Goal: Communication & Community: Share content

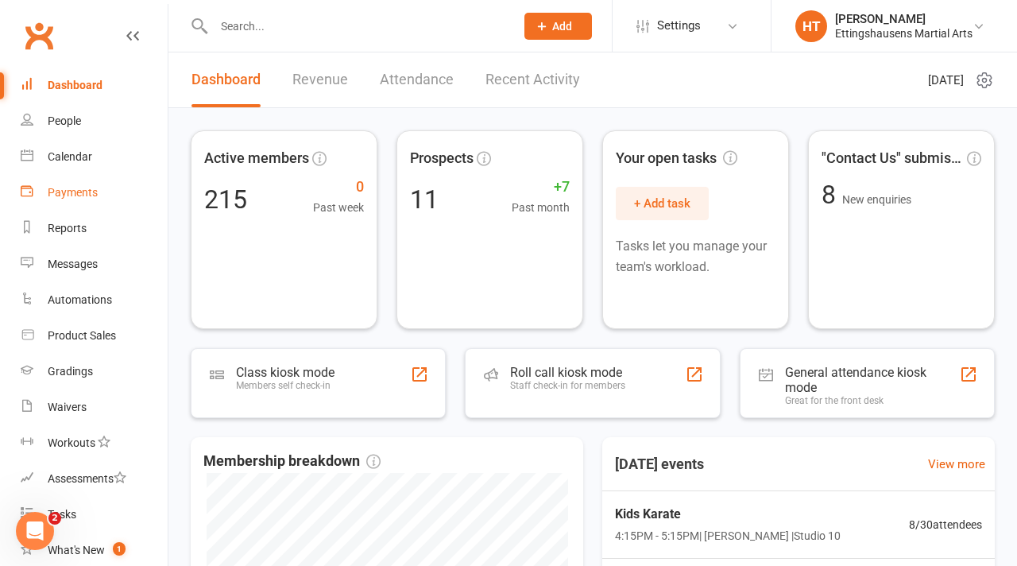
click at [79, 203] on link "Payments" at bounding box center [94, 193] width 147 height 36
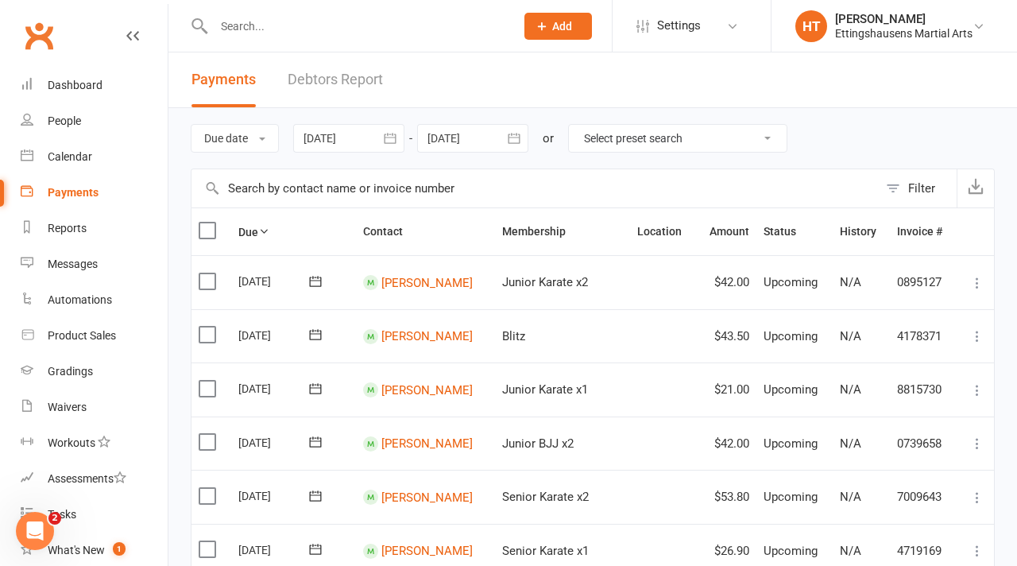
scroll to position [70, 0]
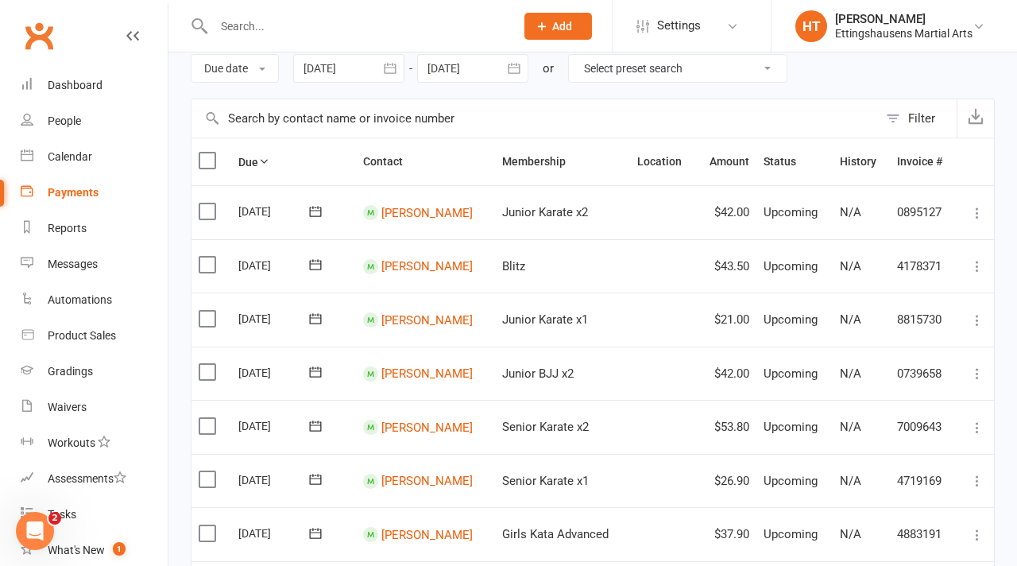
click at [980, 212] on icon at bounding box center [977, 213] width 16 height 16
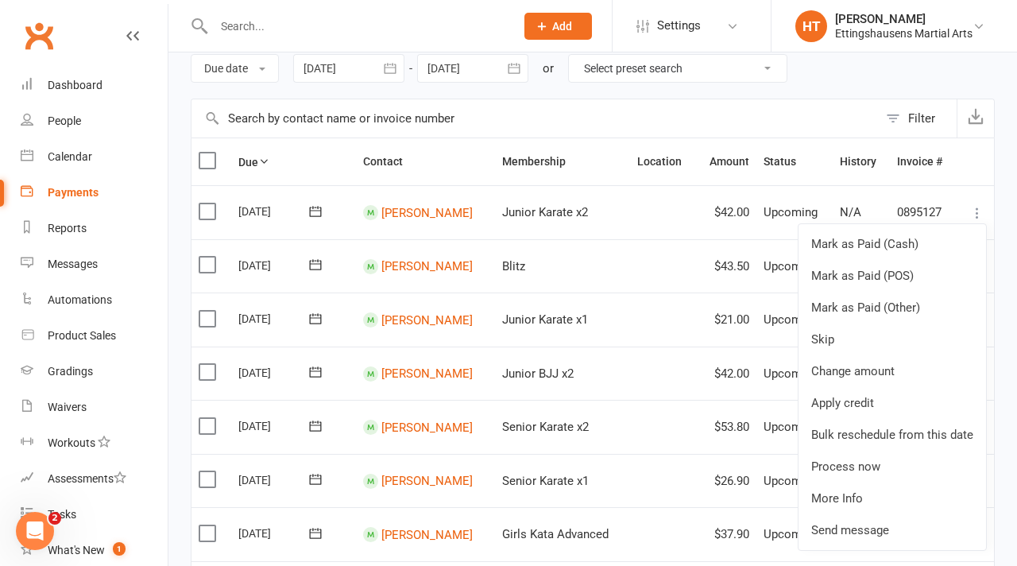
click at [595, 114] on input "text" at bounding box center [535, 118] width 687 height 38
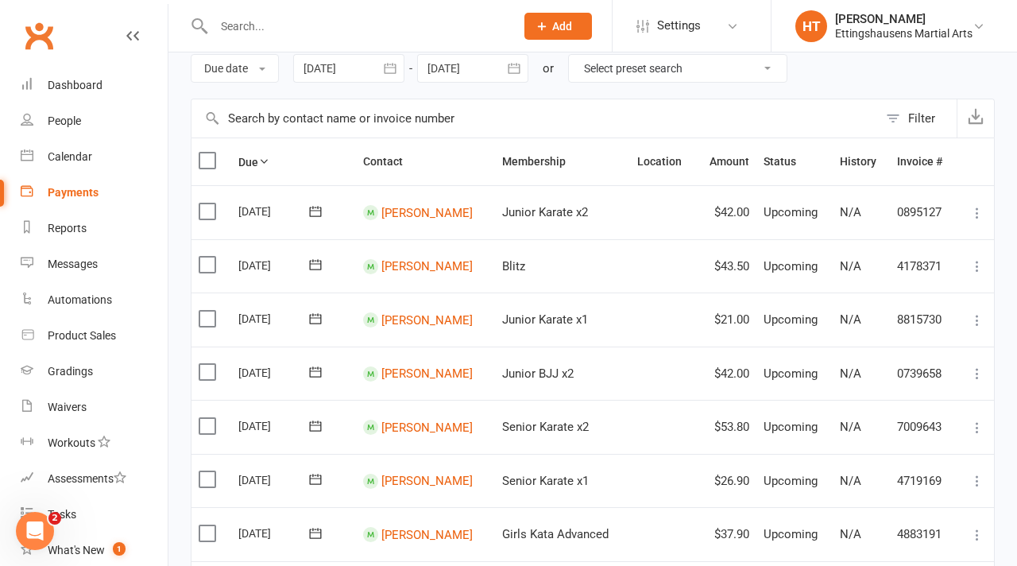
scroll to position [25, 0]
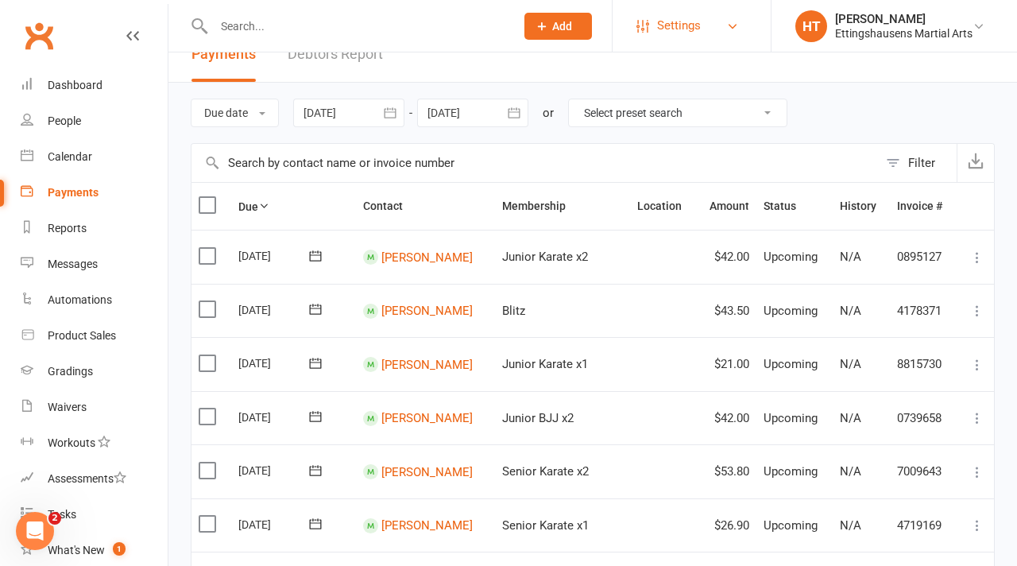
click at [656, 24] on link "Settings" at bounding box center [691, 26] width 110 height 36
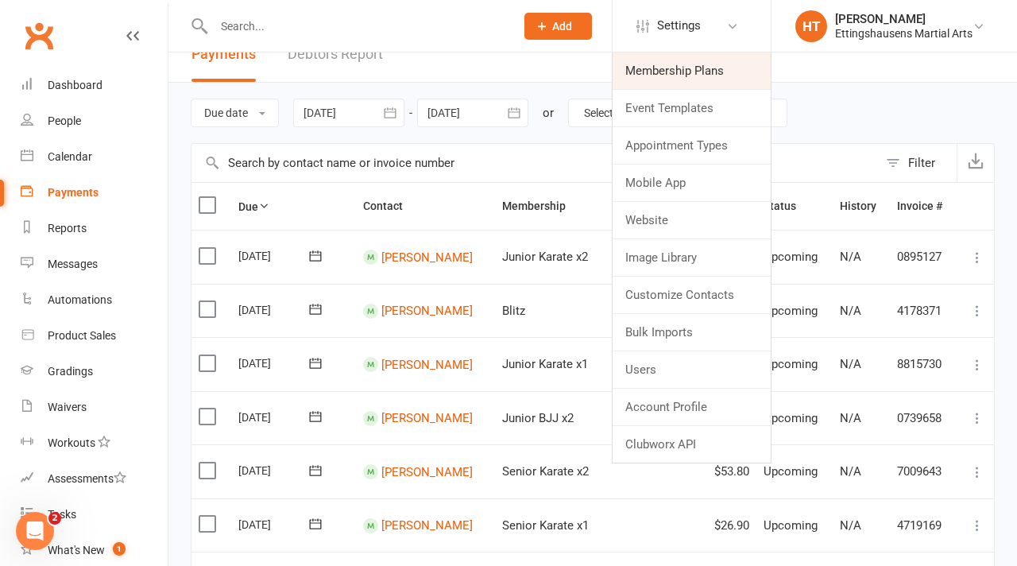
click at [672, 67] on link "Membership Plans" at bounding box center [692, 70] width 158 height 37
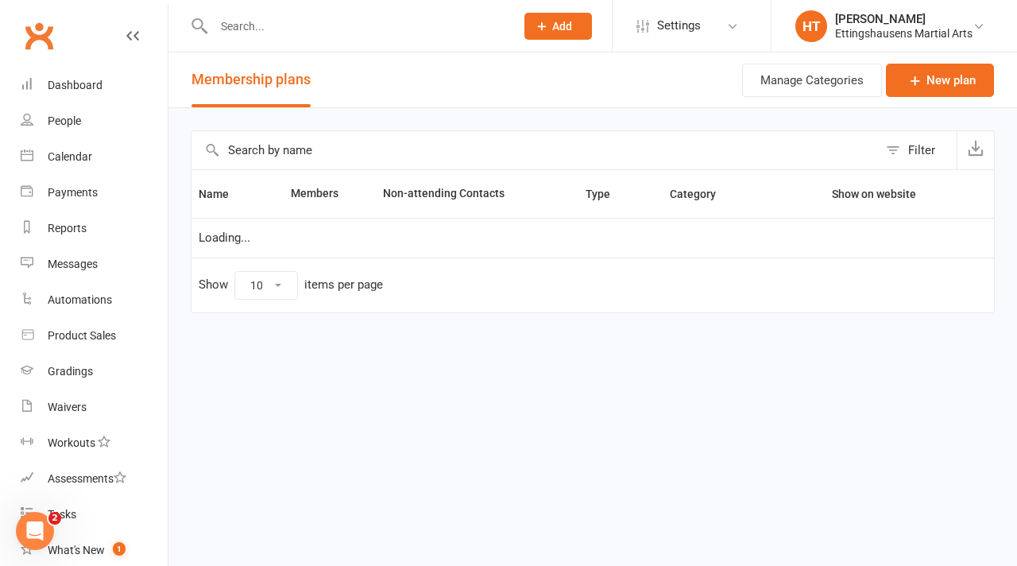
select select "100"
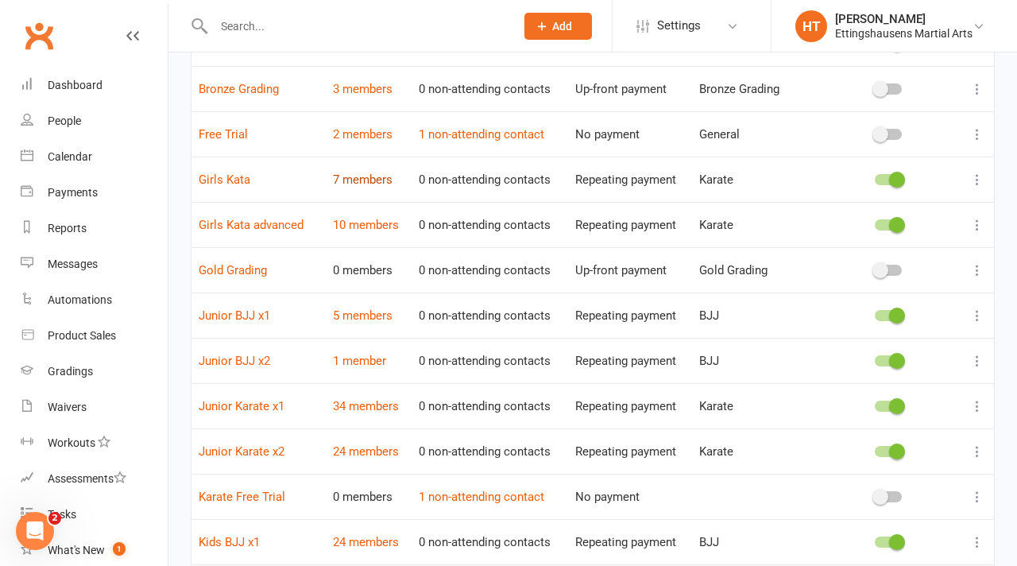
scroll to position [340, 0]
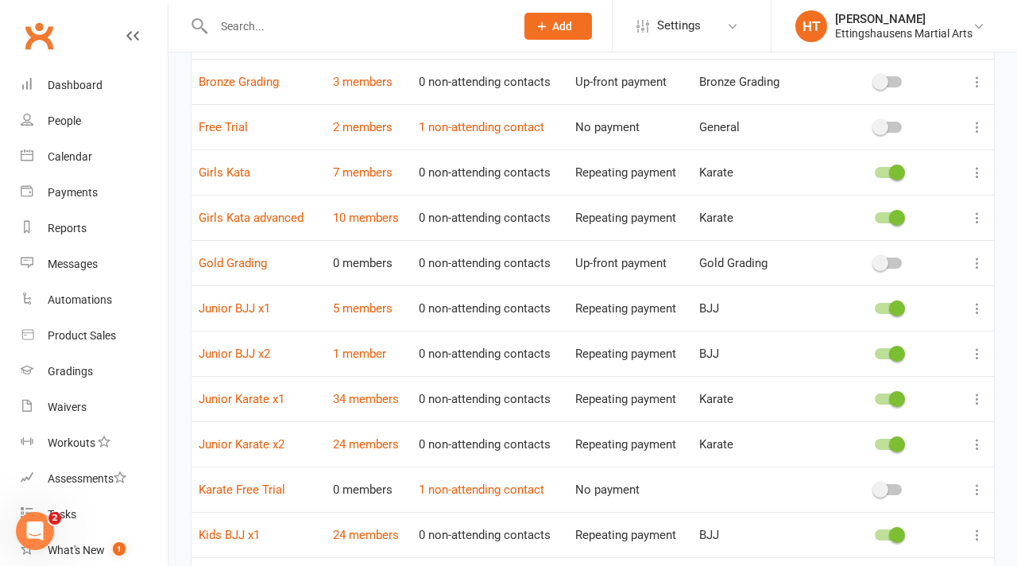
click at [977, 400] on icon at bounding box center [977, 399] width 16 height 16
click at [269, 405] on td "Junior Karate x1" at bounding box center [259, 398] width 134 height 45
click at [268, 403] on link "Junior Karate x1" at bounding box center [242, 399] width 86 height 14
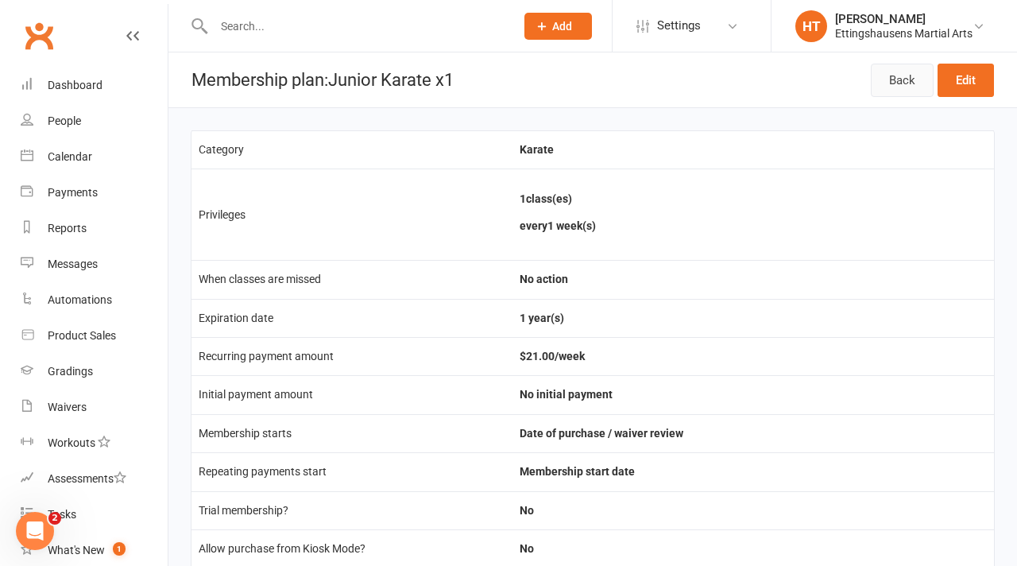
click at [908, 89] on link "Back" at bounding box center [902, 80] width 63 height 33
select select "100"
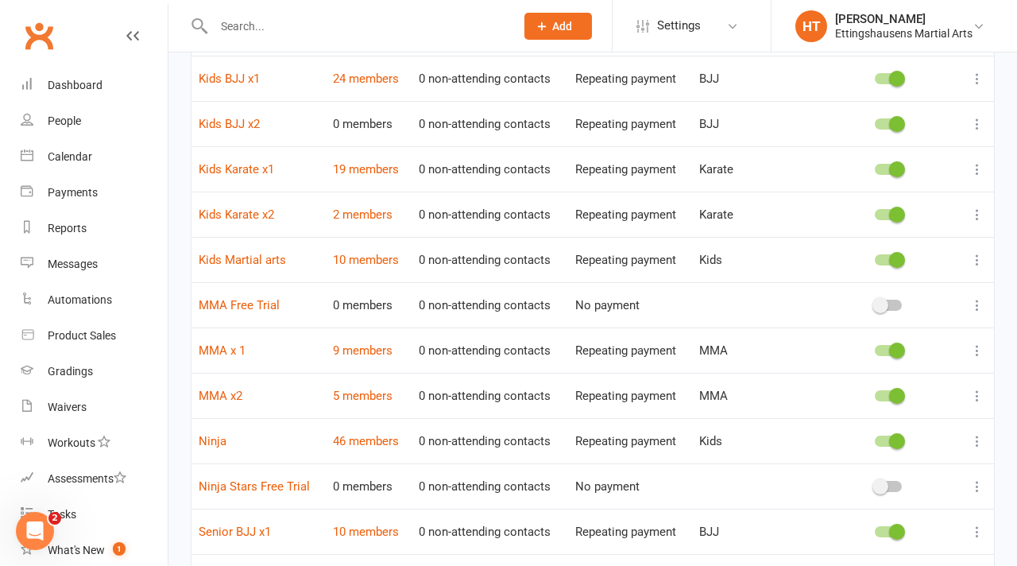
scroll to position [822, 0]
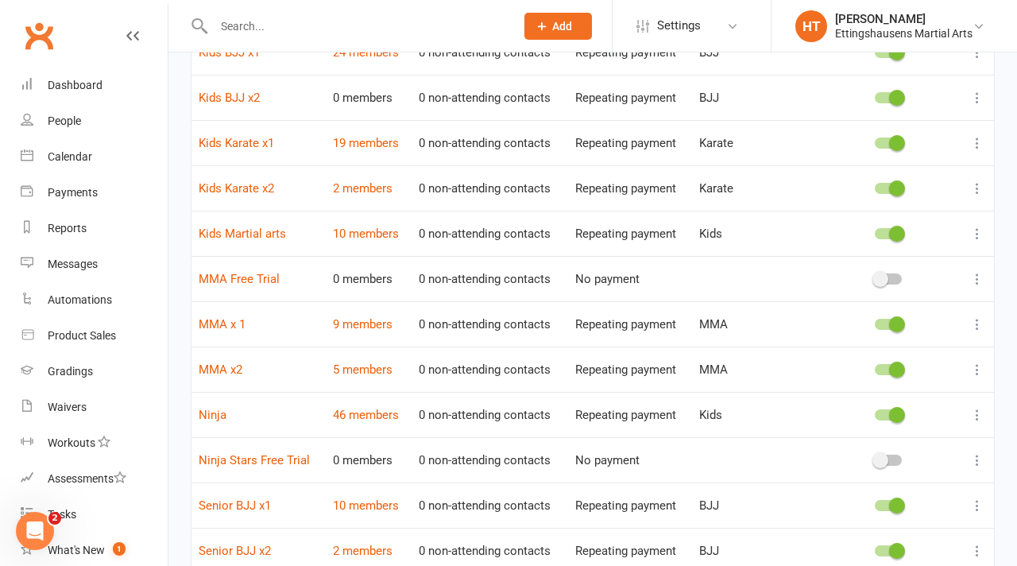
click at [981, 327] on icon at bounding box center [977, 324] width 16 height 16
click at [478, 145] on td "0 non-attending contacts" at bounding box center [490, 142] width 157 height 45
click at [681, 31] on span "Settings" at bounding box center [679, 26] width 44 height 36
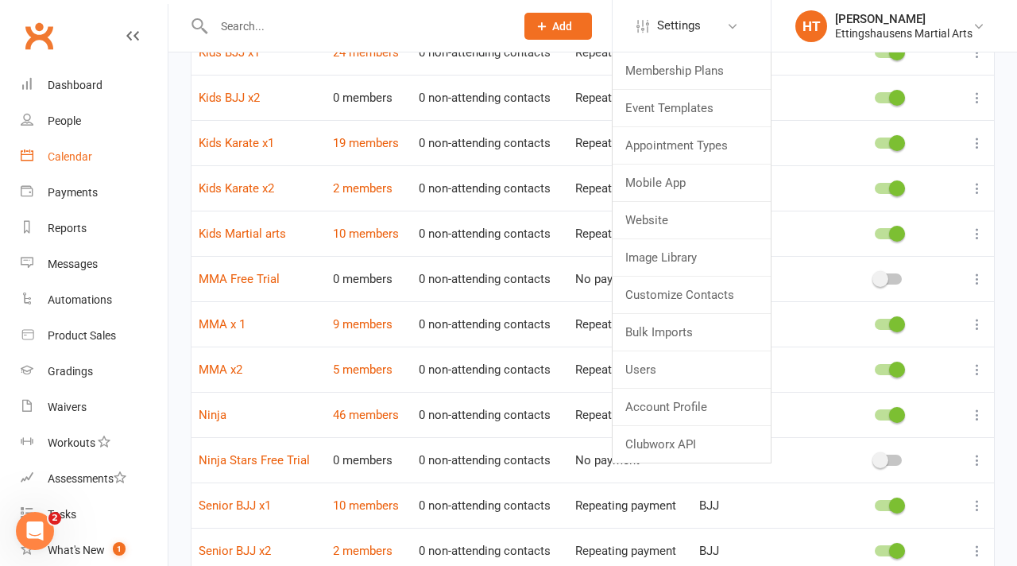
click at [75, 159] on div "Calendar" at bounding box center [70, 156] width 44 height 13
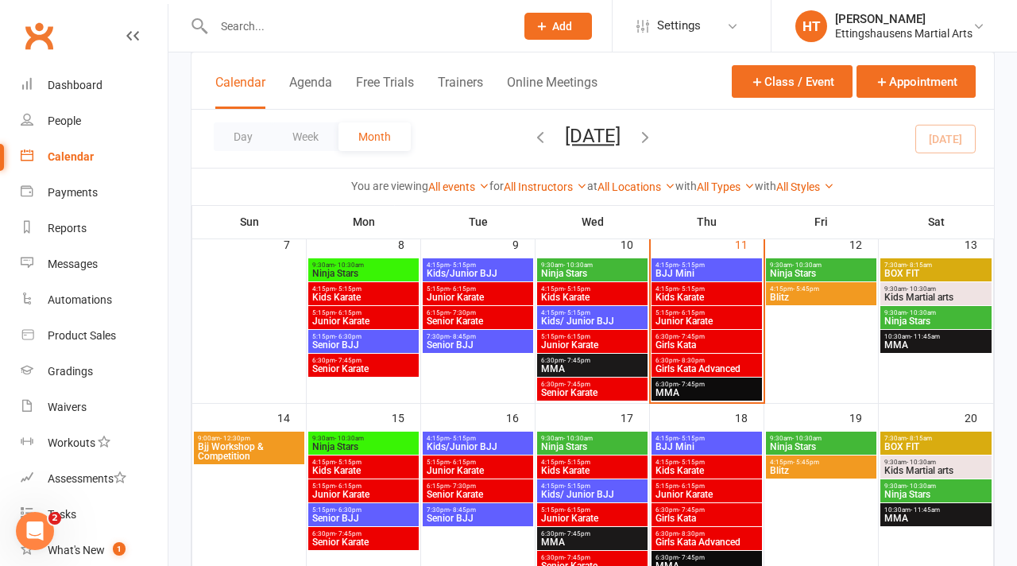
scroll to position [250, 0]
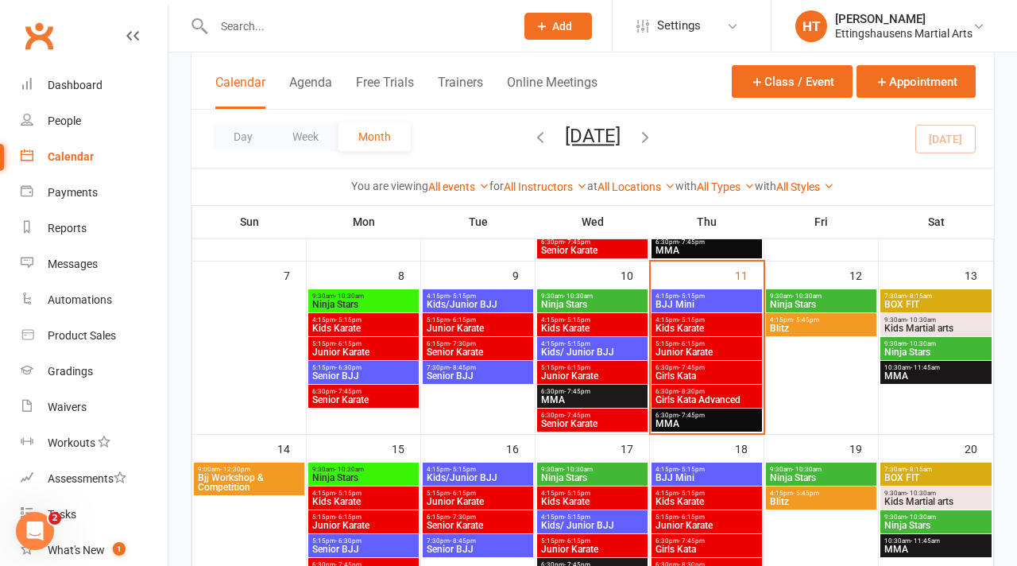
click at [453, 330] on span "Junior Karate" at bounding box center [478, 328] width 104 height 10
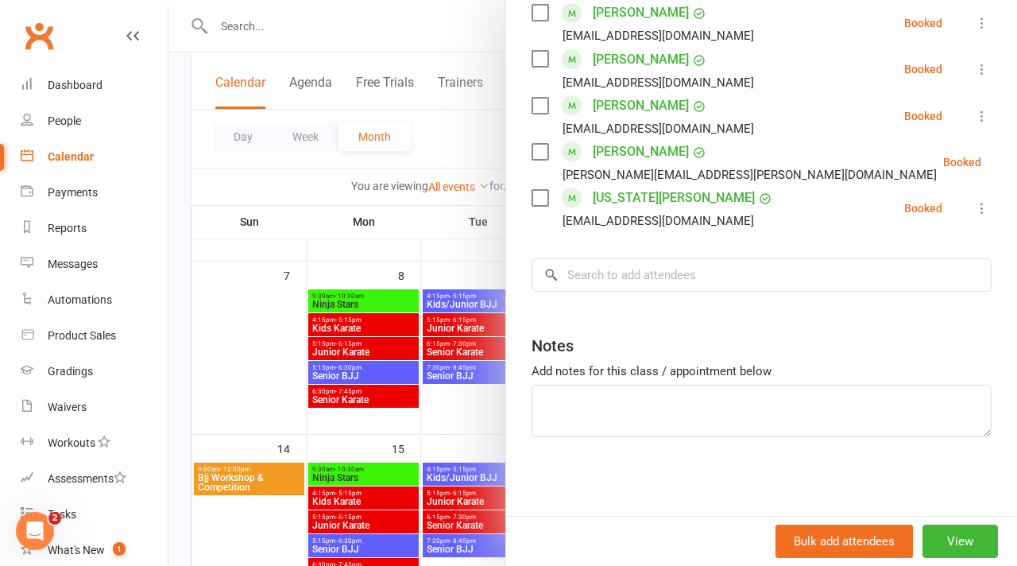
scroll to position [0, 0]
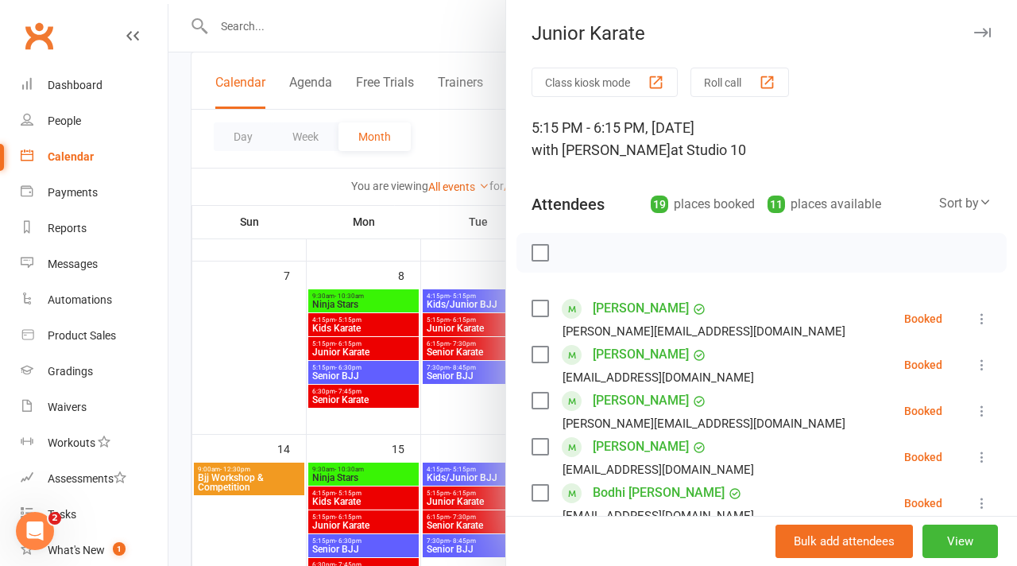
click at [979, 32] on icon "button" at bounding box center [982, 33] width 17 height 10
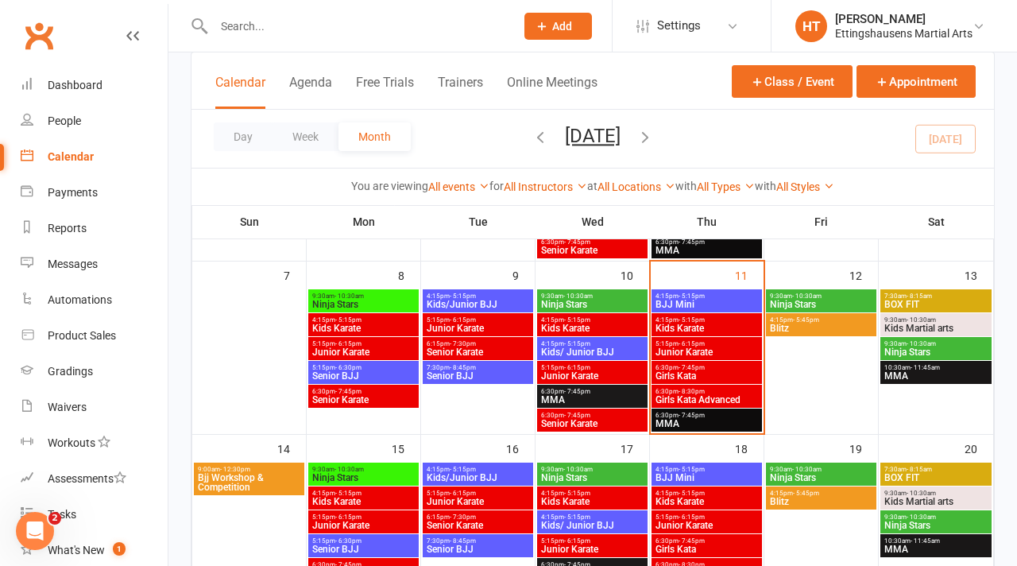
scroll to position [278, 0]
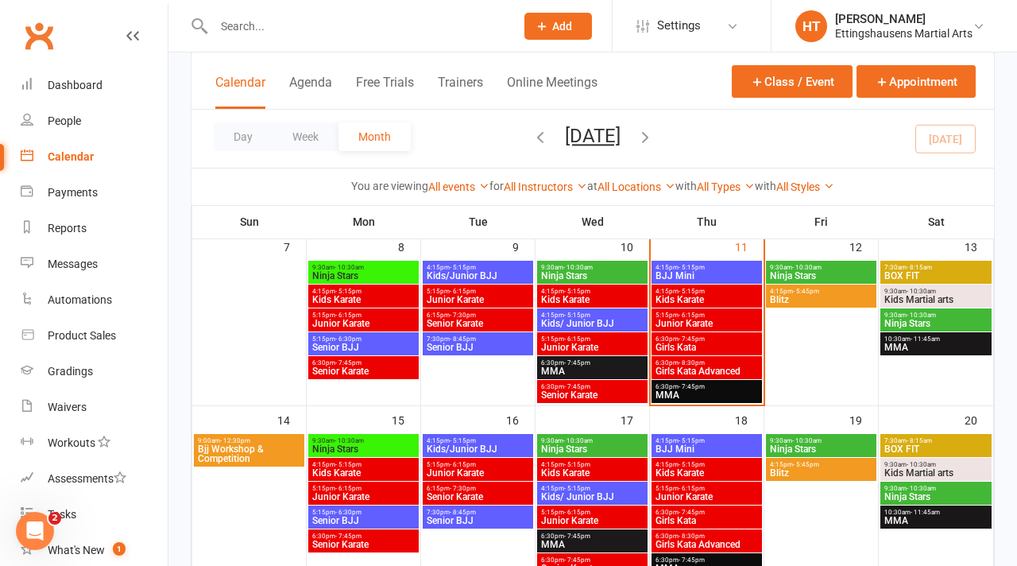
click at [563, 368] on span "MMA" at bounding box center [592, 371] width 104 height 10
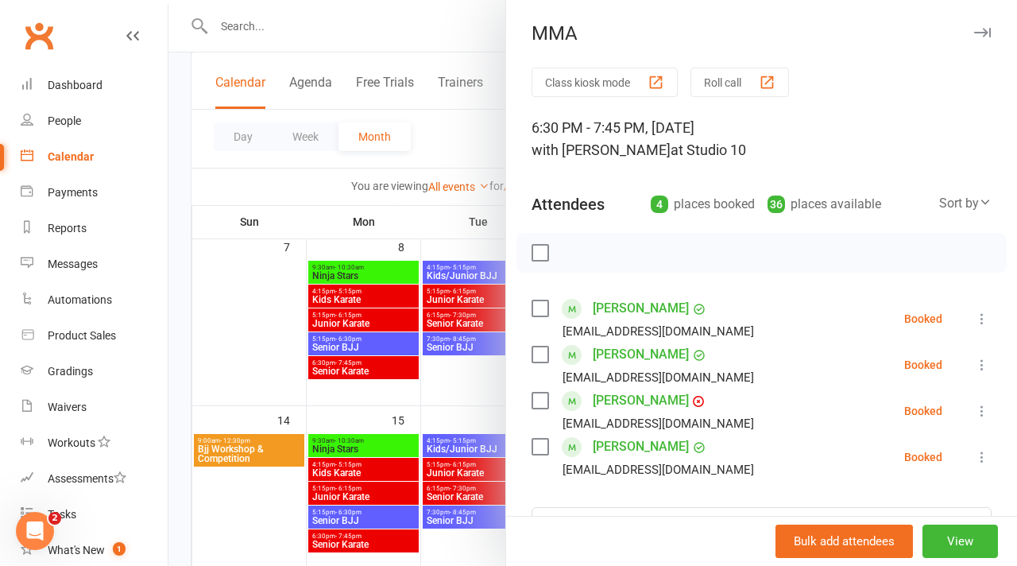
click at [992, 38] on div "MMA" at bounding box center [761, 33] width 511 height 22
click at [991, 36] on button "button" at bounding box center [982, 32] width 19 height 19
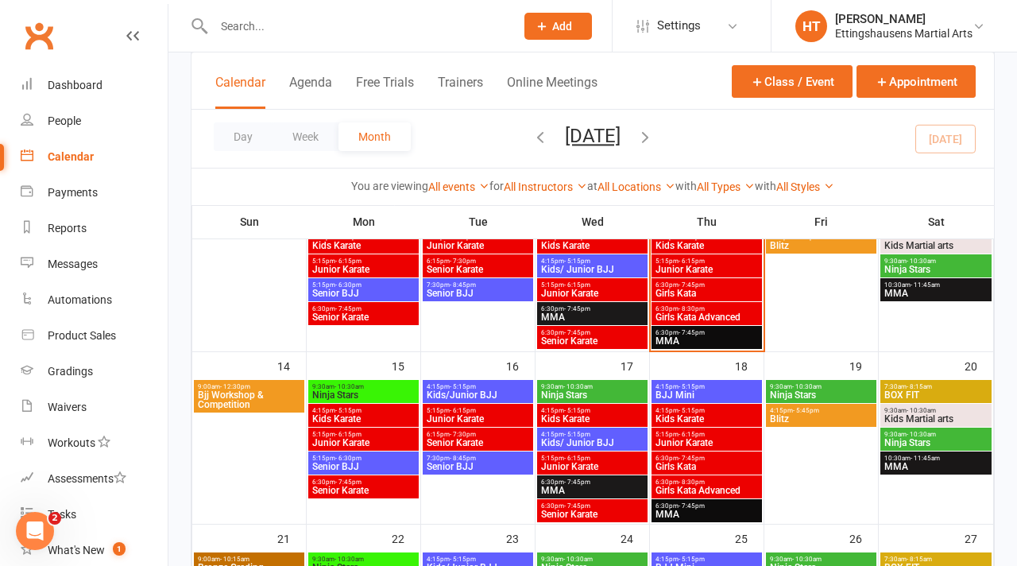
scroll to position [270, 0]
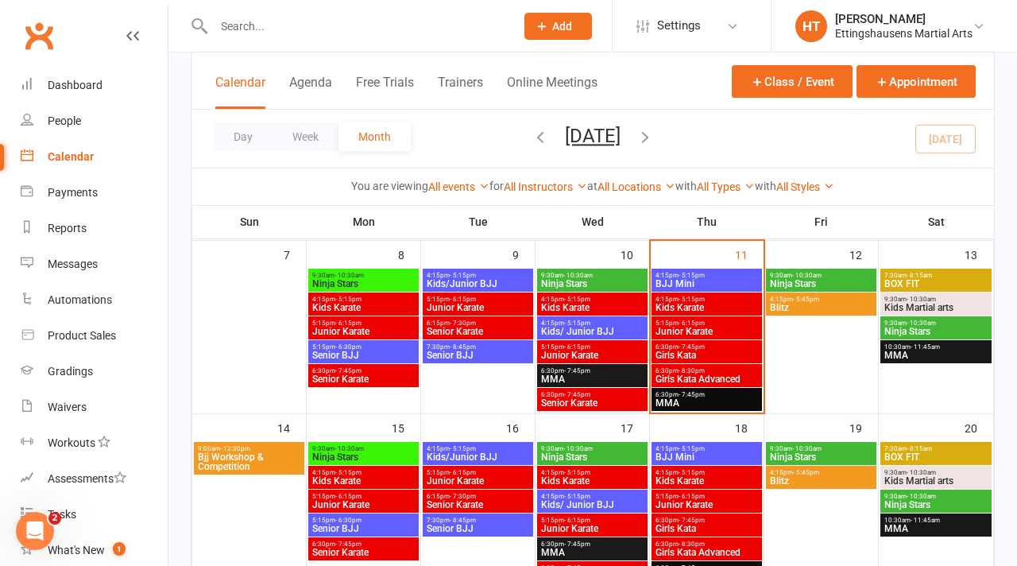
click at [705, 311] on span "Kids Karate" at bounding box center [707, 308] width 104 height 10
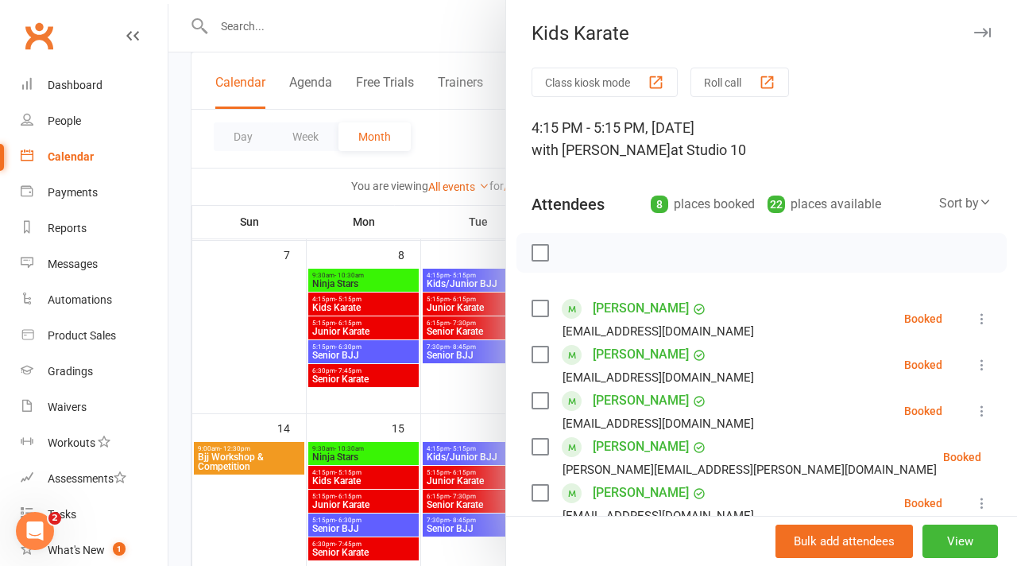
click at [991, 26] on button "button" at bounding box center [982, 32] width 19 height 19
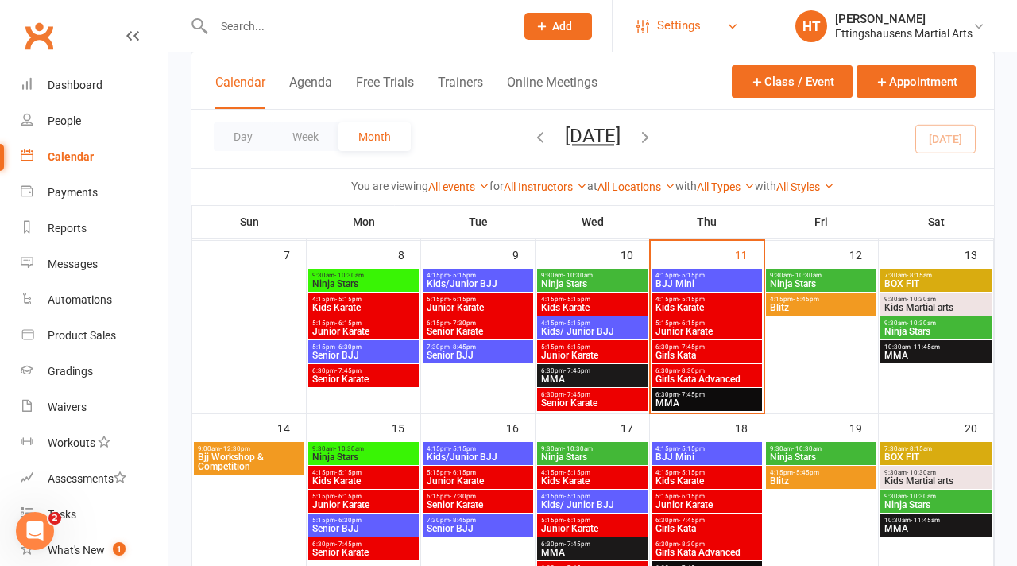
click at [702, 33] on link "Settings" at bounding box center [691, 26] width 110 height 36
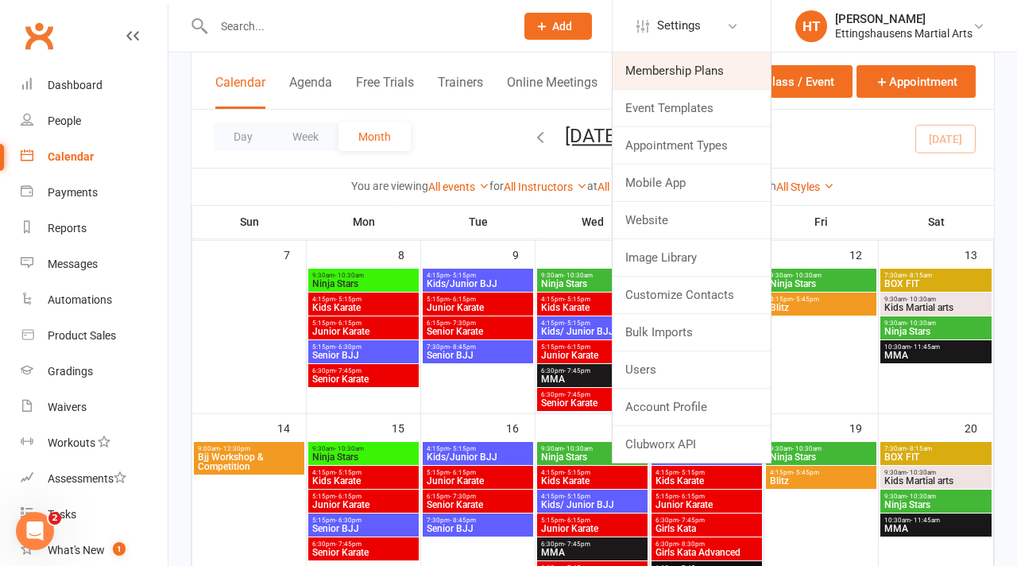
click at [683, 80] on link "Membership Plans" at bounding box center [692, 70] width 158 height 37
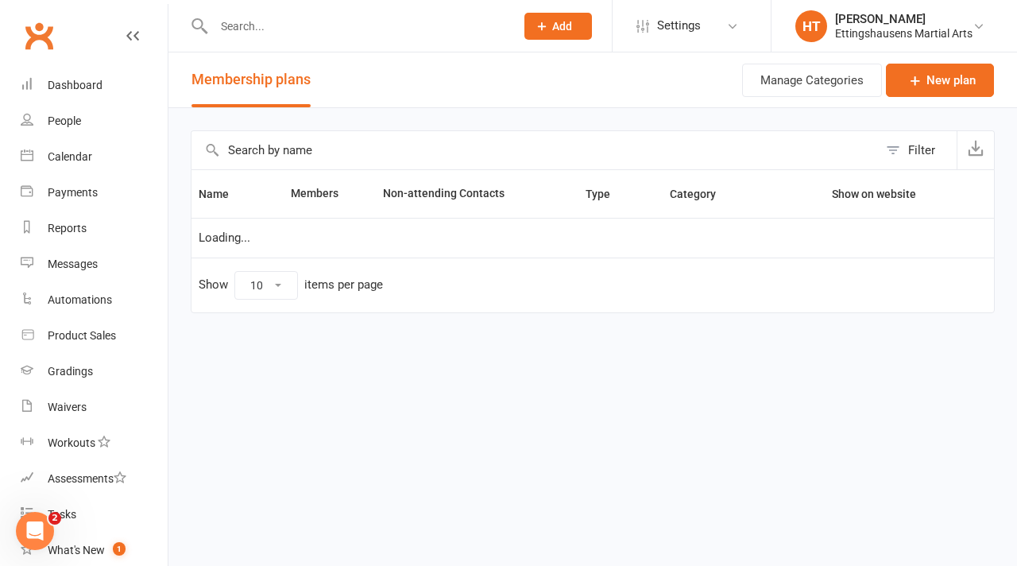
select select "100"
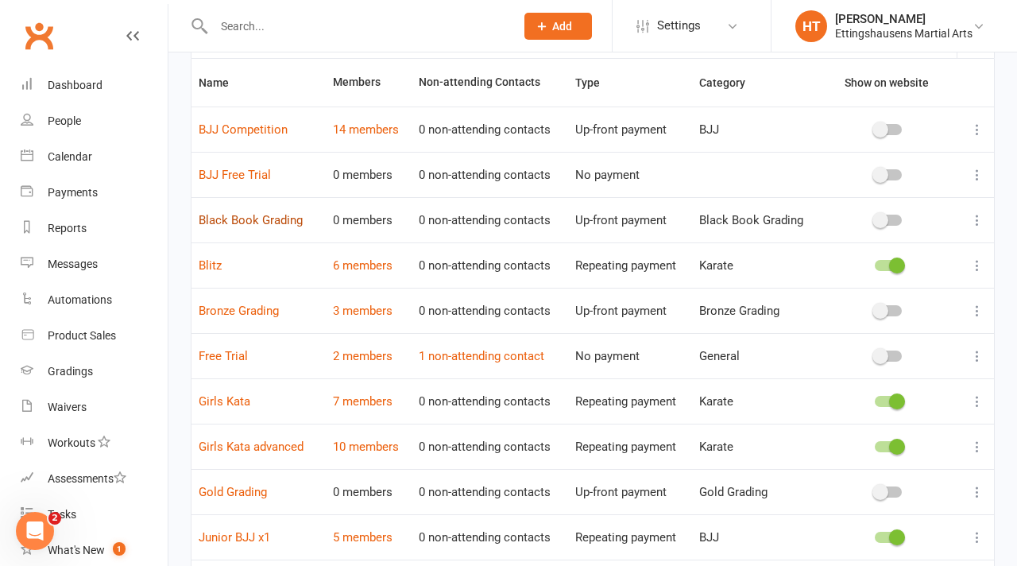
scroll to position [122, 0]
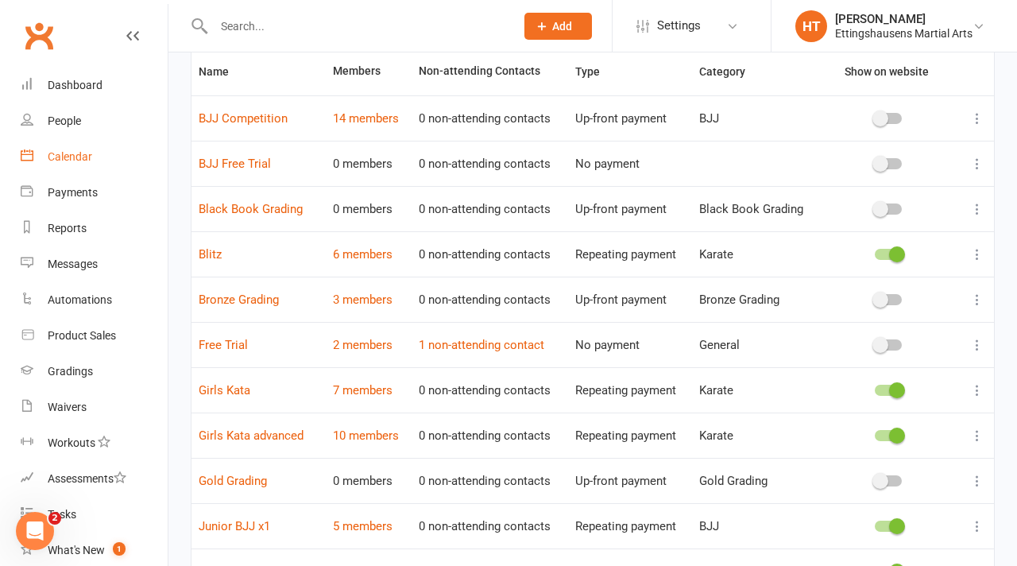
click at [87, 155] on div "Calendar" at bounding box center [70, 156] width 44 height 13
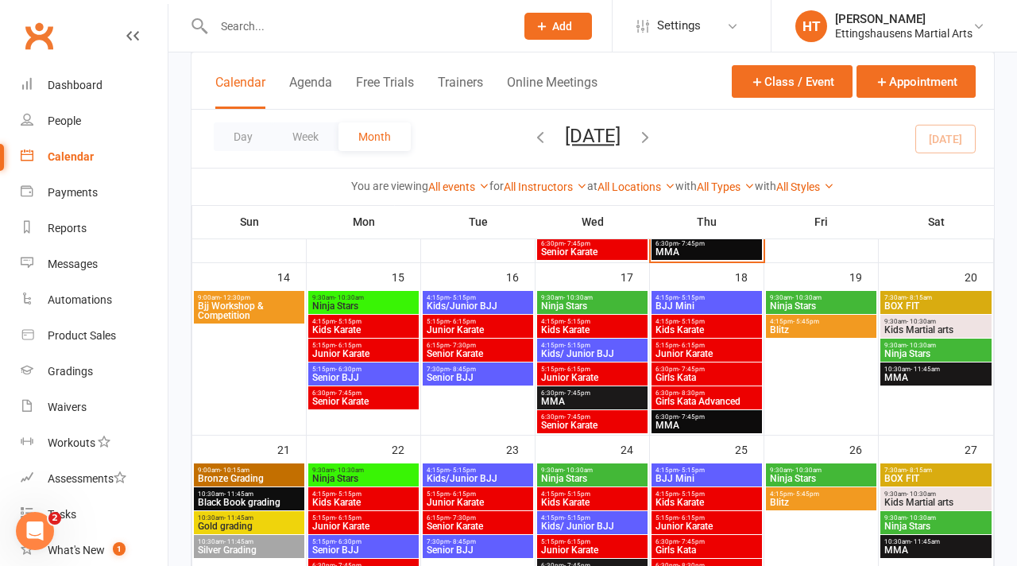
scroll to position [413, 0]
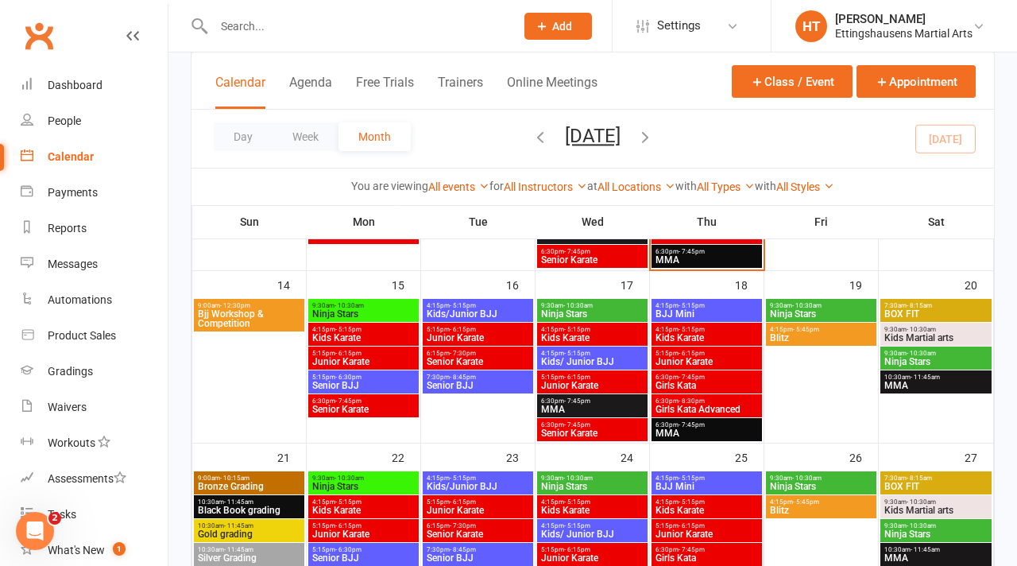
click at [241, 309] on span "Bjj Workshop & Competition" at bounding box center [249, 318] width 104 height 19
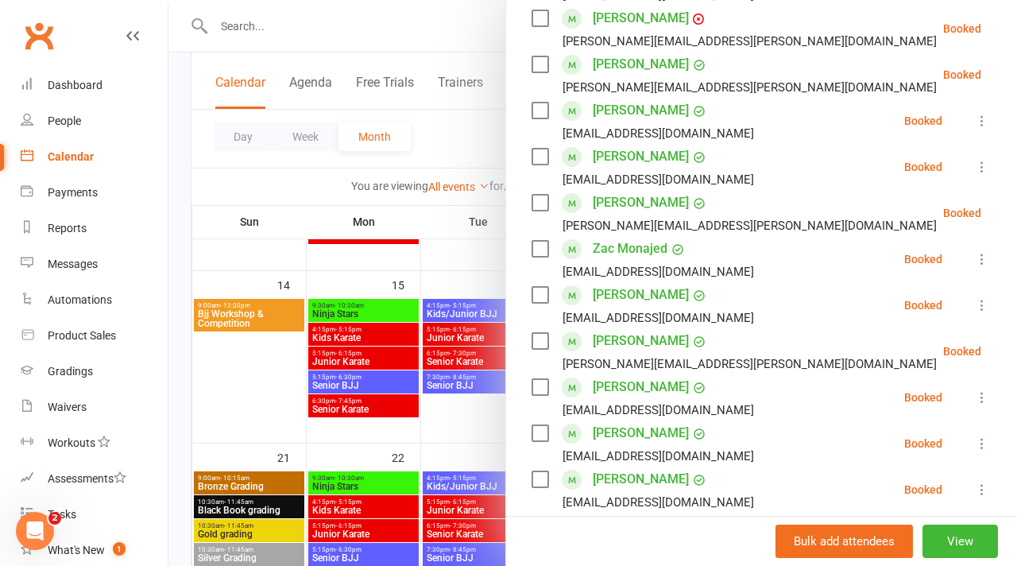
scroll to position [0, 0]
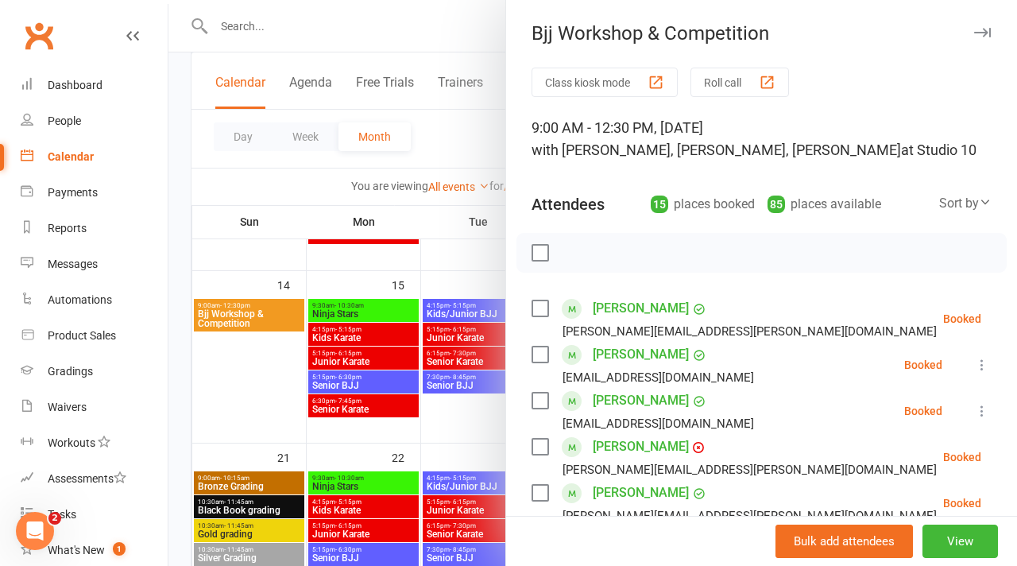
click at [990, 32] on icon "button" at bounding box center [982, 33] width 17 height 10
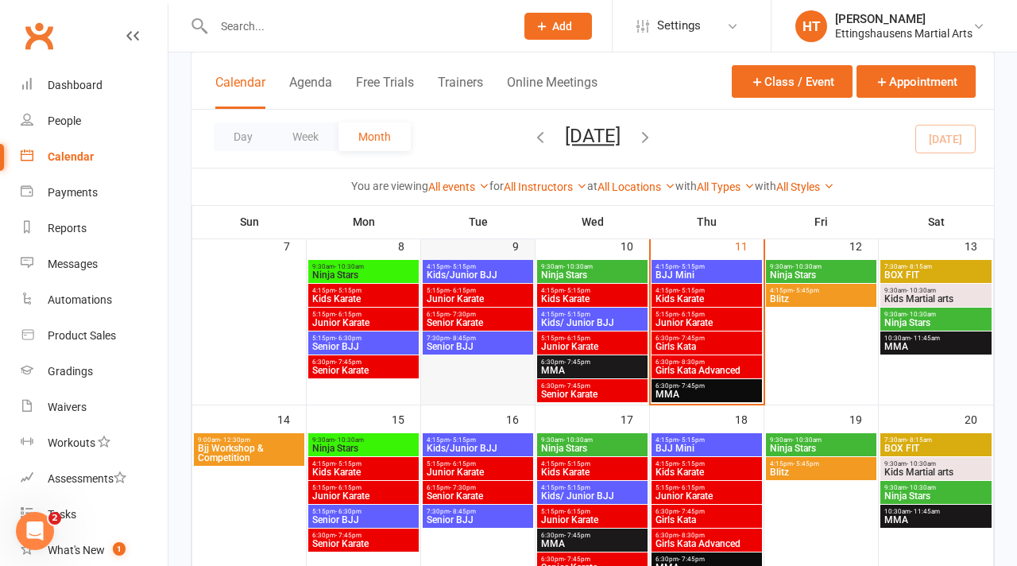
scroll to position [263, 0]
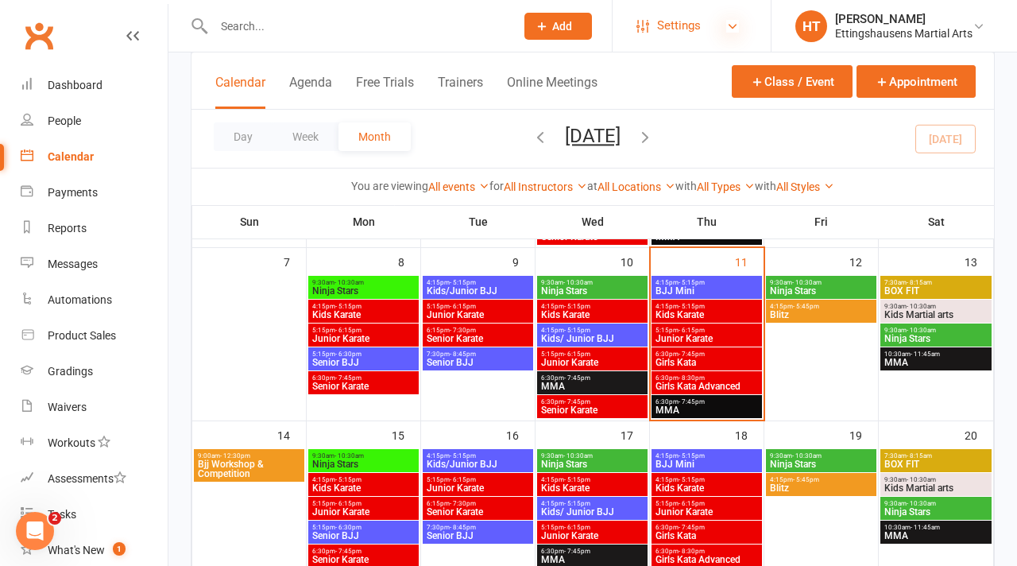
click at [732, 20] on icon at bounding box center [732, 26] width 13 height 13
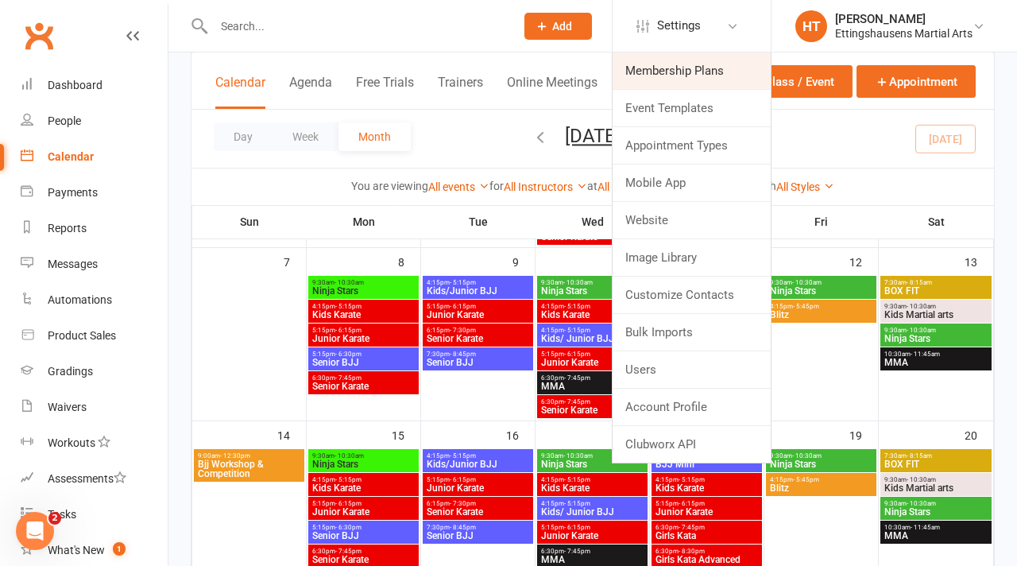
click at [667, 79] on link "Membership Plans" at bounding box center [692, 70] width 158 height 37
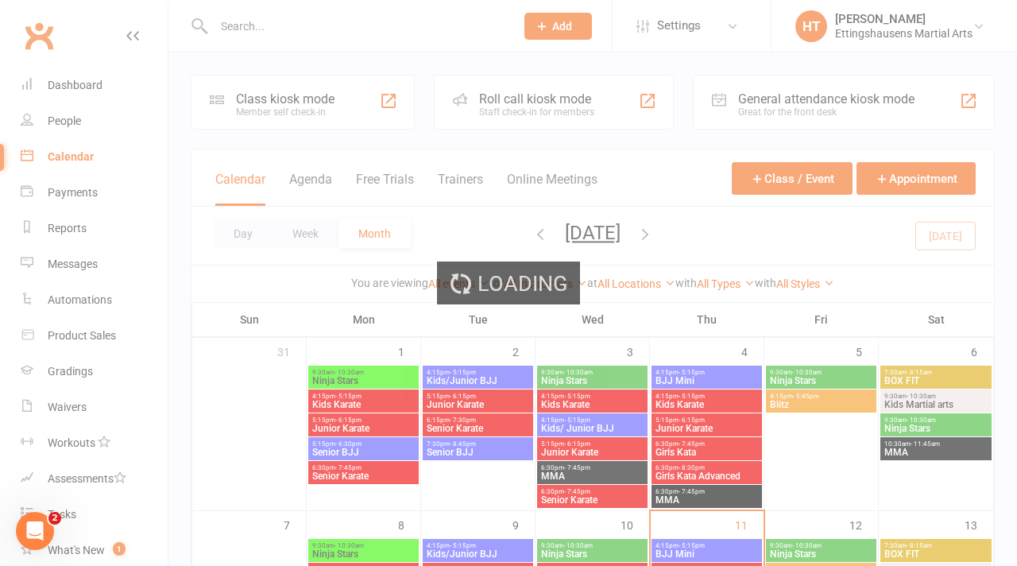
select select "100"
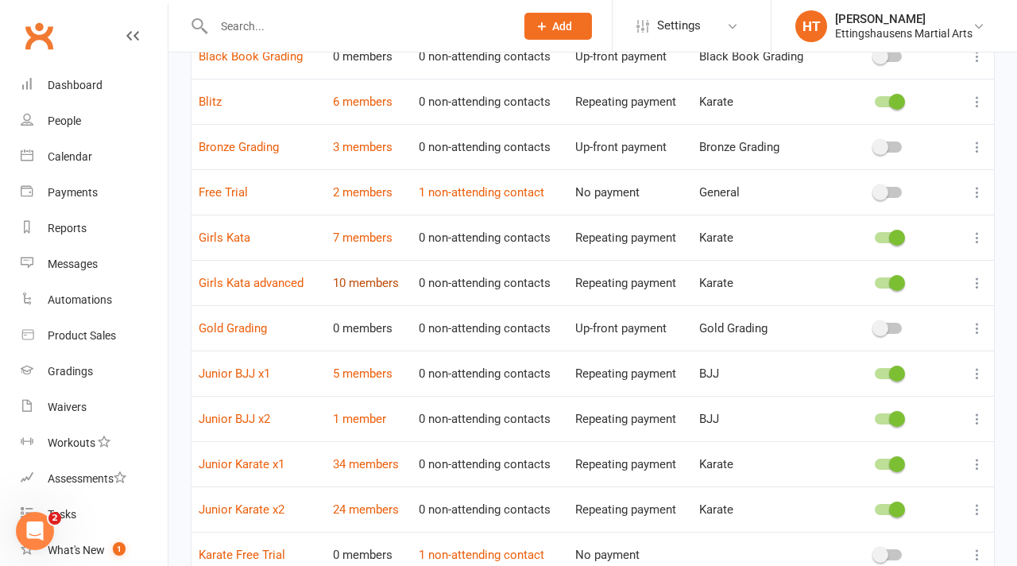
scroll to position [276, 0]
click at [245, 368] on link "Junior BJJ x1" at bounding box center [235, 373] width 72 height 14
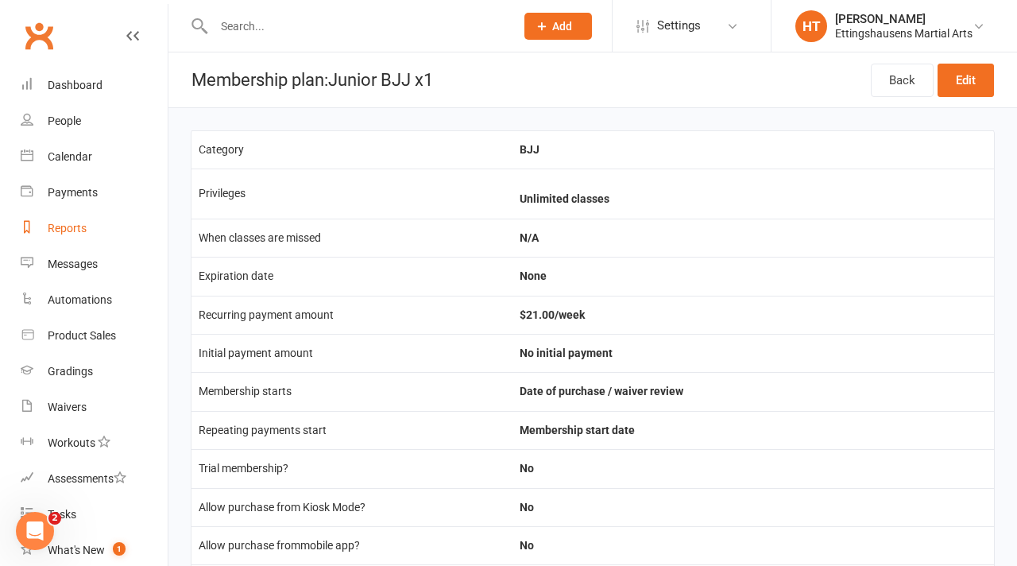
click at [68, 220] on link "Reports" at bounding box center [94, 229] width 147 height 36
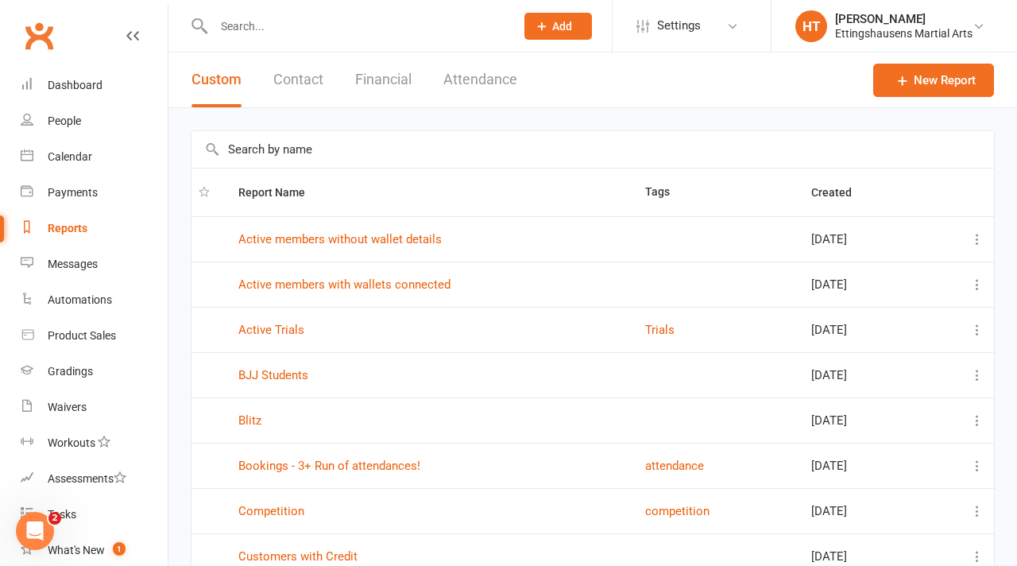
scroll to position [226, 0]
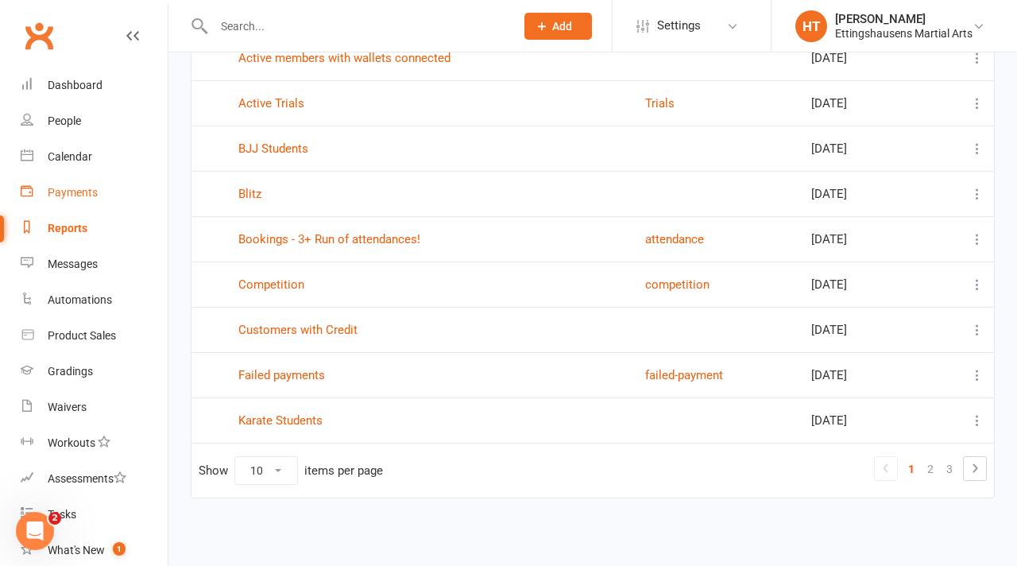
click at [66, 186] on div "Payments" at bounding box center [73, 192] width 50 height 13
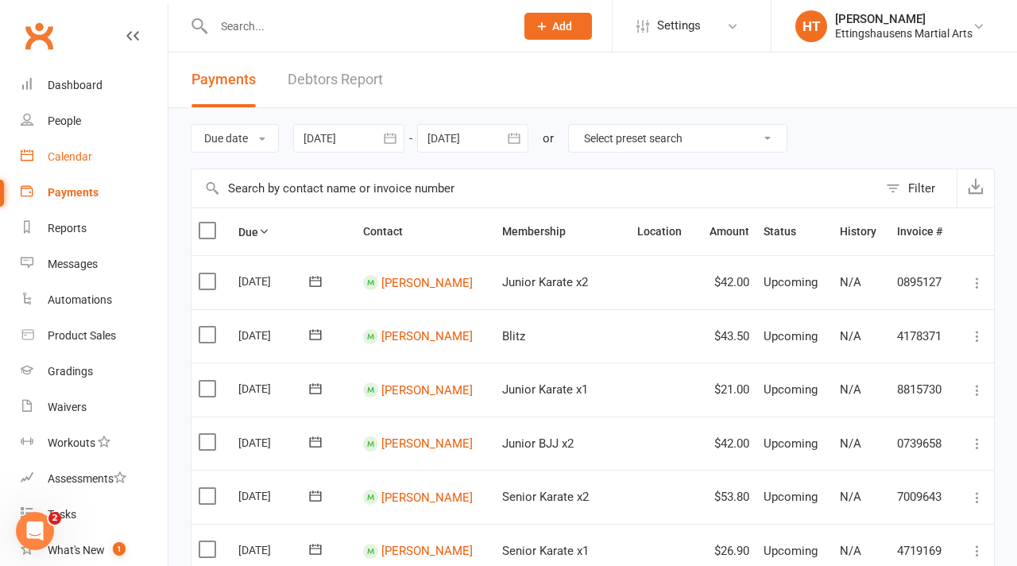
click at [86, 153] on div "Calendar" at bounding box center [70, 156] width 44 height 13
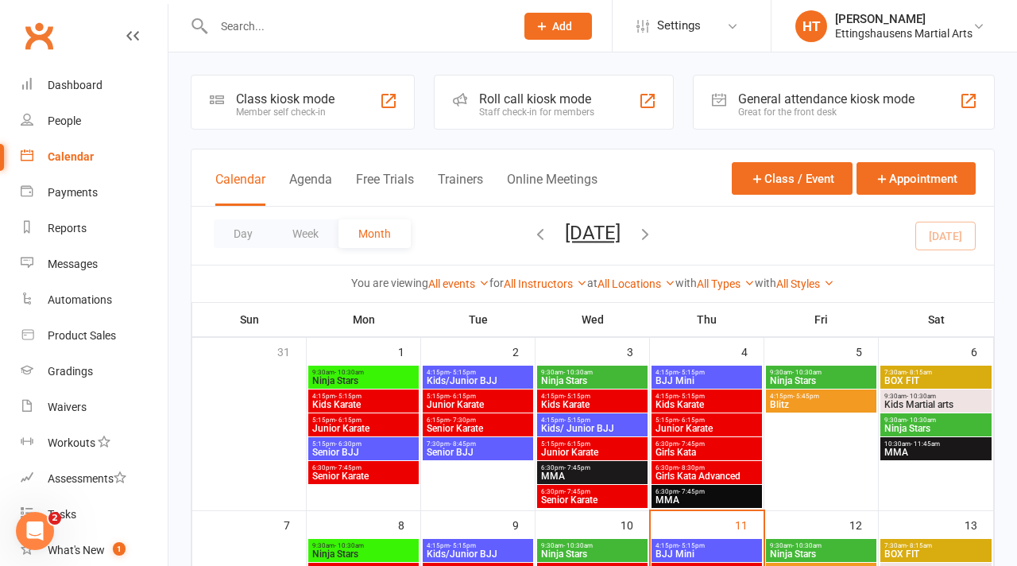
scroll to position [149, 0]
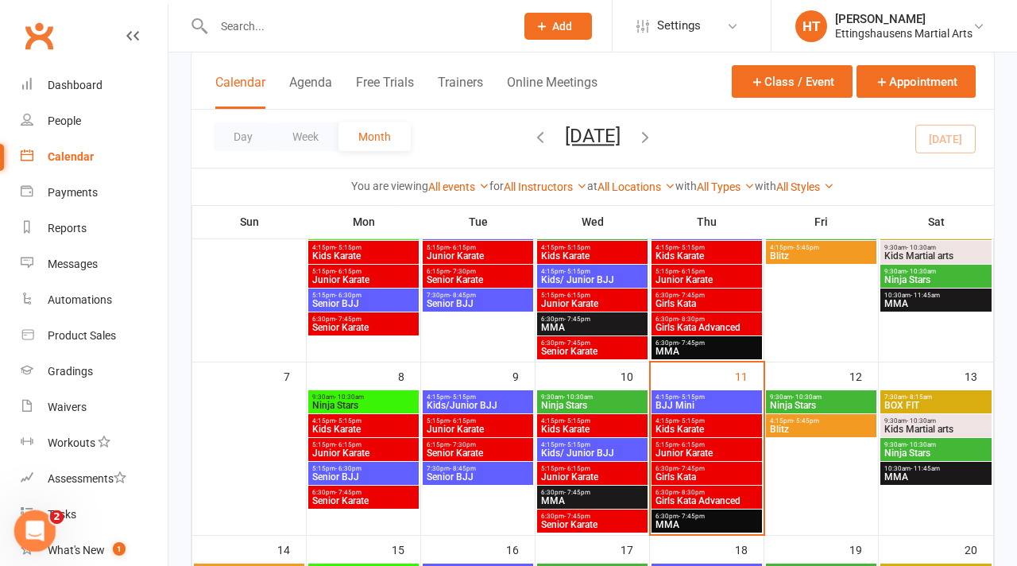
click at [33, 520] on icon "Open Intercom Messenger" at bounding box center [33, 529] width 26 height 26
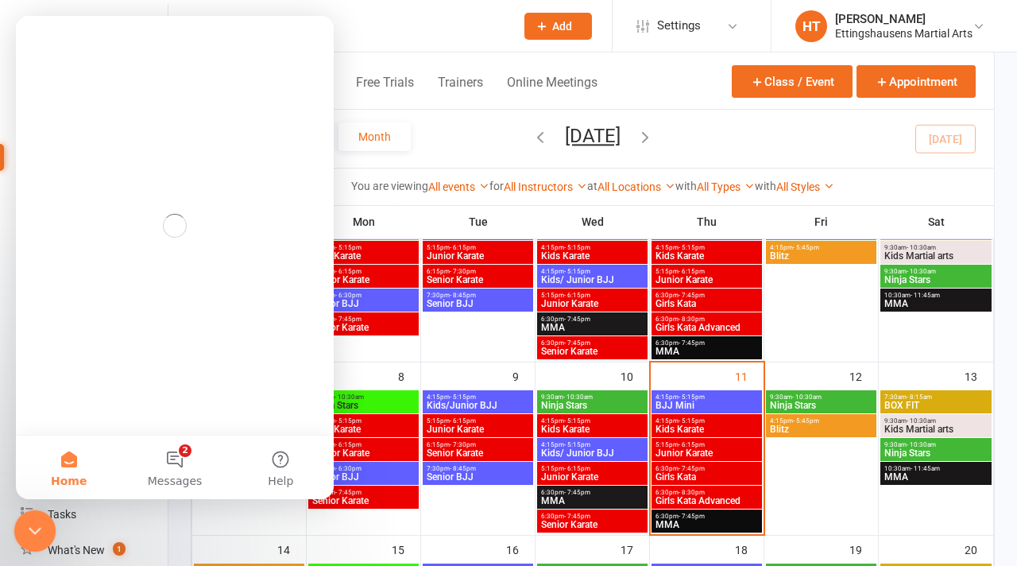
scroll to position [0, 0]
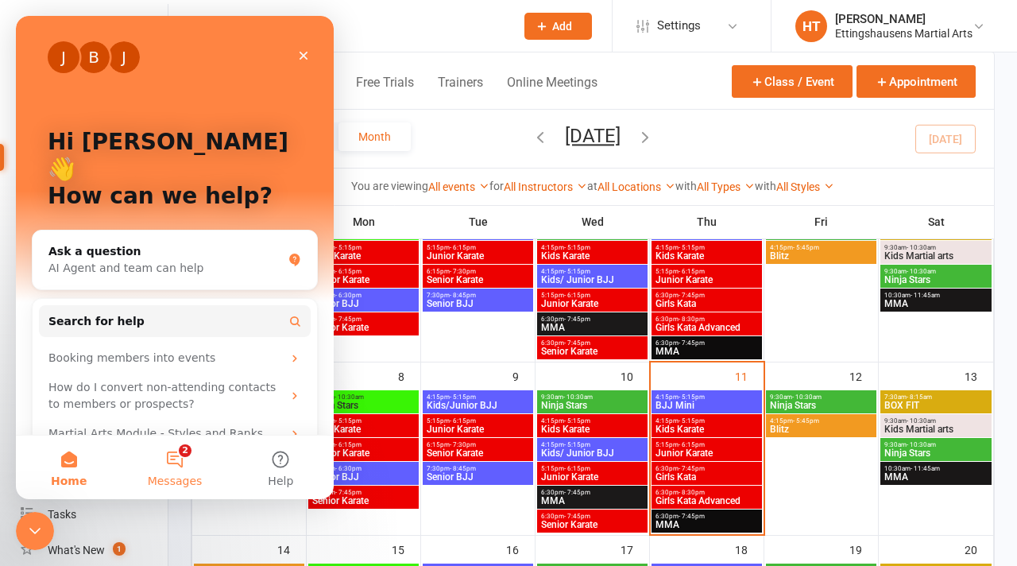
click at [180, 471] on button "2 Messages" at bounding box center [175, 467] width 106 height 64
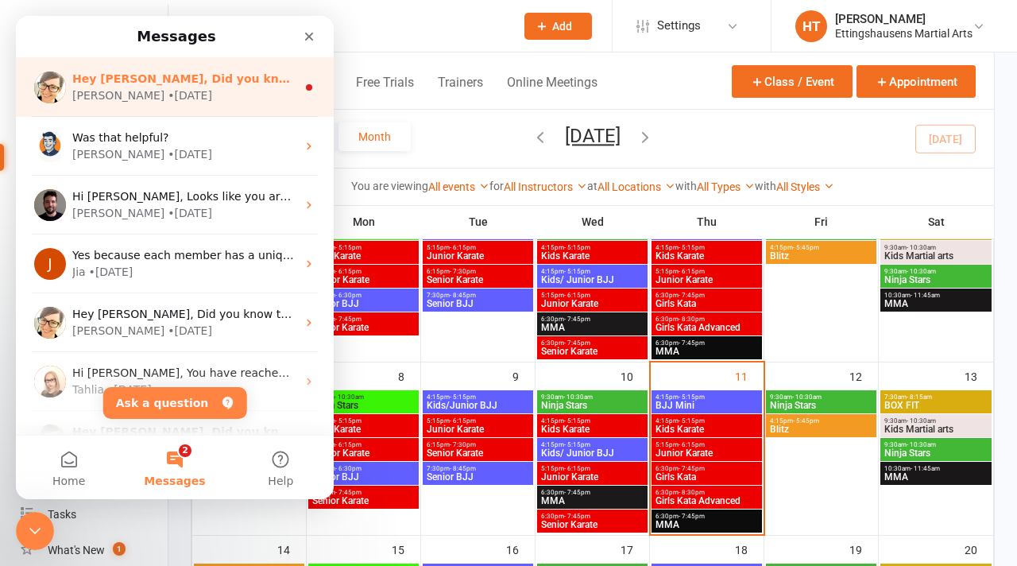
click at [159, 99] on div "[PERSON_NAME] • [DATE]" at bounding box center [184, 95] width 224 height 17
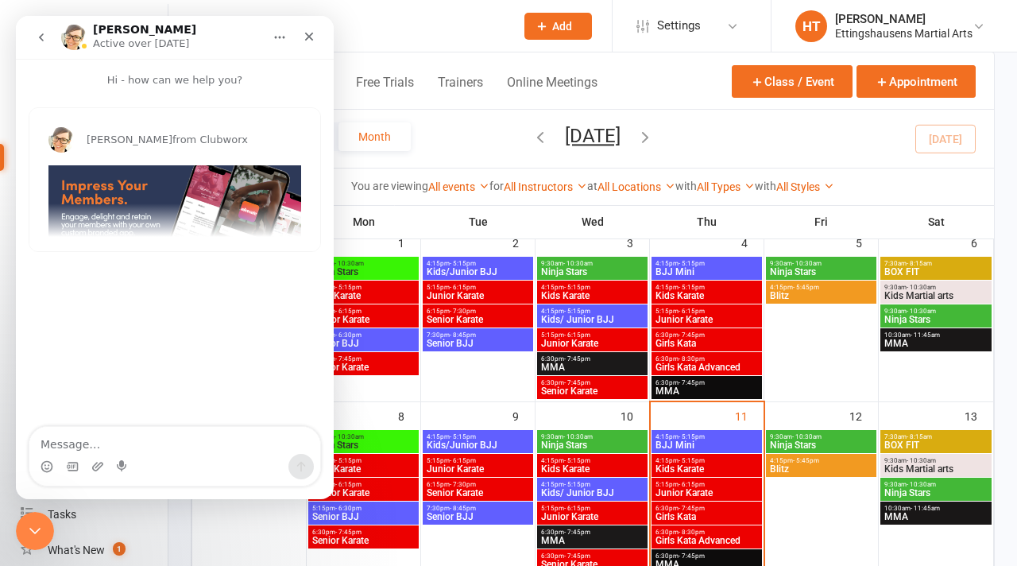
scroll to position [40, 0]
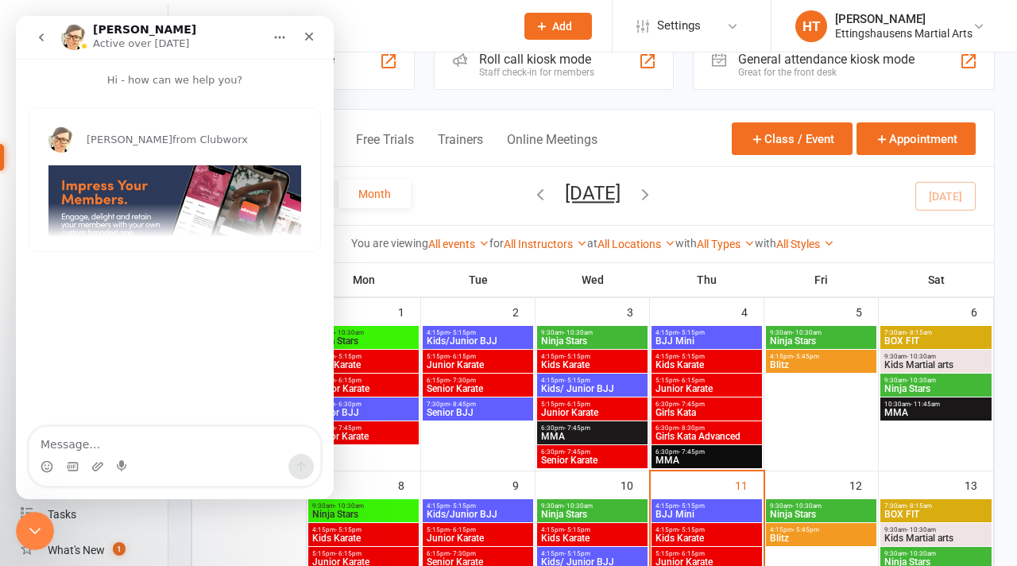
click at [41, 48] on button "go back" at bounding box center [41, 37] width 30 height 30
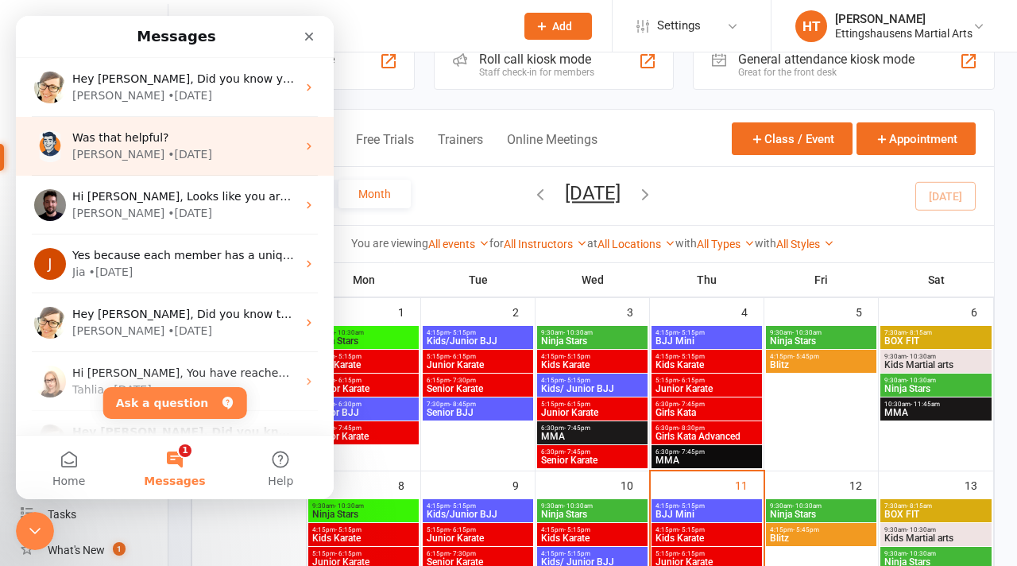
click at [130, 165] on div "Was that helpful? [PERSON_NAME] • [DATE]" at bounding box center [175, 146] width 318 height 59
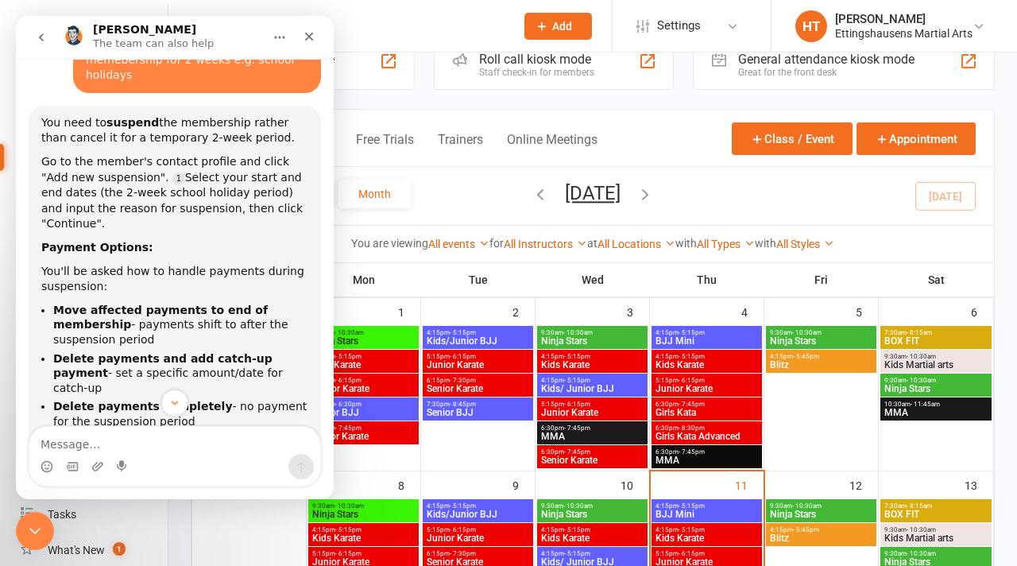
scroll to position [4949, 0]
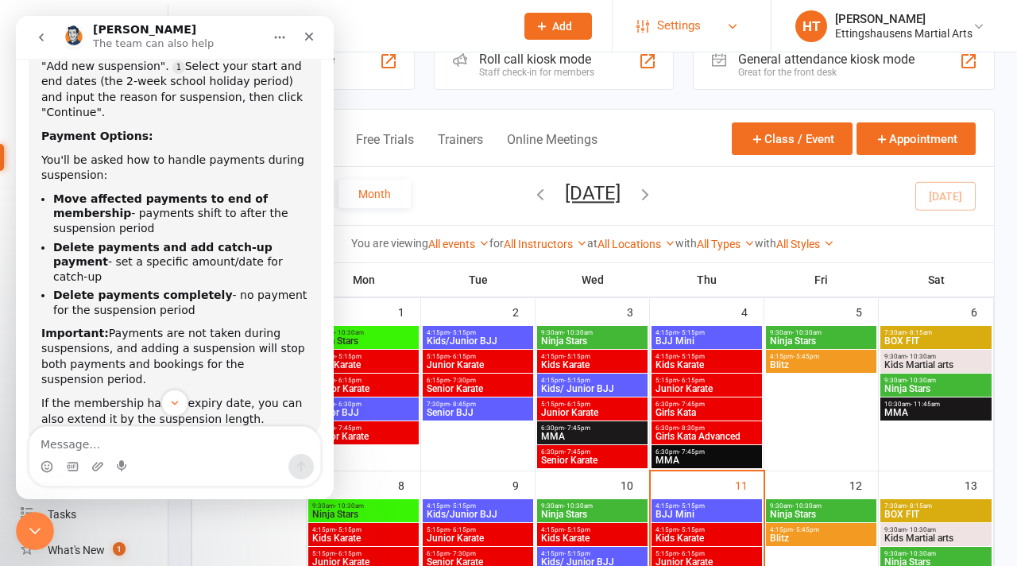
click at [697, 18] on span "Settings" at bounding box center [679, 26] width 44 height 36
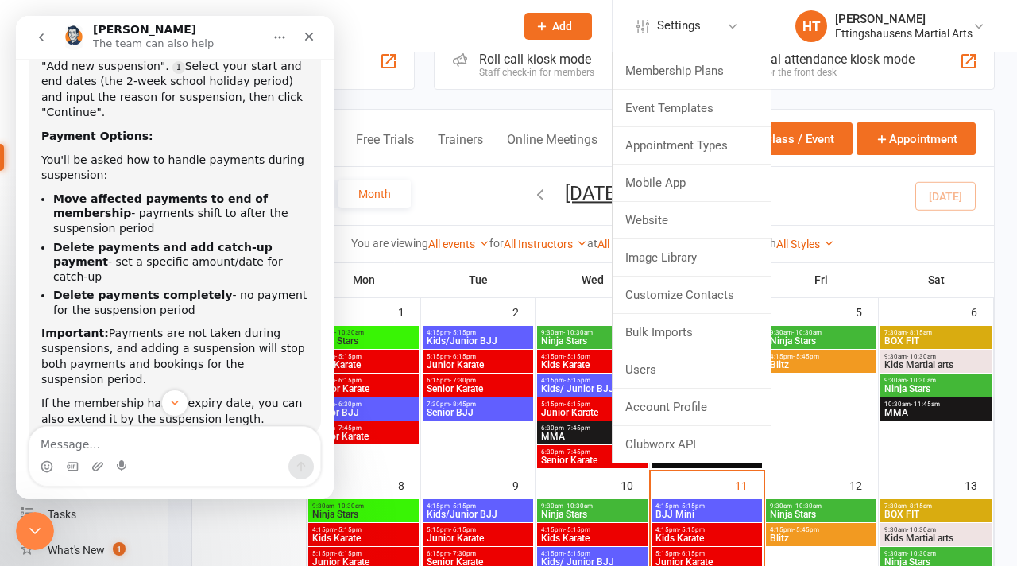
click at [428, 25] on input "text" at bounding box center [356, 26] width 295 height 22
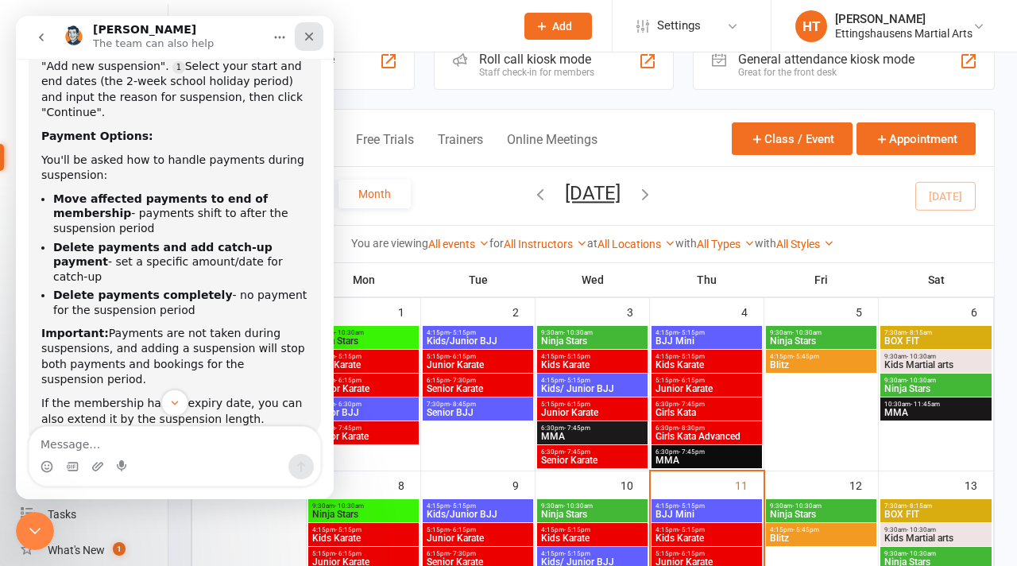
click at [312, 35] on icon "Close" at bounding box center [309, 36] width 13 height 13
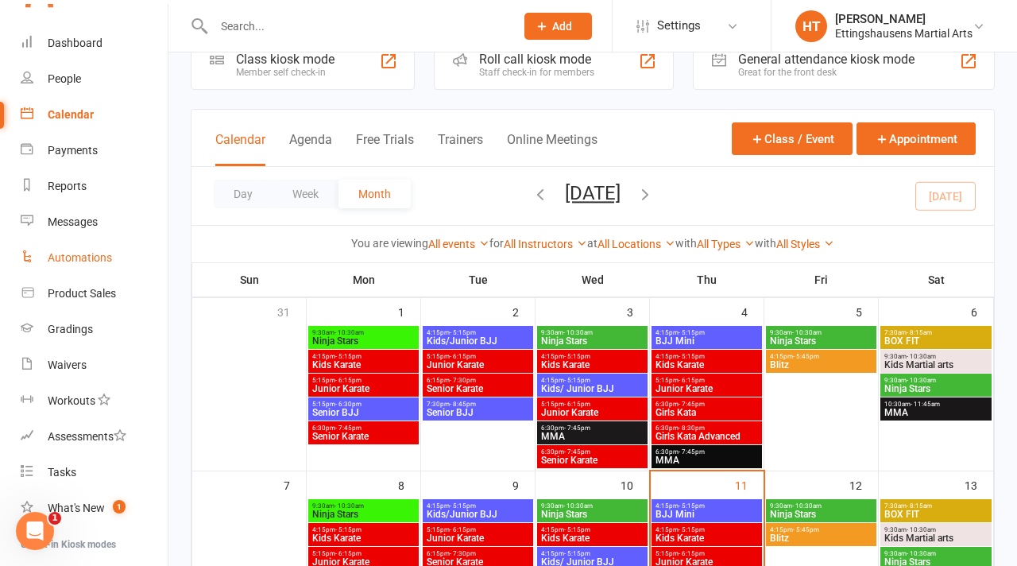
scroll to position [0, 0]
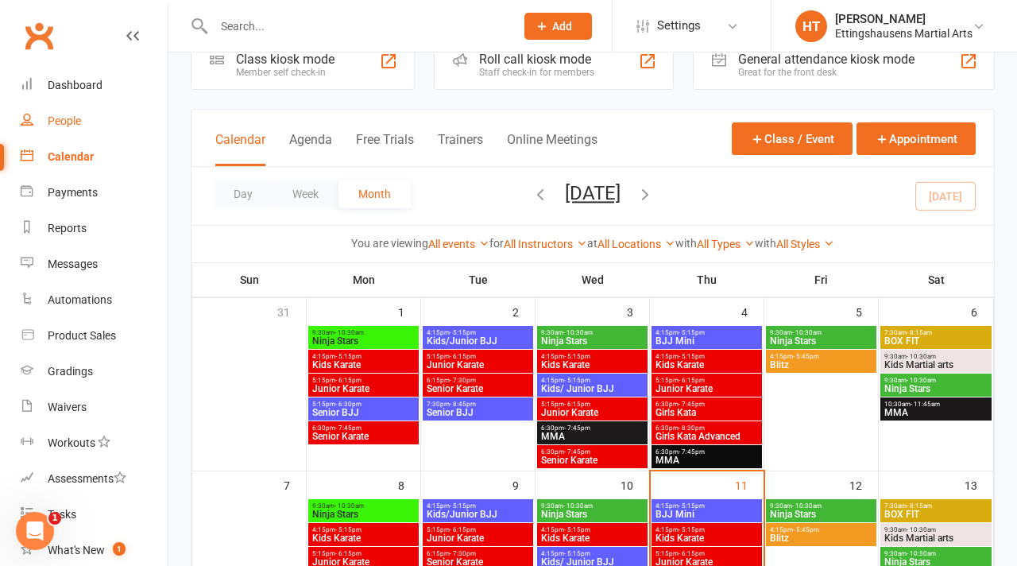
click at [76, 132] on link "People" at bounding box center [94, 121] width 147 height 36
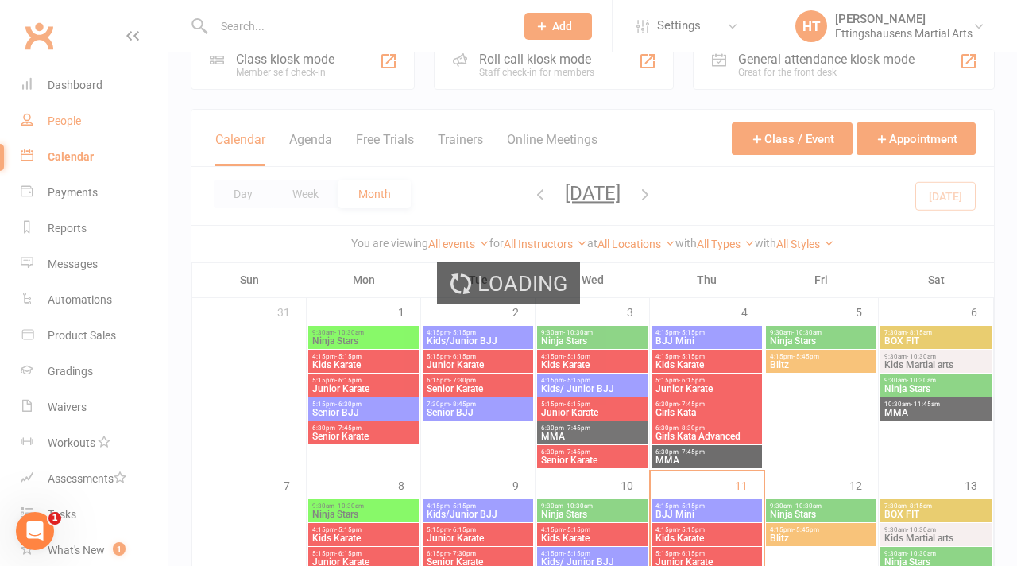
select select "100"
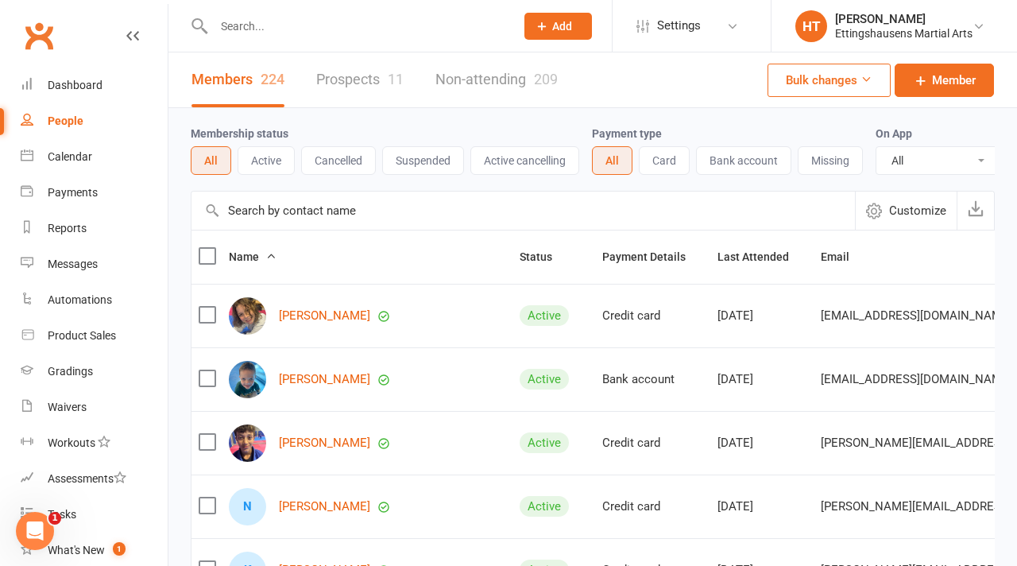
click at [864, 77] on icon at bounding box center [867, 79] width 12 height 12
drag, startPoint x: 55, startPoint y: 532, endPoint x: 37, endPoint y: 21, distance: 511.2
click at [55, 532] on link "What's New 1" at bounding box center [94, 550] width 147 height 36
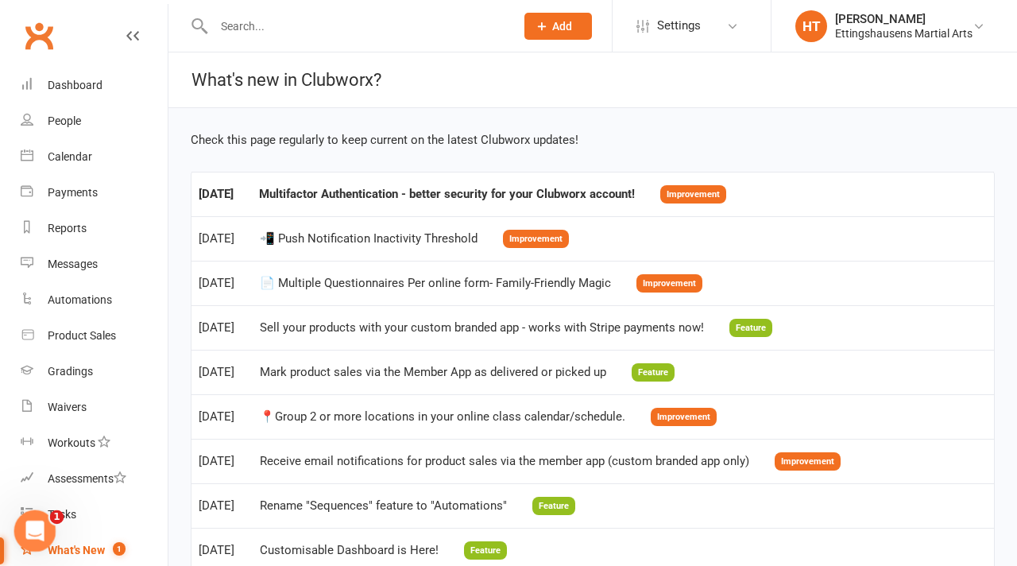
click at [33, 527] on icon "Open Intercom Messenger" at bounding box center [32, 528] width 11 height 13
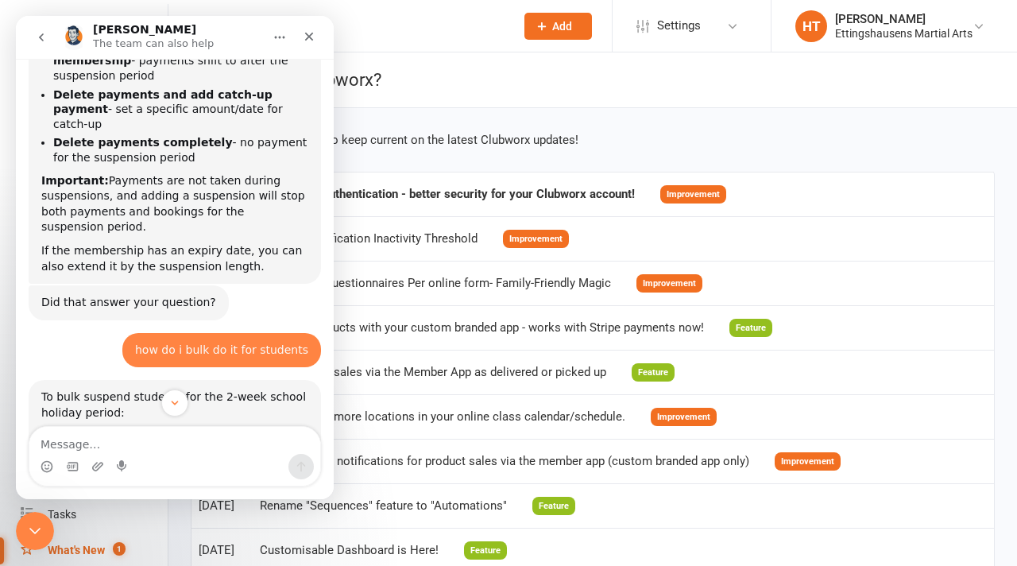
scroll to position [5108, 0]
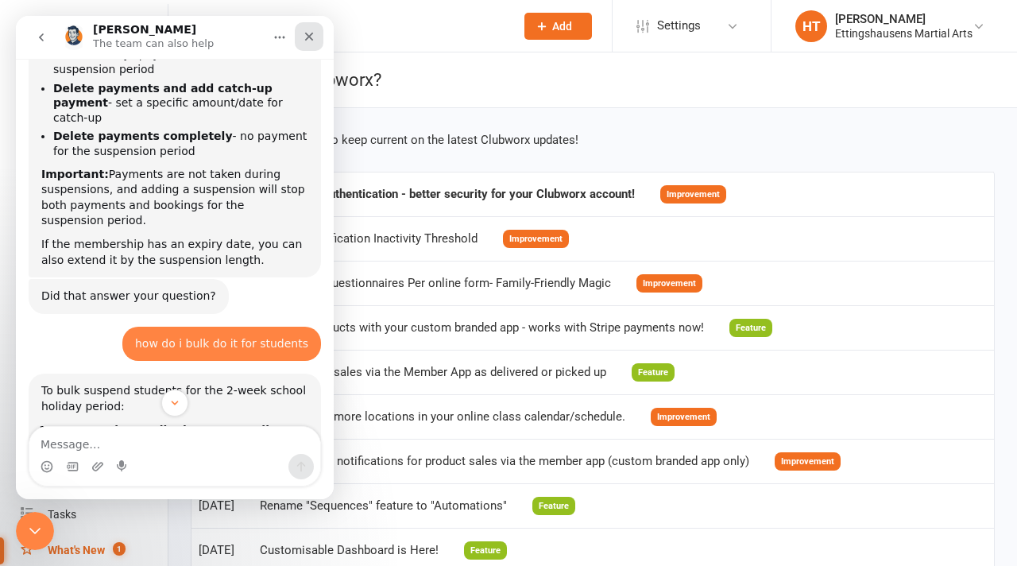
click at [303, 37] on icon "Close" at bounding box center [309, 36] width 13 height 13
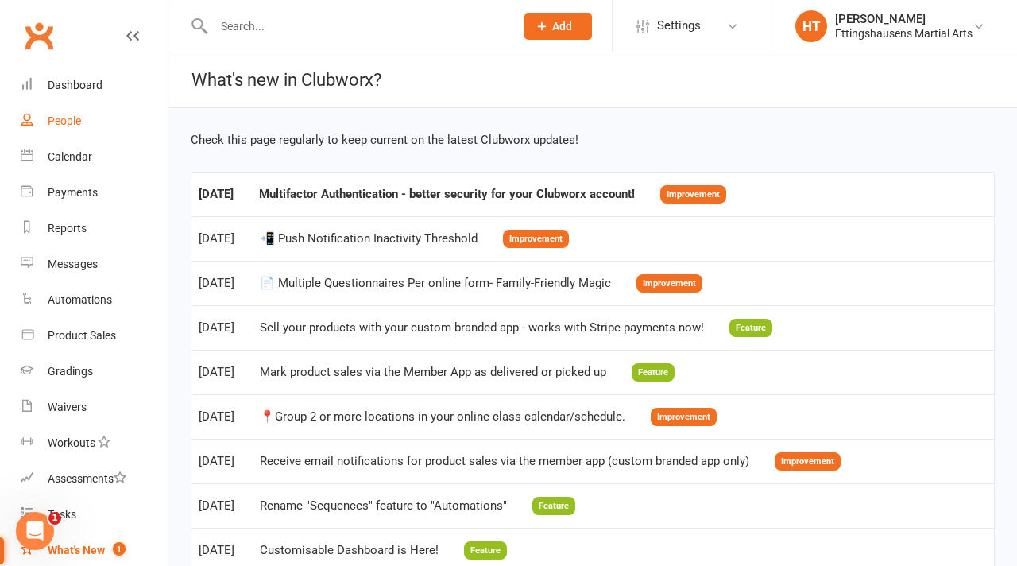
click at [72, 127] on link "People" at bounding box center [94, 121] width 147 height 36
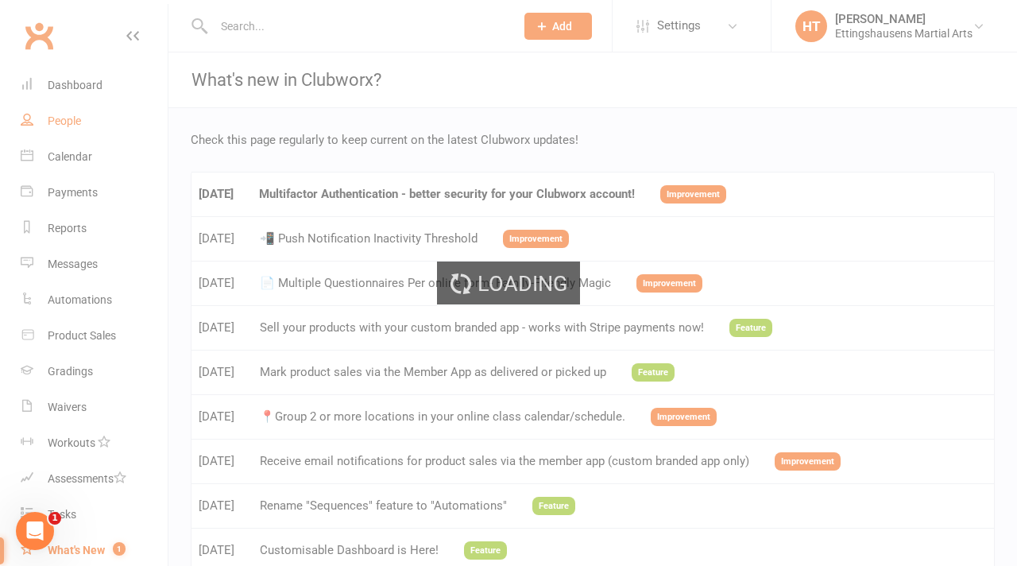
select select "100"
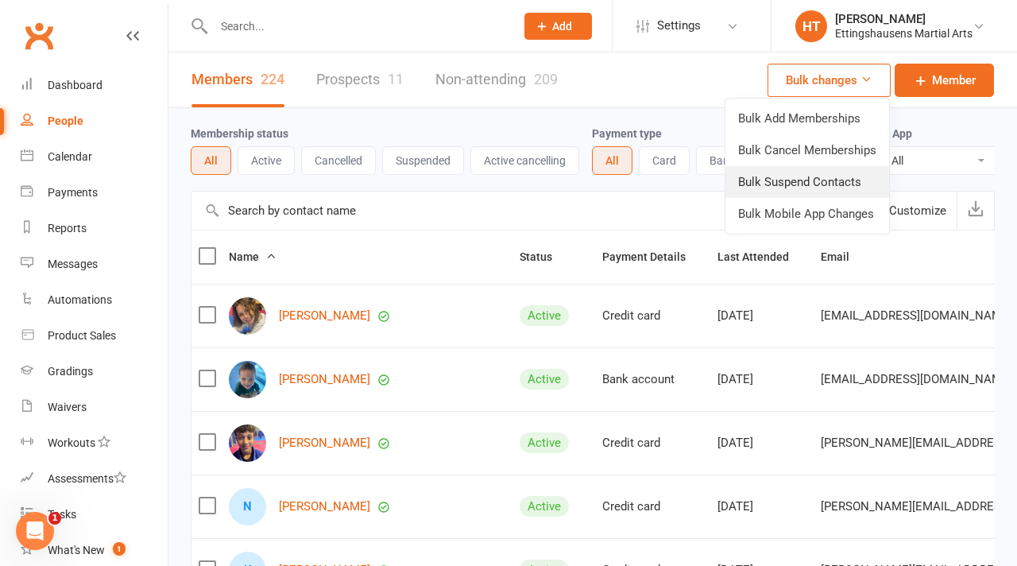
click at [792, 185] on link "Bulk Suspend Contacts" at bounding box center [807, 182] width 164 height 32
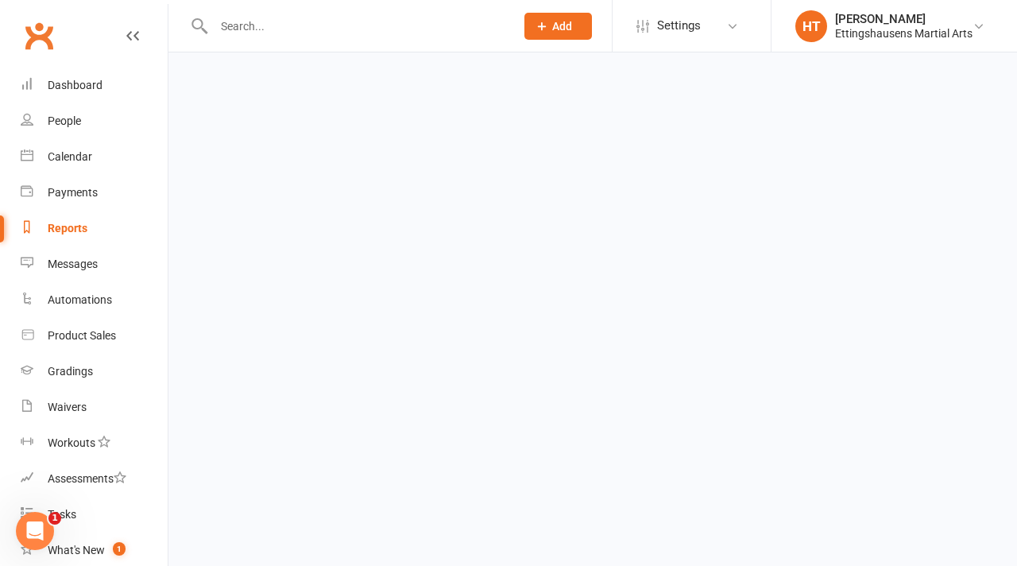
select select "Active"
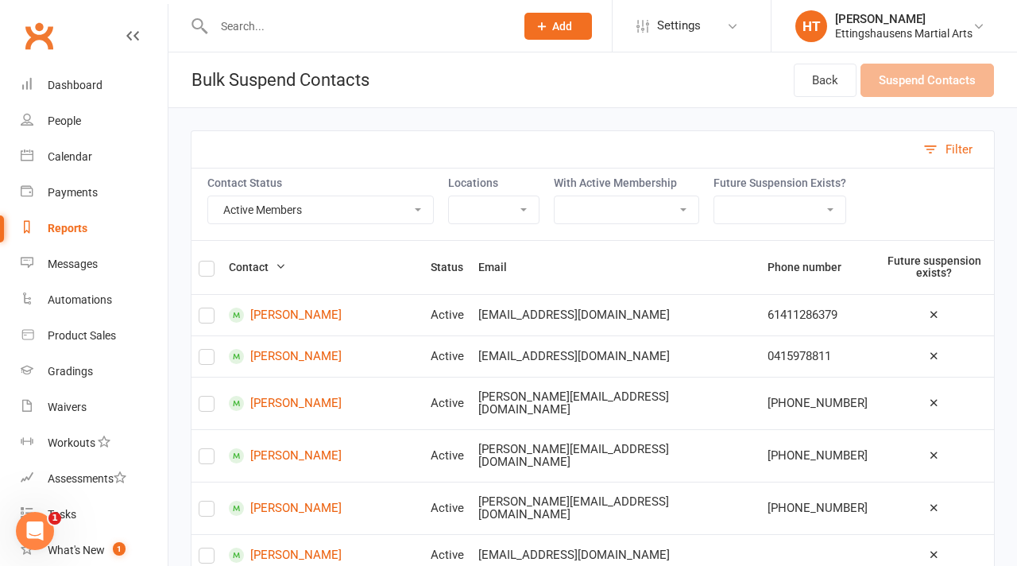
click at [299, 215] on select "Active Members Cancelled Members Suspended Members Not Attending Not Attending …" at bounding box center [320, 209] width 225 height 27
click at [601, 217] on select "BJJ Competition BJJ Free Trial Black Book Grading Blitz Bronze Grading Free Tri…" at bounding box center [627, 209] width 144 height 27
click at [555, 196] on select "BJJ Competition BJJ Free Trial Black Book Grading Blitz Bronze Grading Free Tri…" at bounding box center [627, 209] width 144 height 27
click at [618, 205] on select "BJJ Competition BJJ Free Trial Black Book Grading Blitz Bronze Grading Free Tri…" at bounding box center [627, 209] width 144 height 27
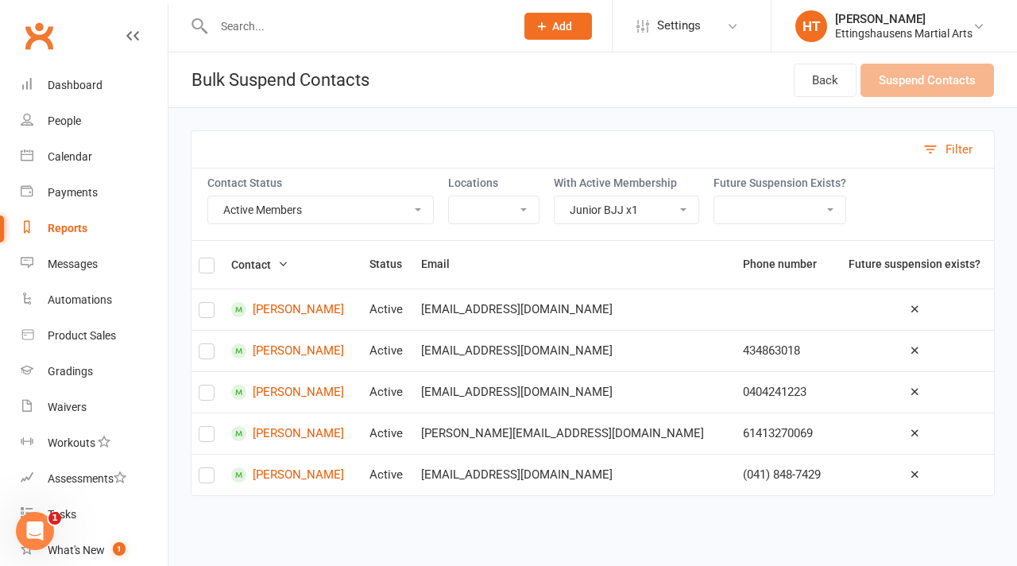
click at [608, 205] on select "BJJ Competition BJJ Free Trial Black Book Grading Blitz Bronze Grading Free Tri…" at bounding box center [627, 209] width 144 height 27
select select "56319"
click at [555, 196] on select "BJJ Competition BJJ Free Trial Black Book Grading Blitz Bronze Grading Free Tri…" at bounding box center [627, 209] width 144 height 27
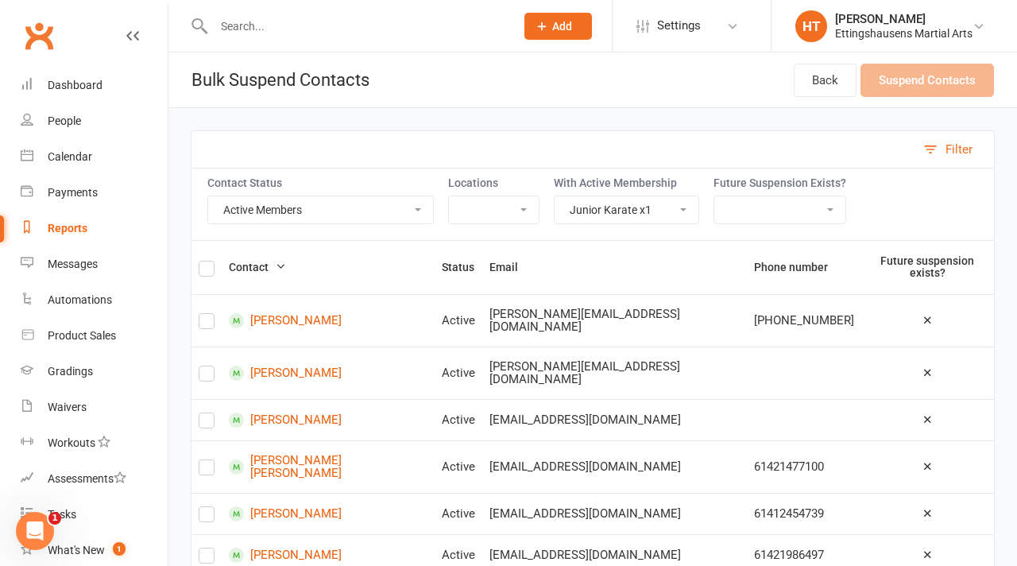
click at [743, 211] on select "Yes No" at bounding box center [779, 209] width 131 height 27
click at [485, 232] on div "Contact Status Active Members Cancelled Members Suspended Members Not Attending…" at bounding box center [593, 204] width 804 height 72
click at [485, 222] on select "Dojo Studio 1 Studio 2 Studio 3 Studio 10 Studio 4" at bounding box center [494, 209] width 90 height 27
click at [74, 126] on div "People" at bounding box center [64, 120] width 33 height 13
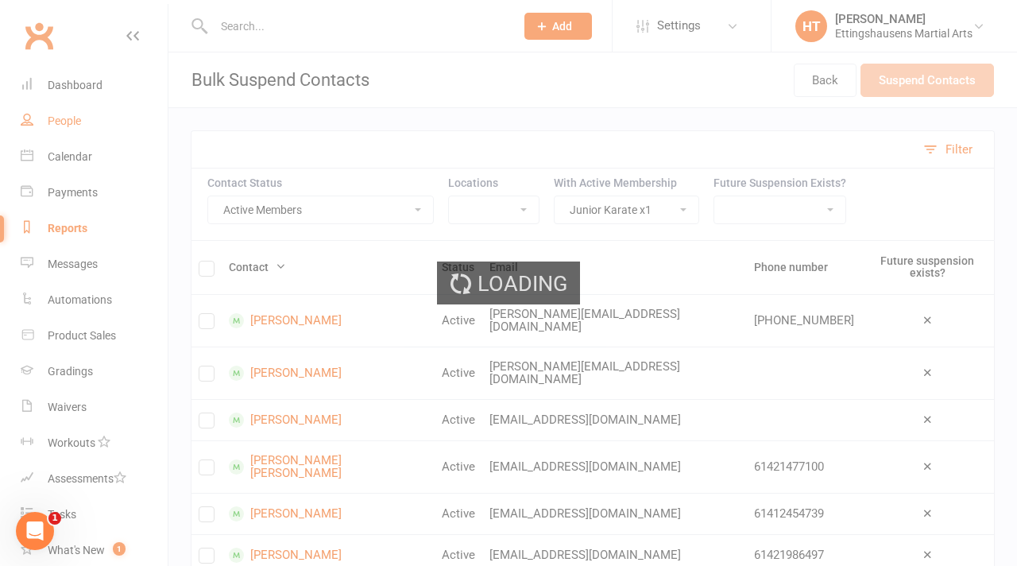
select select "100"
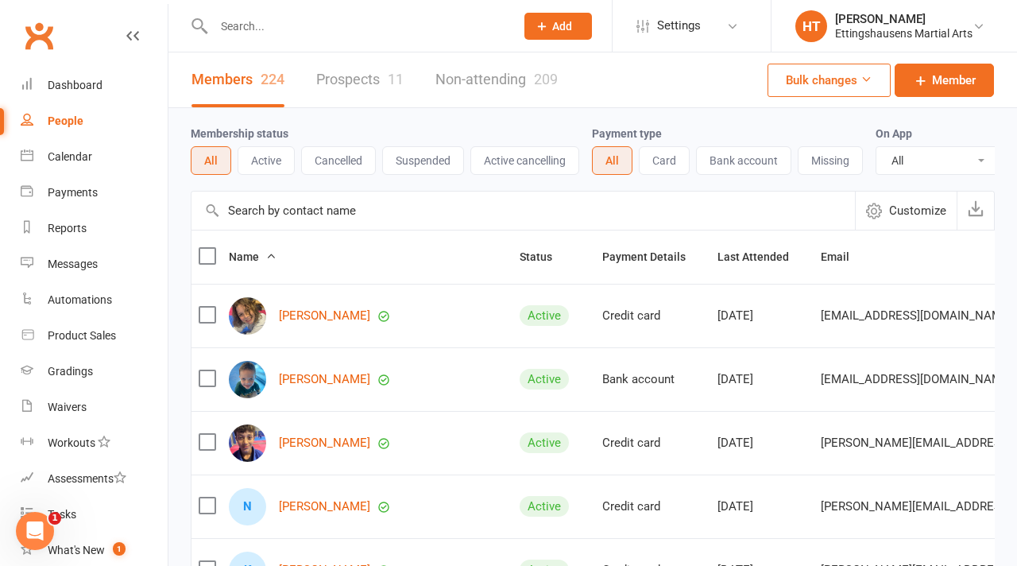
click at [822, 80] on button "Bulk changes" at bounding box center [829, 80] width 123 height 33
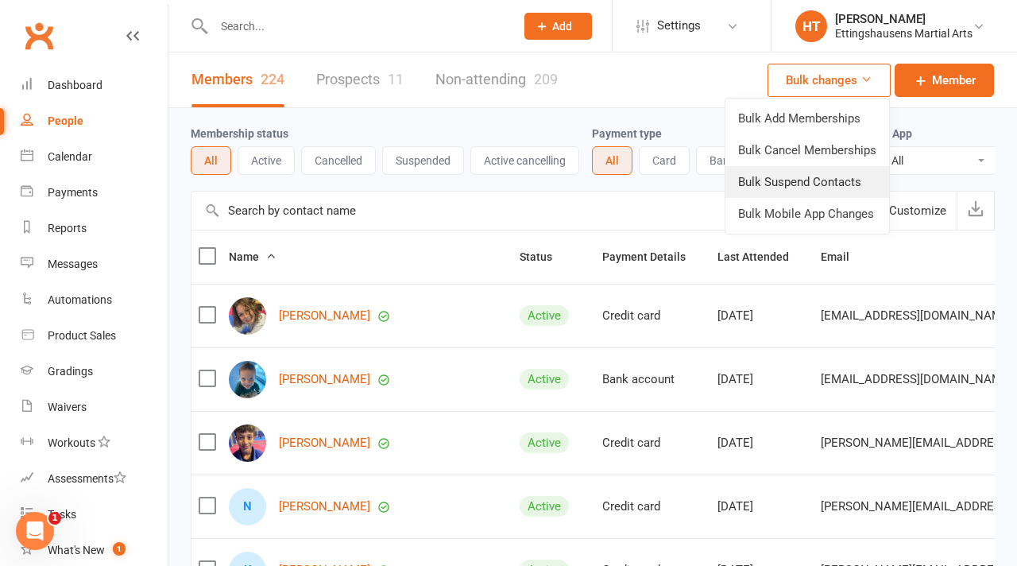
click at [792, 180] on link "Bulk Suspend Contacts" at bounding box center [807, 182] width 164 height 32
select select "Active"
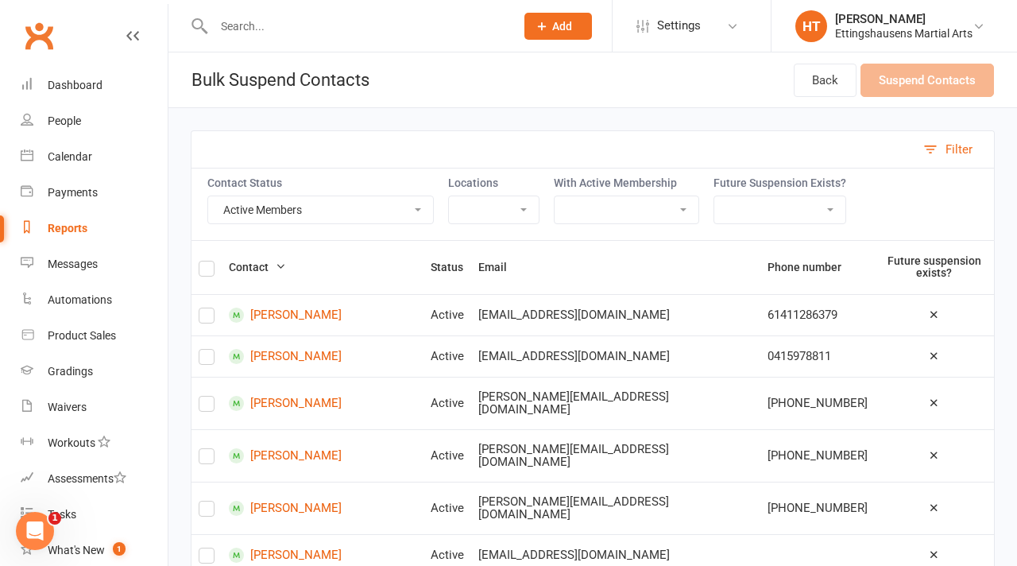
click at [591, 218] on select "BJJ Competition BJJ Free Trial Black Book Grading Blitz Bronze Grading Free Tri…" at bounding box center [627, 209] width 144 height 27
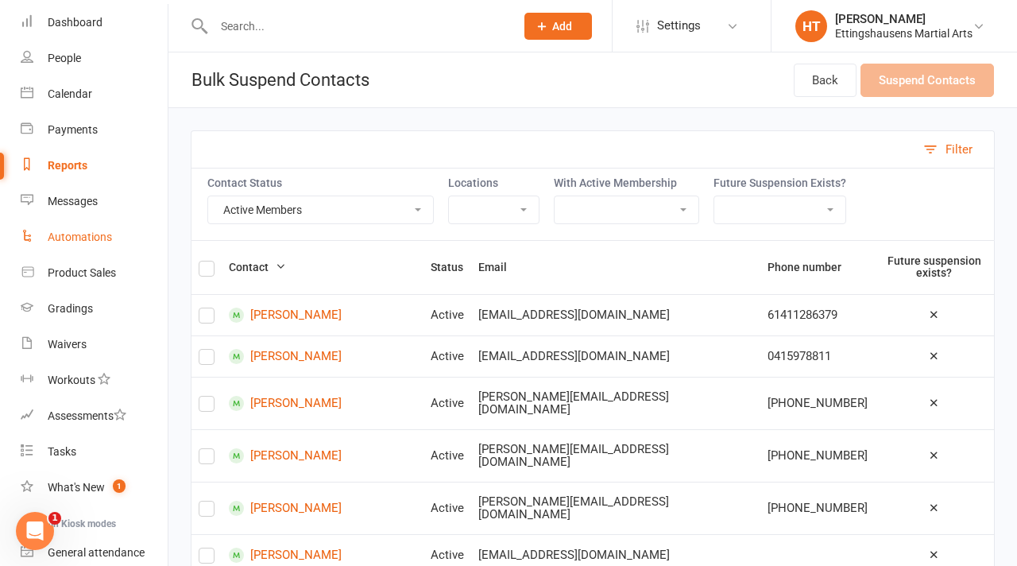
scroll to position [79, 0]
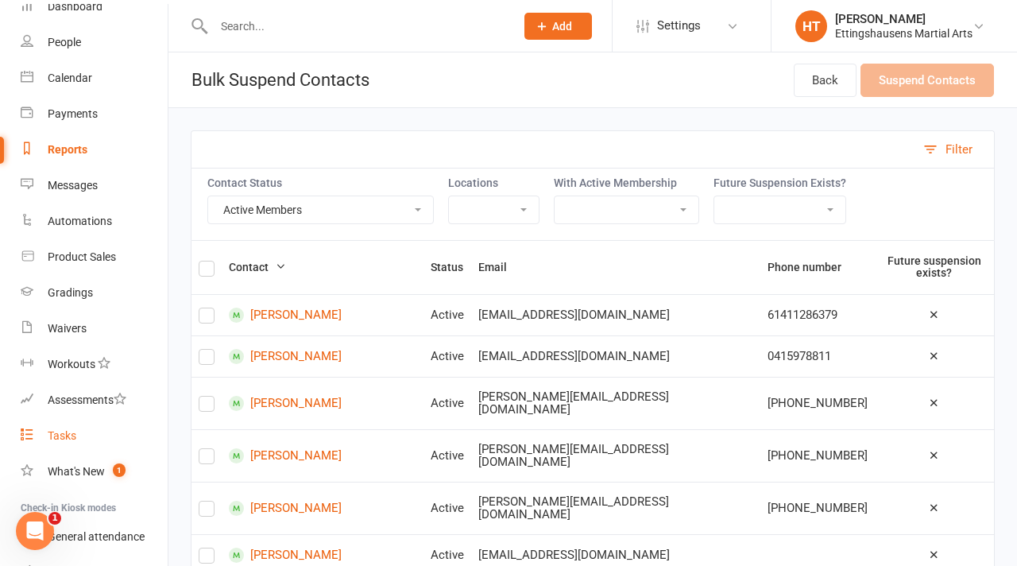
click at [78, 424] on link "Tasks" at bounding box center [94, 436] width 147 height 36
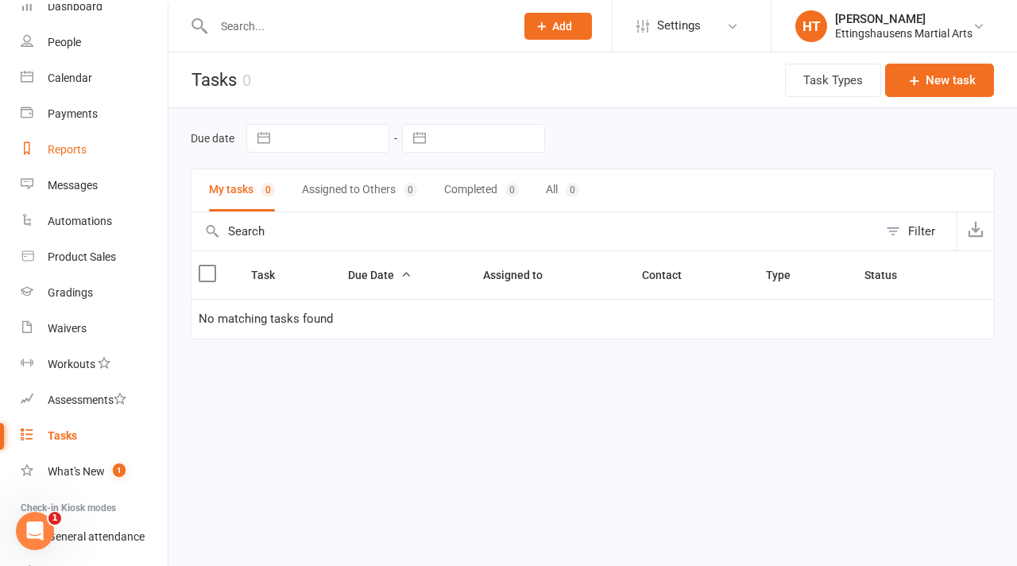
click at [63, 149] on div "Reports" at bounding box center [67, 149] width 39 height 13
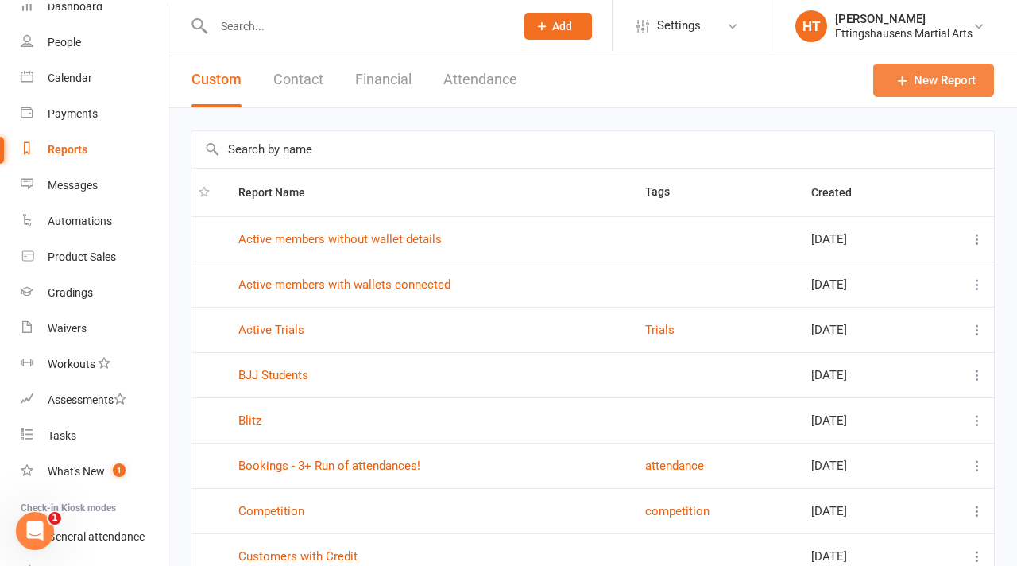
click at [938, 85] on link "New Report" at bounding box center [933, 80] width 121 height 33
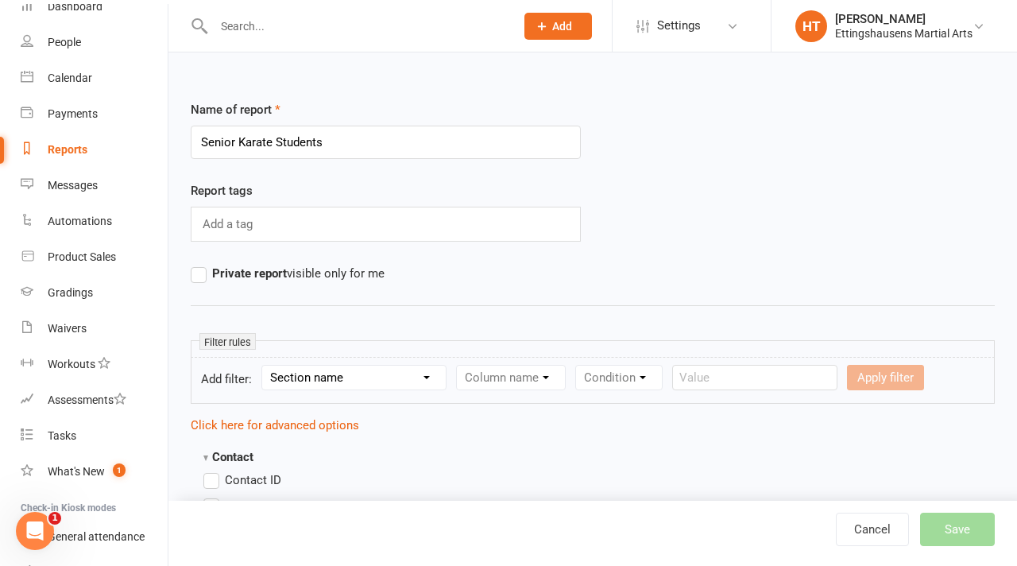
type input "Senior Karate Students"
click at [336, 372] on select "Section name Contact Attendance Aggregate Payment Booking Waitlist Attendees Ca…" at bounding box center [354, 378] width 184 height 24
click at [604, 369] on div "Condition" at bounding box center [618, 377] width 87 height 25
click at [542, 382] on div "Column name" at bounding box center [511, 377] width 110 height 25
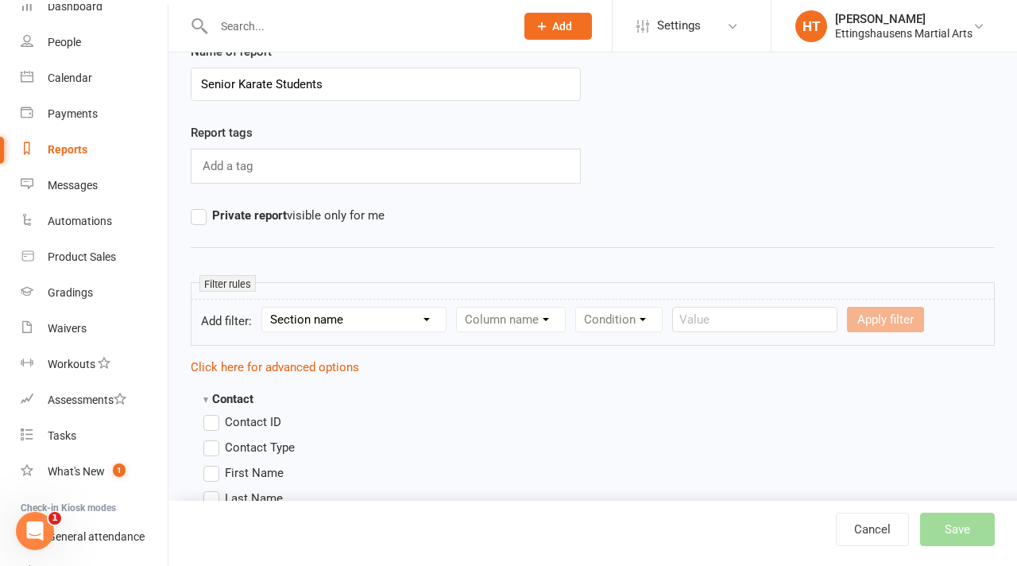
scroll to position [151, 0]
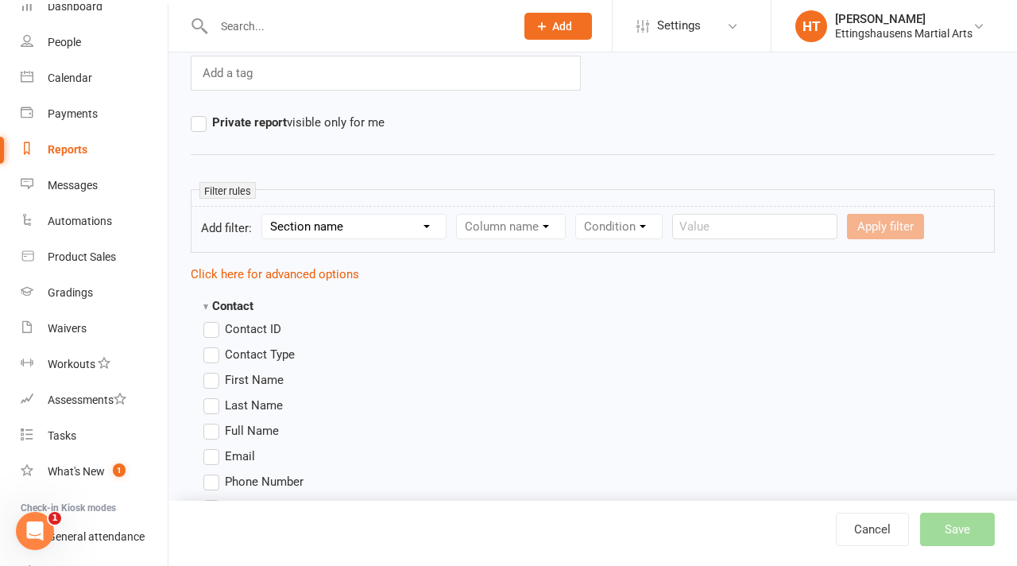
click at [218, 388] on label "First Name" at bounding box center [243, 379] width 80 height 19
click at [214, 370] on input "First Name" at bounding box center [208, 370] width 10 height 0
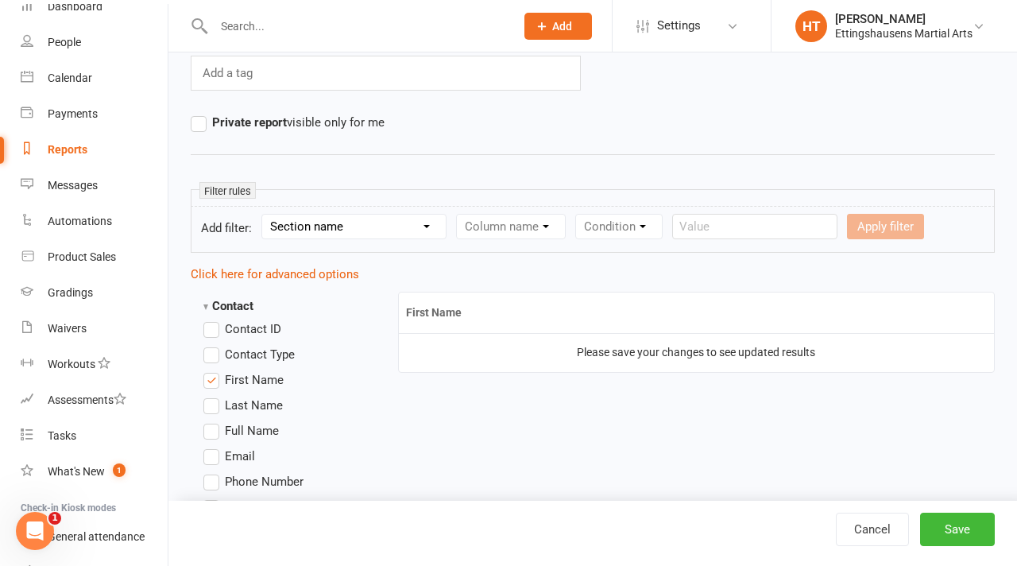
click at [217, 407] on label "Last Name" at bounding box center [242, 405] width 79 height 19
click at [214, 396] on input "Last Name" at bounding box center [208, 396] width 10 height 0
click at [212, 461] on label "Email" at bounding box center [229, 456] width 52 height 19
click at [212, 447] on input "Email" at bounding box center [208, 447] width 10 height 0
click at [219, 481] on label "Phone Number" at bounding box center [253, 481] width 100 height 19
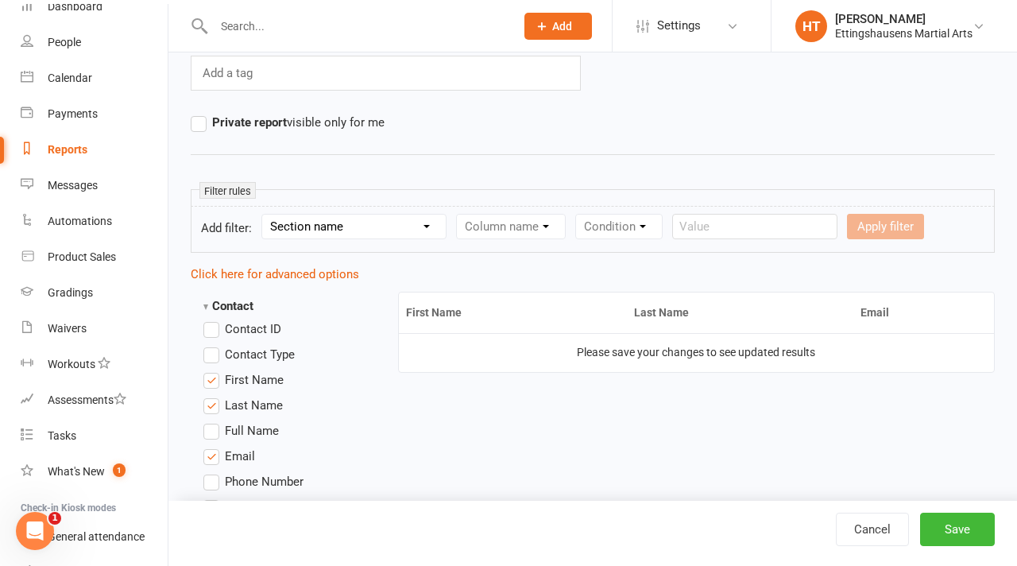
click at [214, 472] on input "Phone Number" at bounding box center [208, 472] width 10 height 0
click at [381, 222] on select "Section name Contact Attendance Aggregate Payment Booking Waitlist Attendees Ca…" at bounding box center [354, 227] width 184 height 24
select select "11"
click at [265, 215] on select "Section name Contact Attendance Aggregate Payment Booking Waitlist Attendees Ca…" at bounding box center [354, 227] width 184 height 24
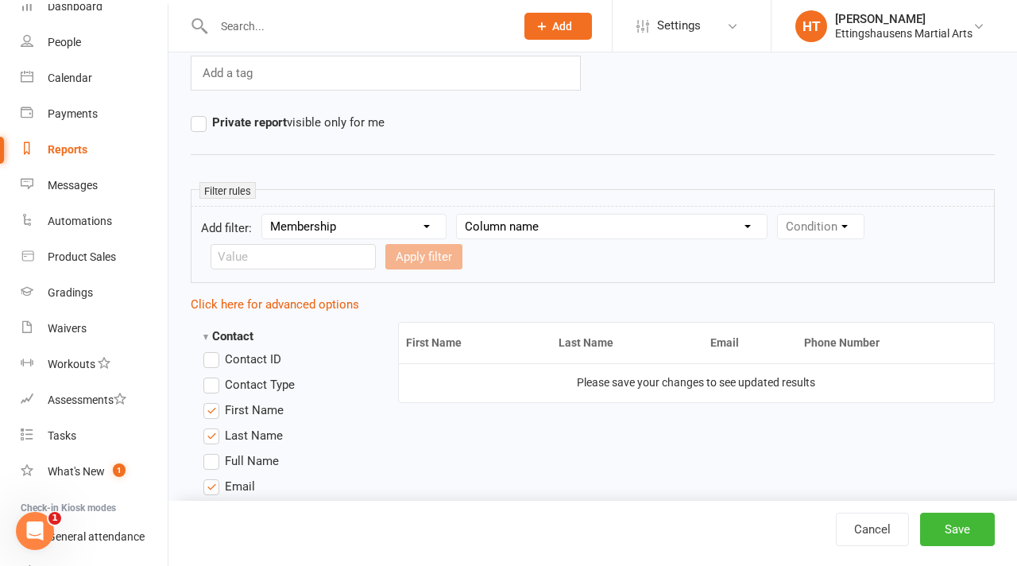
click at [537, 222] on select "Column name Membership ID Membership Name Membership Category Membership Start …" at bounding box center [612, 227] width 310 height 24
select select "1"
click at [459, 215] on select "Column name Membership ID Membership Name Membership Category Membership Start …" at bounding box center [612, 227] width 310 height 24
click at [822, 222] on select "Condition Equals Does not equal Contains Does not contain Is blank or does not …" at bounding box center [869, 227] width 183 height 24
select select "2"
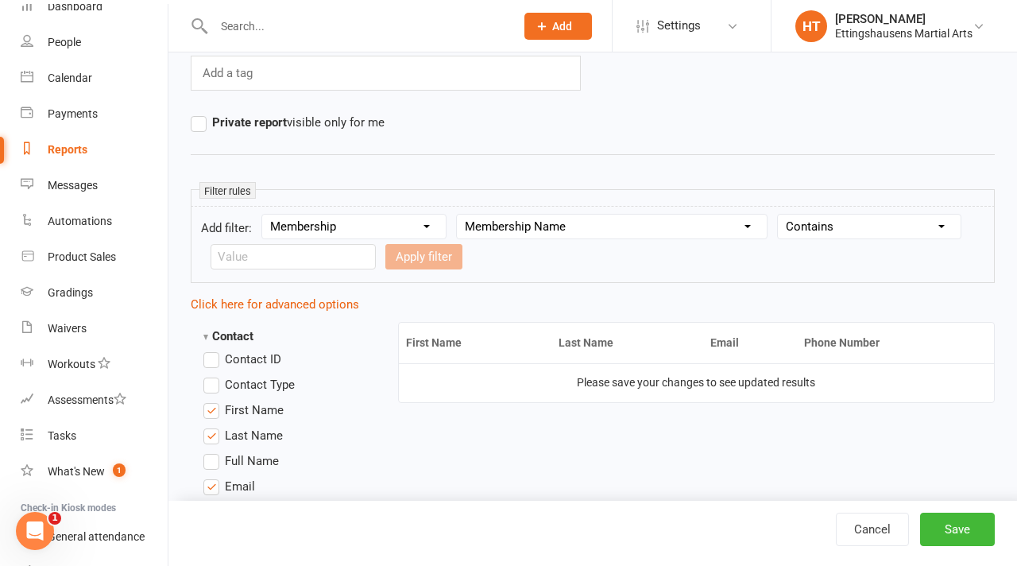
click at [781, 215] on select "Condition Equals Does not equal Contains Does not contain Is blank or does not …" at bounding box center [869, 227] width 183 height 24
click at [290, 265] on input "text" at bounding box center [293, 256] width 165 height 25
type input "Senior Karate"
click at [385, 261] on button "Apply filter" at bounding box center [423, 256] width 77 height 25
select select
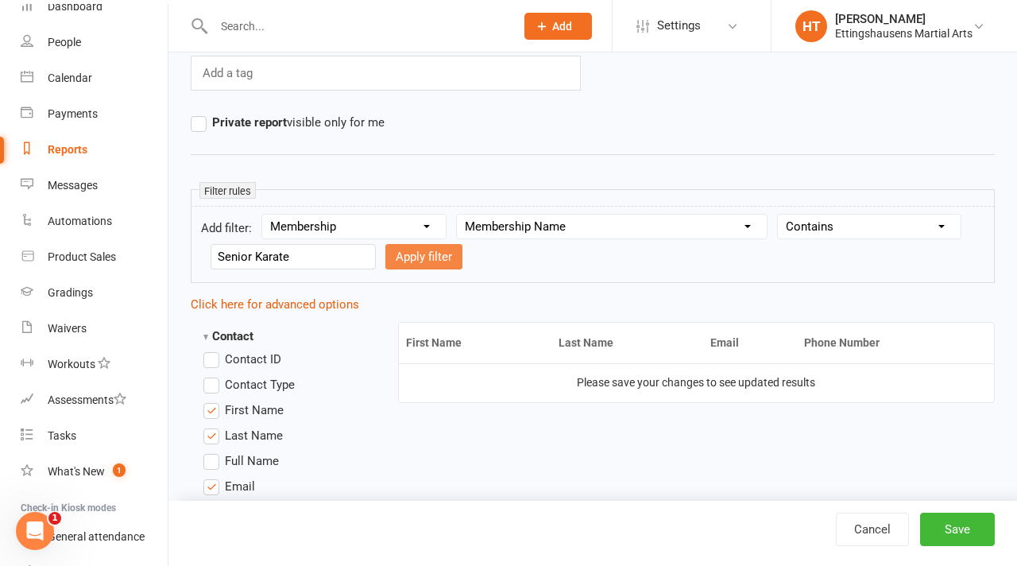
select select
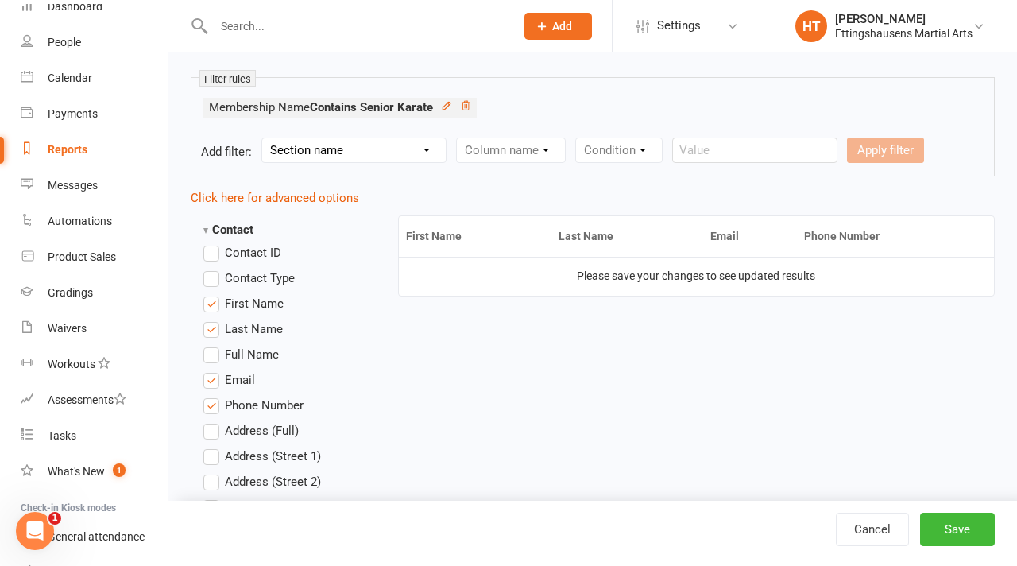
scroll to position [272, 0]
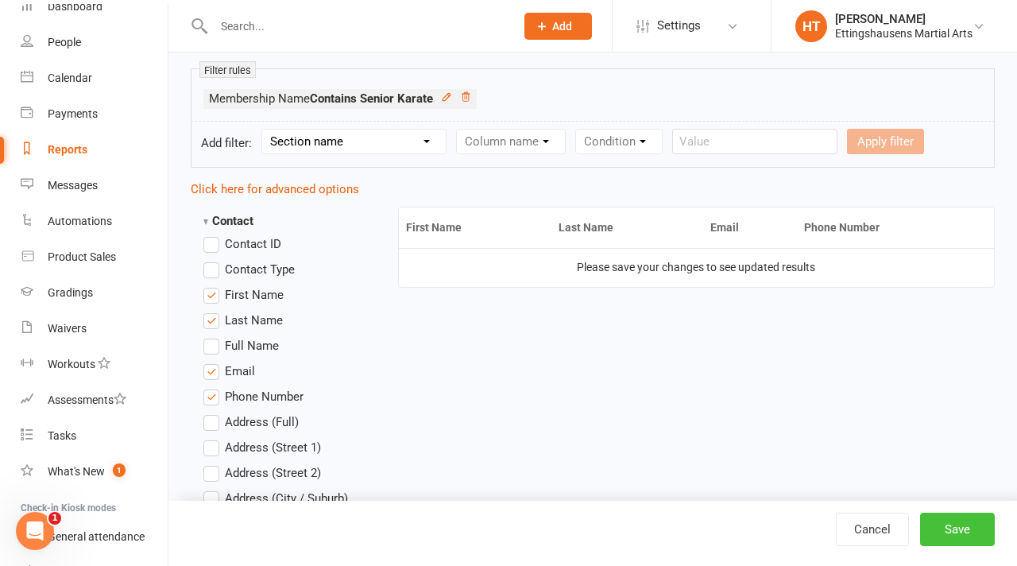
click at [961, 541] on button "Save" at bounding box center [957, 529] width 75 height 33
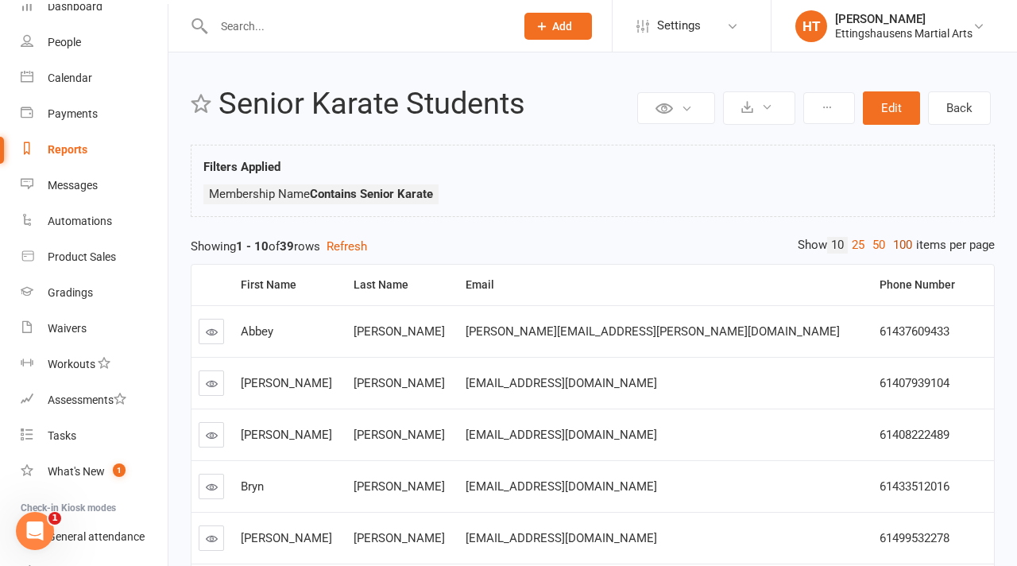
click at [896, 253] on link "100" at bounding box center [902, 245] width 27 height 17
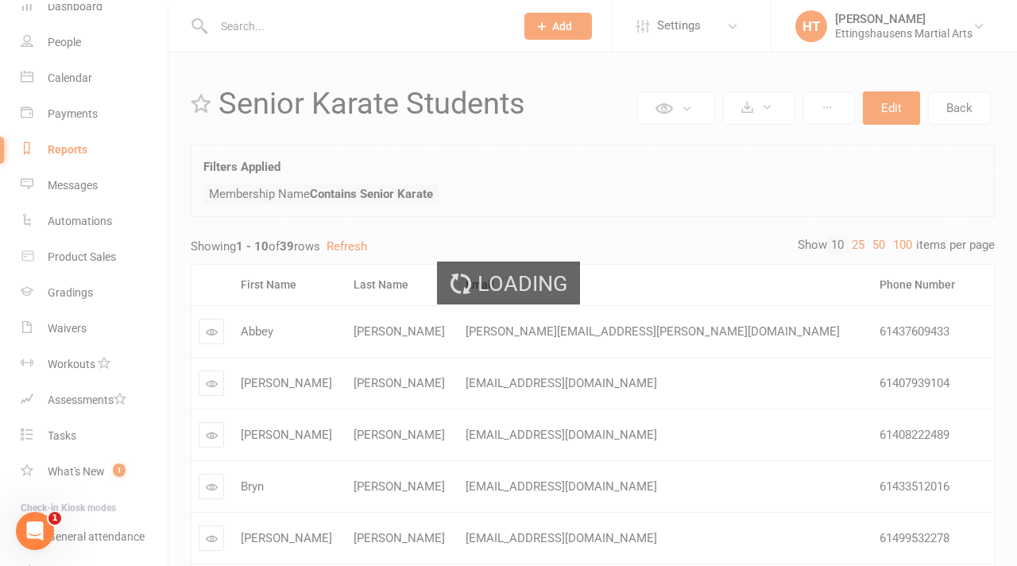
click at [896, 250] on div "Loading" at bounding box center [508, 283] width 1017 height 566
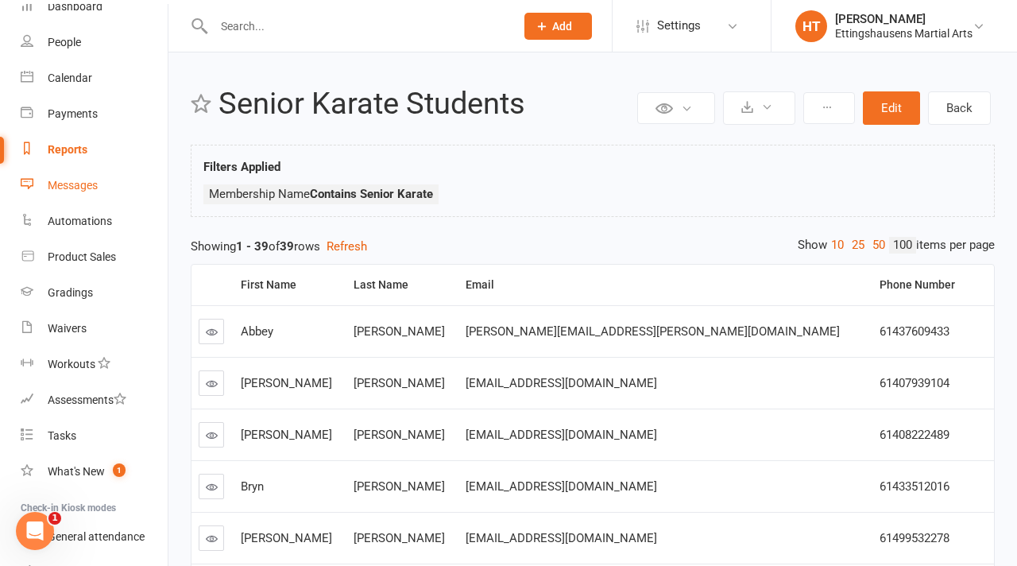
click at [88, 192] on link "Messages" at bounding box center [94, 186] width 147 height 36
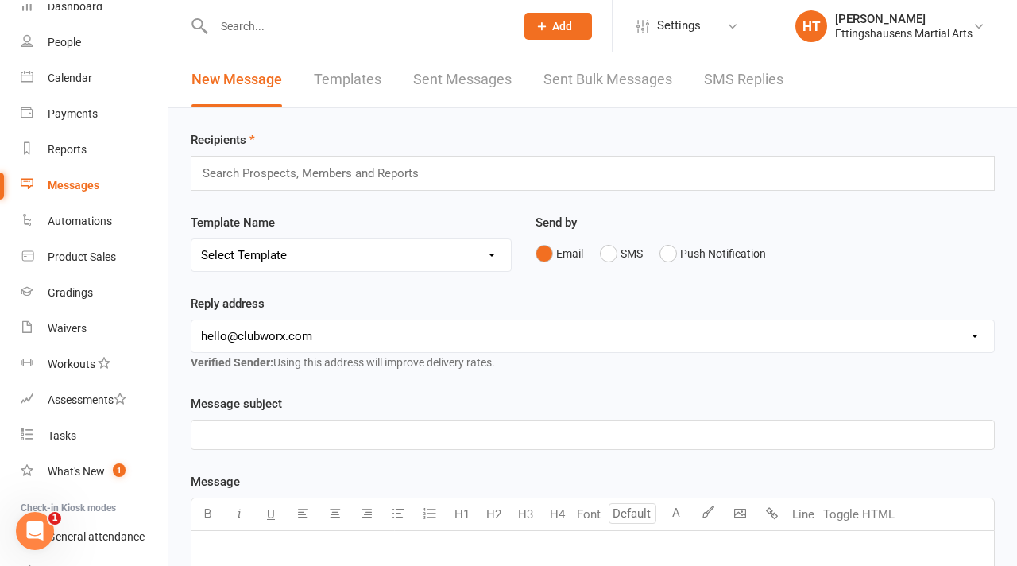
click at [389, 176] on input "text" at bounding box center [317, 173] width 233 height 21
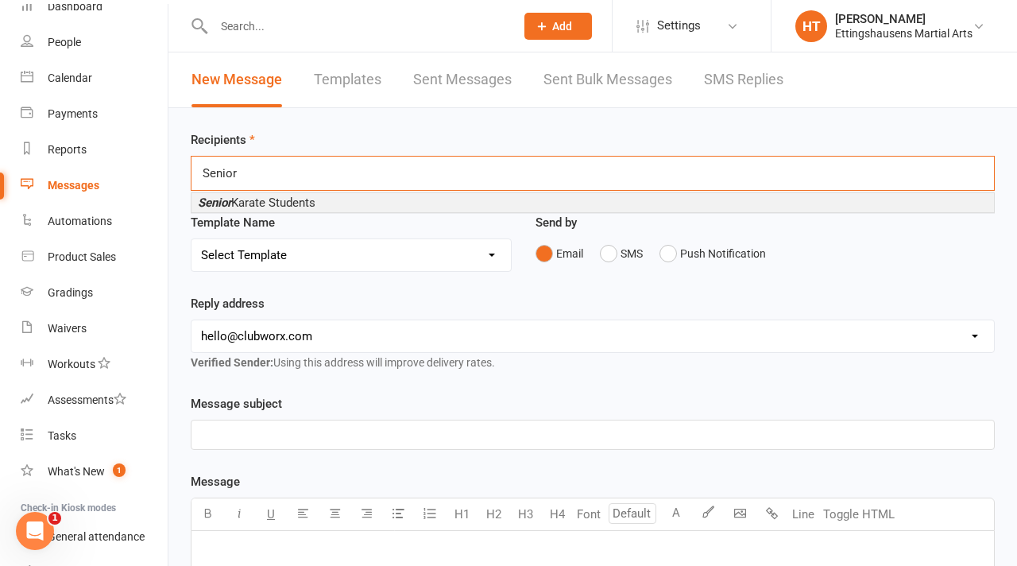
type input "Senior"
click at [375, 203] on li "Senior Karate Students" at bounding box center [593, 202] width 803 height 19
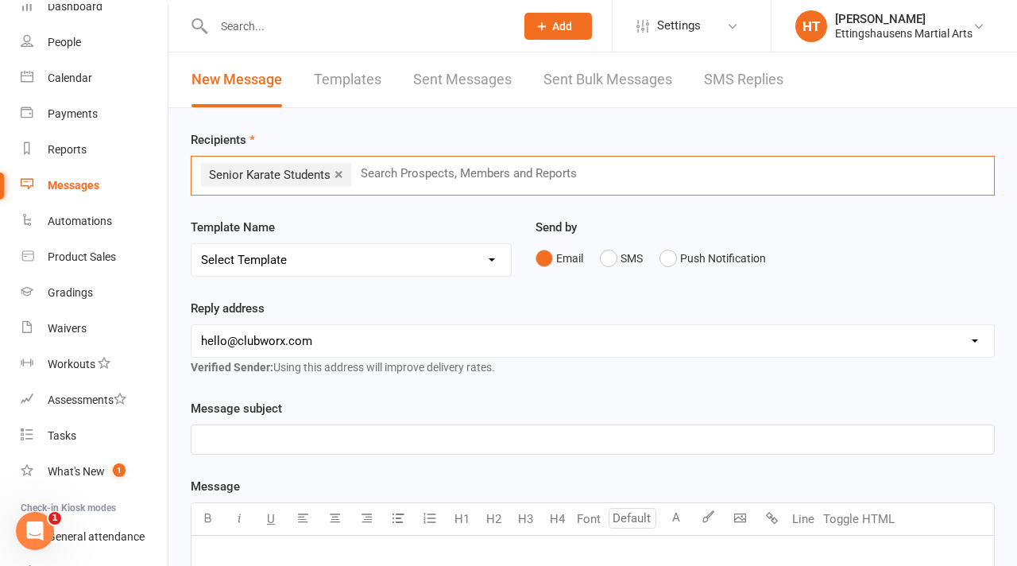
click at [343, 255] on select "Select Template [SMS] [Default template - review before using] Appointment remi…" at bounding box center [351, 260] width 319 height 32
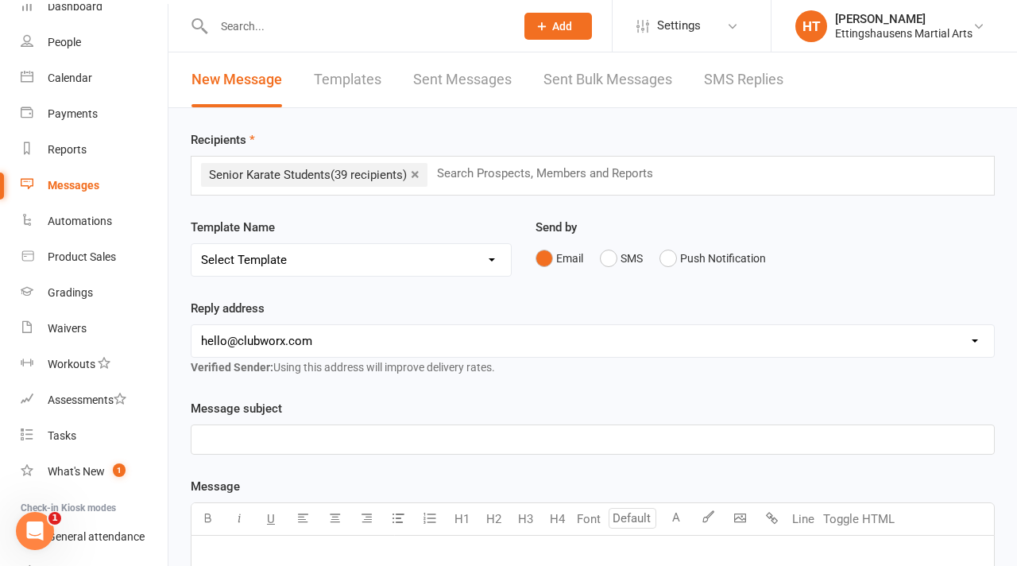
click at [342, 332] on select "[EMAIL_ADDRESS][DOMAIN_NAME] [PERSON_NAME][EMAIL_ADDRESS][DOMAIN_NAME] [PERSON_…" at bounding box center [593, 341] width 803 height 32
select select "4"
click at [192, 325] on select "[EMAIL_ADDRESS][DOMAIN_NAME] [PERSON_NAME][EMAIL_ADDRESS][DOMAIN_NAME] [PERSON_…" at bounding box center [593, 341] width 803 height 32
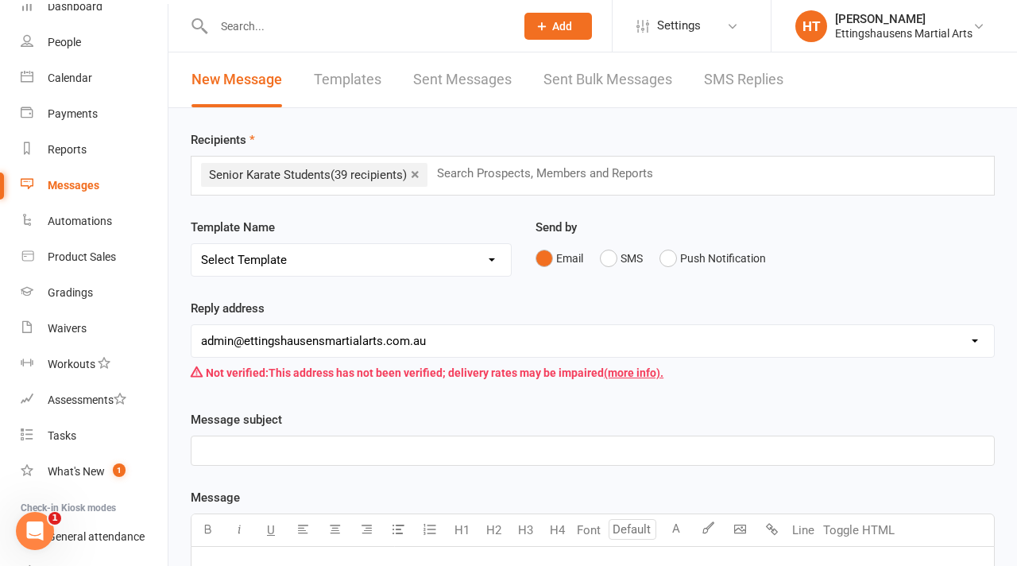
click at [303, 458] on p "﻿" at bounding box center [592, 450] width 783 height 19
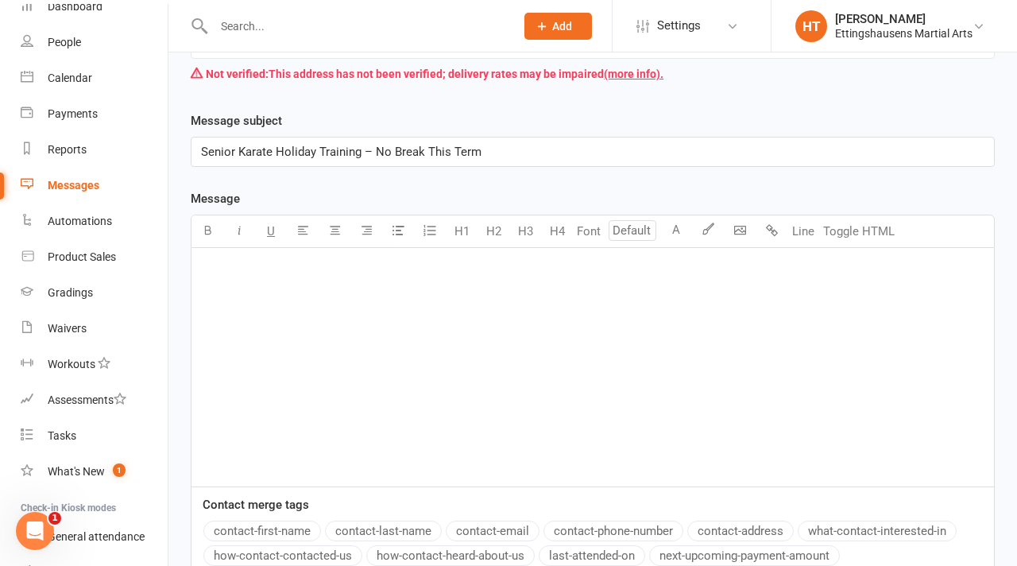
scroll to position [314, 0]
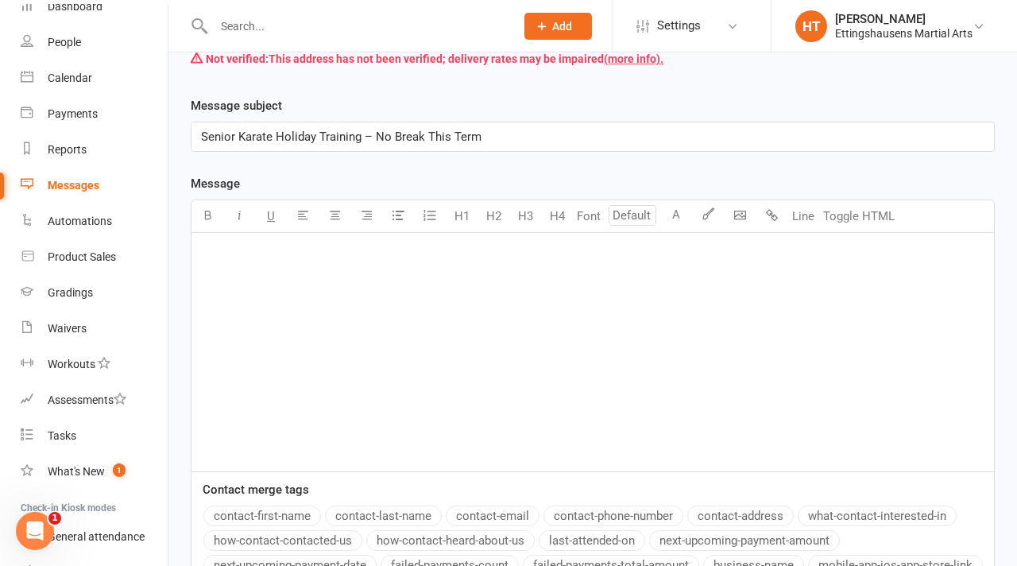
click at [337, 261] on p "﻿" at bounding box center [592, 253] width 783 height 19
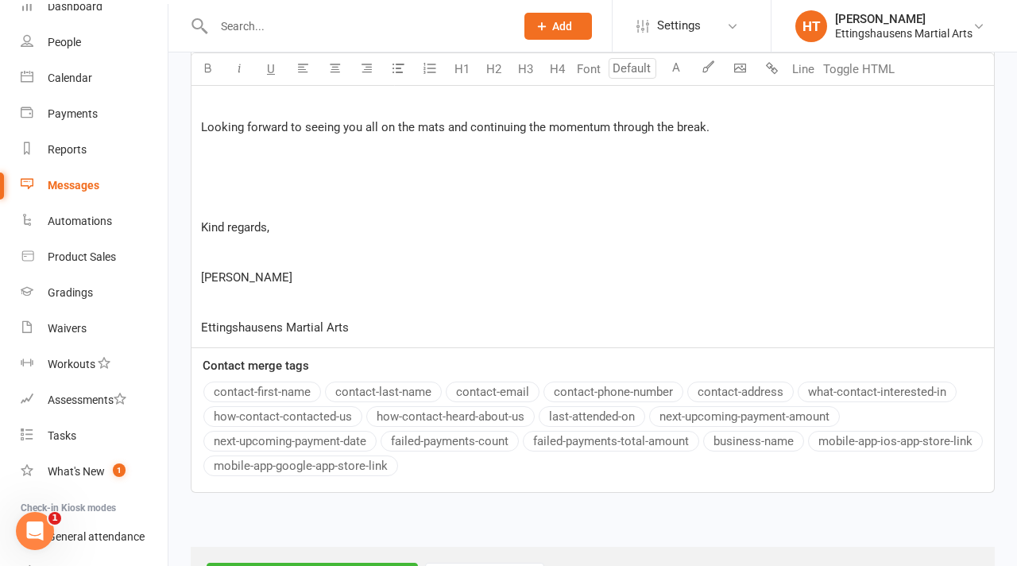
scroll to position [873, 0]
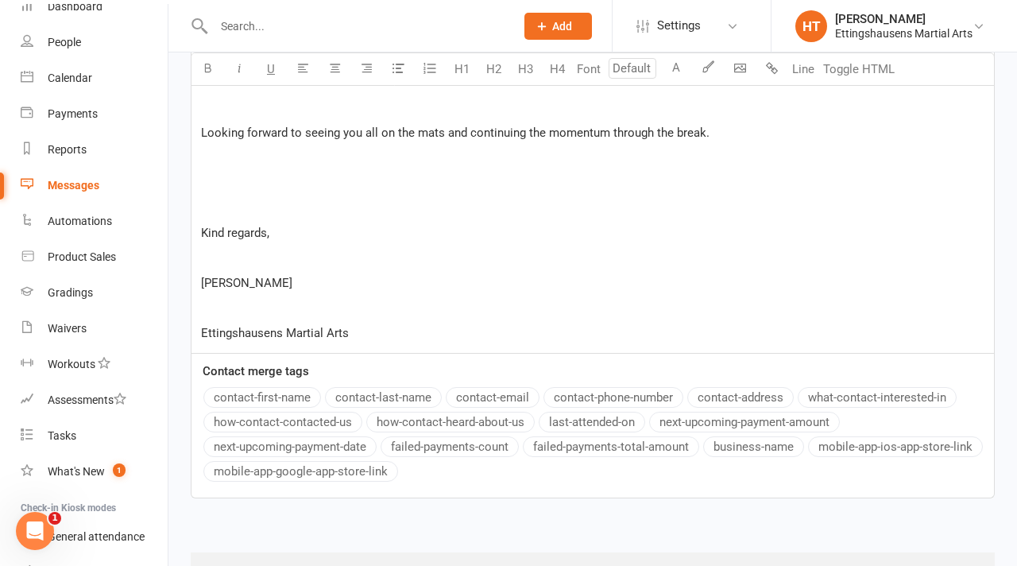
click at [275, 308] on p "﻿" at bounding box center [592, 307] width 783 height 19
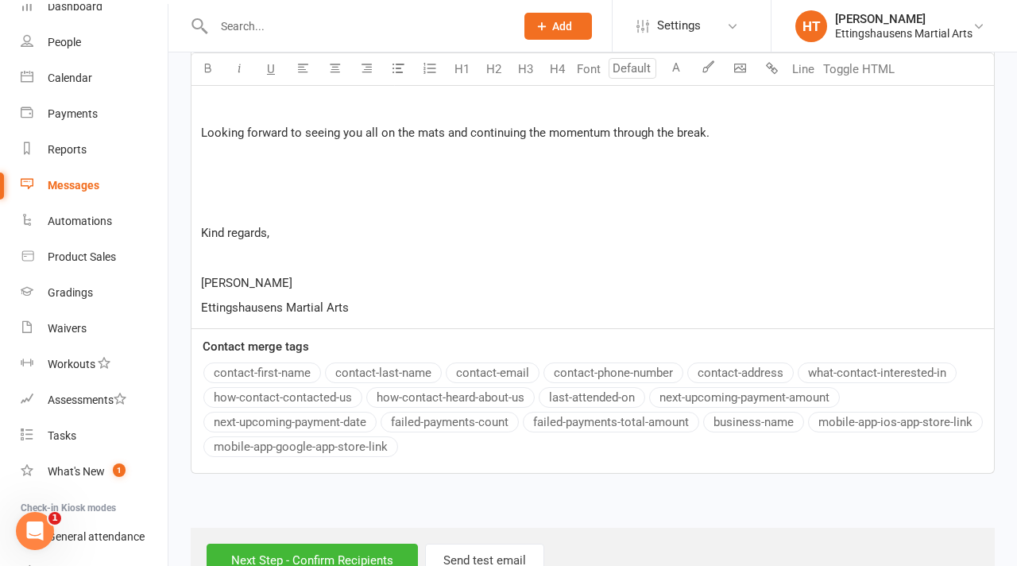
click at [242, 265] on p "﻿" at bounding box center [592, 257] width 783 height 19
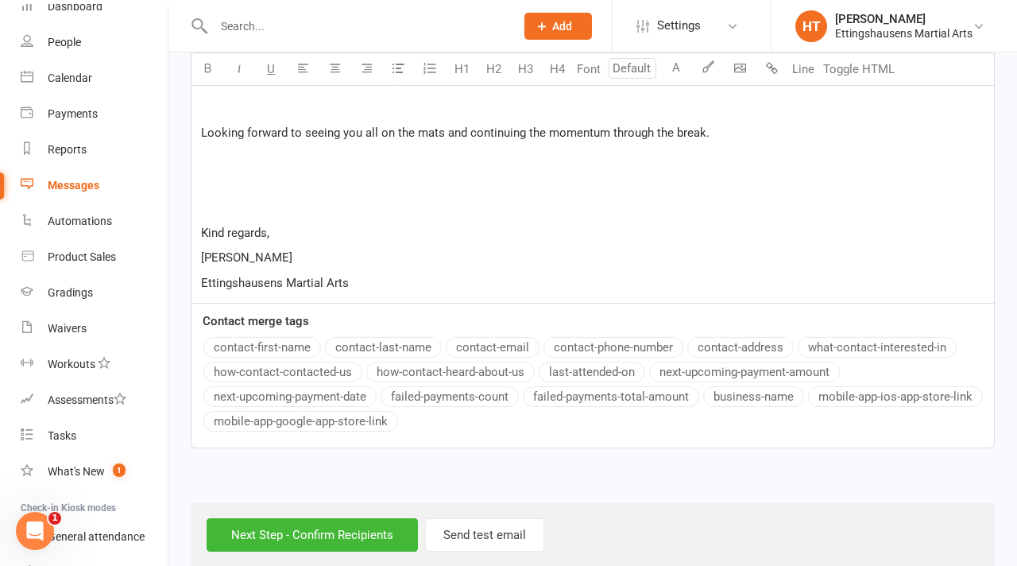
click at [240, 201] on p "﻿" at bounding box center [592, 207] width 783 height 19
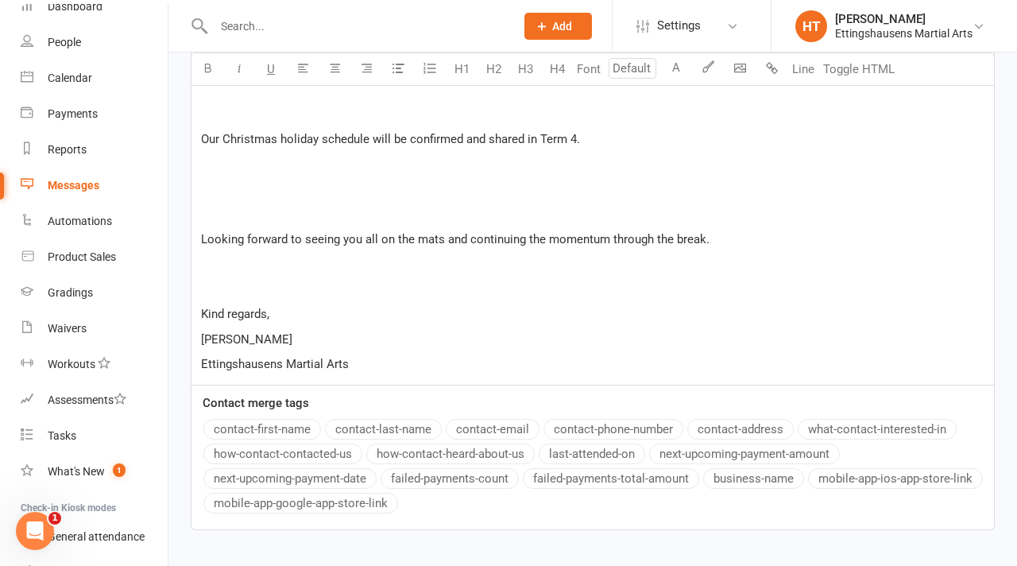
scroll to position [745, 0]
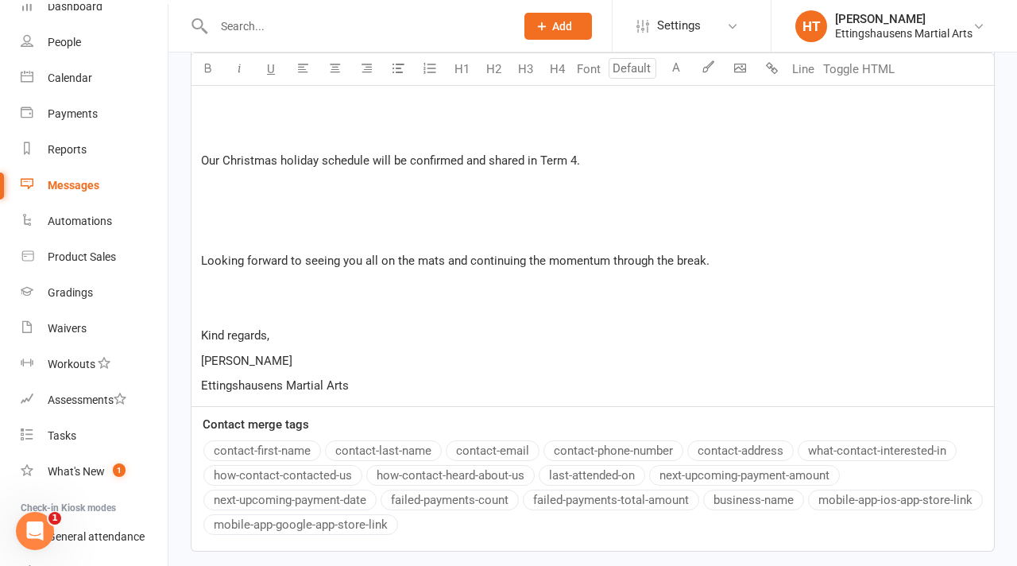
click at [223, 234] on p "﻿" at bounding box center [592, 235] width 783 height 19
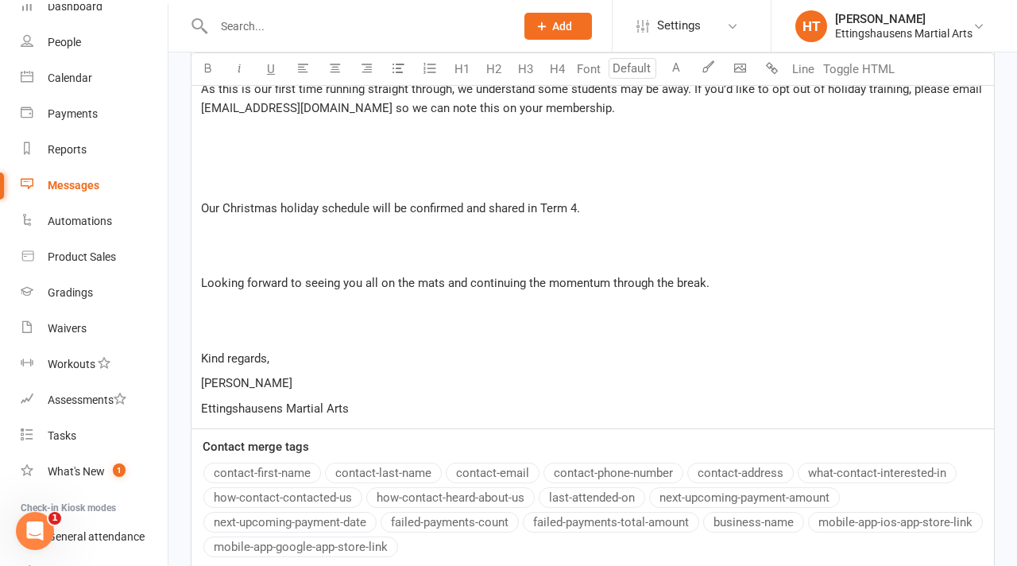
scroll to position [695, 0]
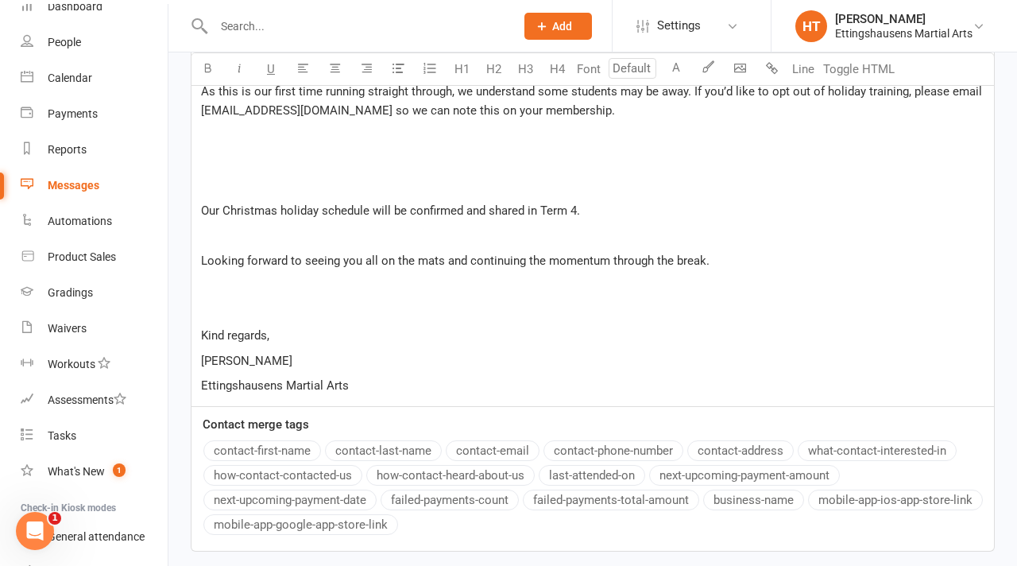
click at [220, 175] on div "Hi everyone, ﻿ ﻿ ﻿ We’re pleased to let you know that Senior Karate classes wil…" at bounding box center [593, 128] width 803 height 555
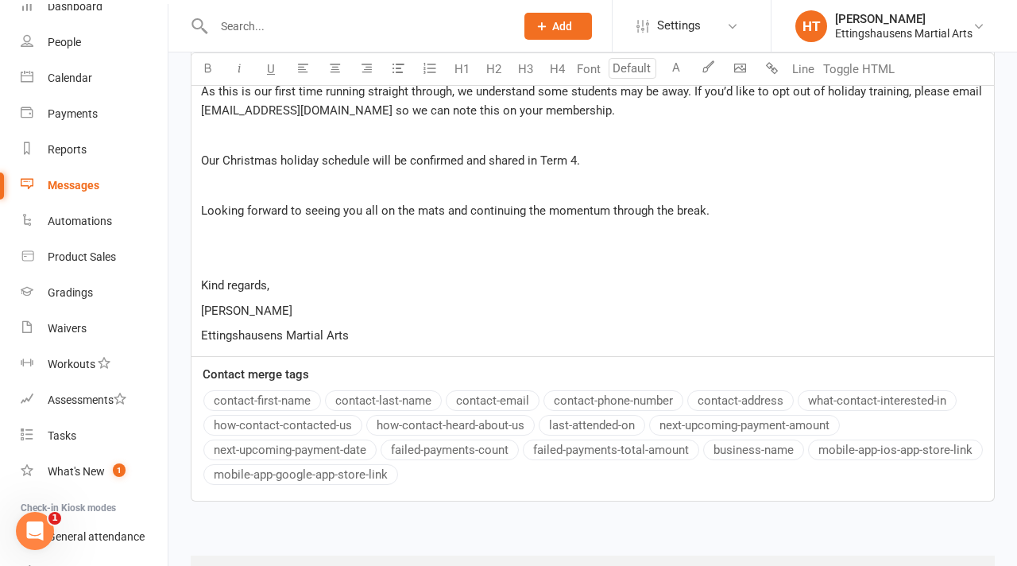
click at [220, 197] on div "Hi everyone, ﻿ ﻿ ﻿ We’re pleased to let you know that Senior Karate classes wil…" at bounding box center [593, 103] width 803 height 505
click at [227, 251] on p "﻿" at bounding box center [592, 260] width 783 height 19
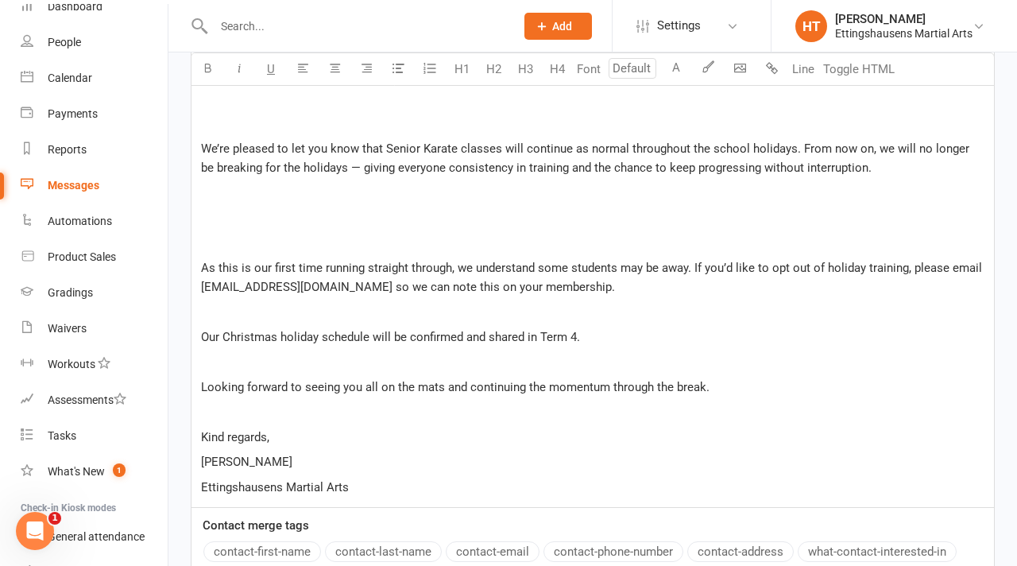
scroll to position [505, 0]
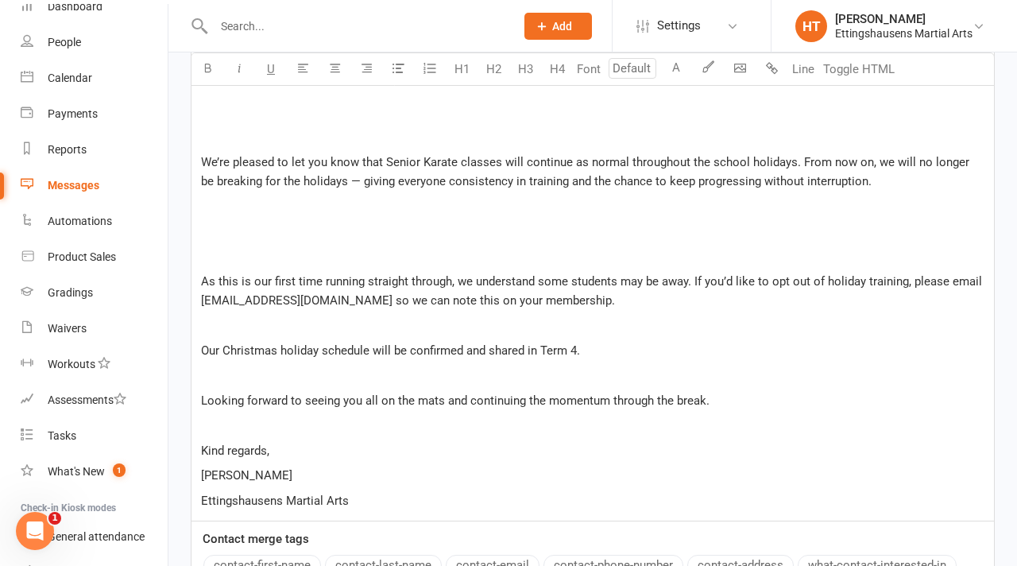
click at [223, 259] on p "﻿" at bounding box center [592, 255] width 783 height 19
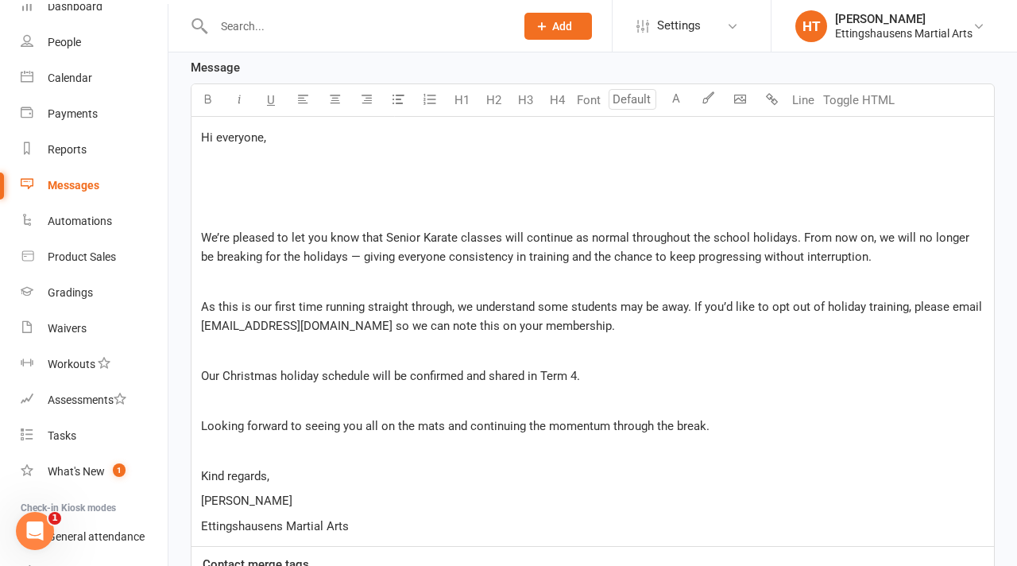
scroll to position [414, 0]
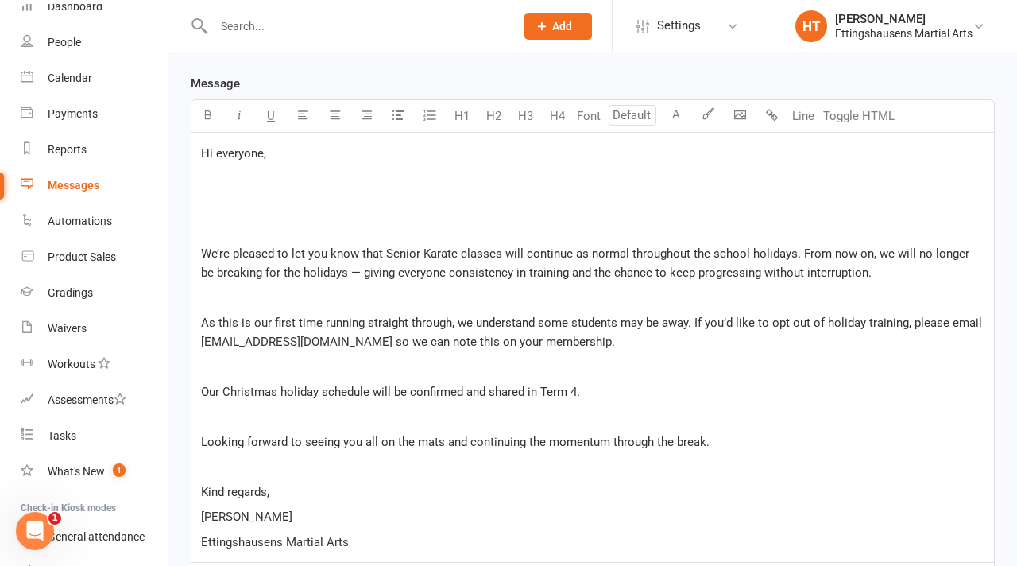
click at [228, 226] on p "﻿" at bounding box center [592, 228] width 783 height 19
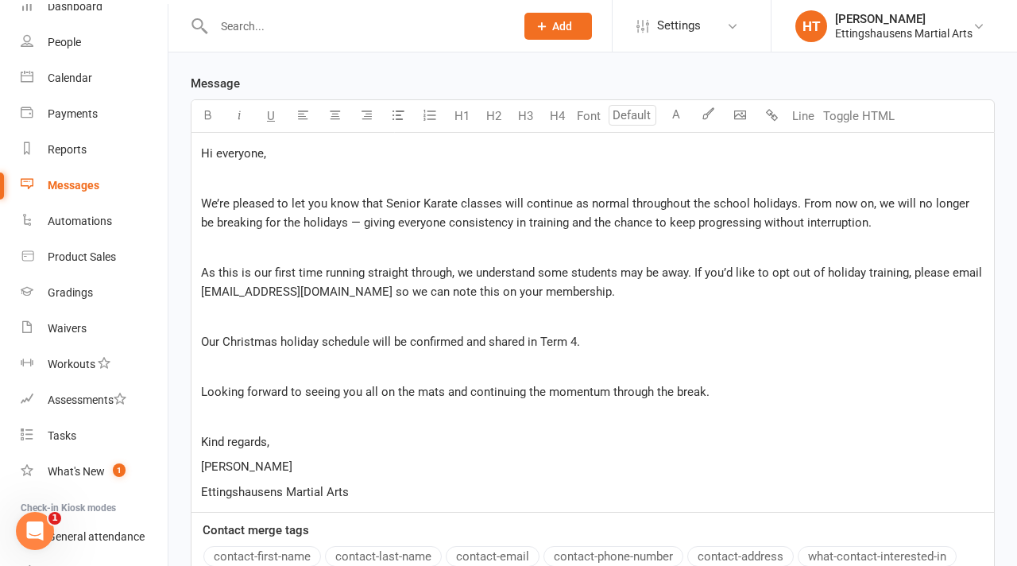
click at [255, 424] on p "﻿" at bounding box center [592, 416] width 783 height 19
click at [806, 115] on button "Line" at bounding box center [803, 116] width 32 height 32
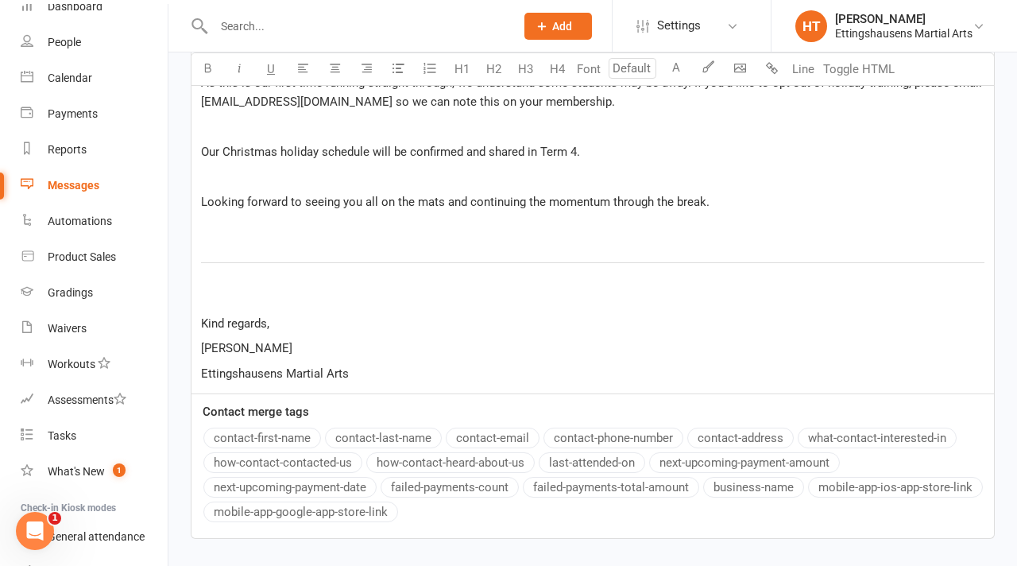
scroll to position [719, 0]
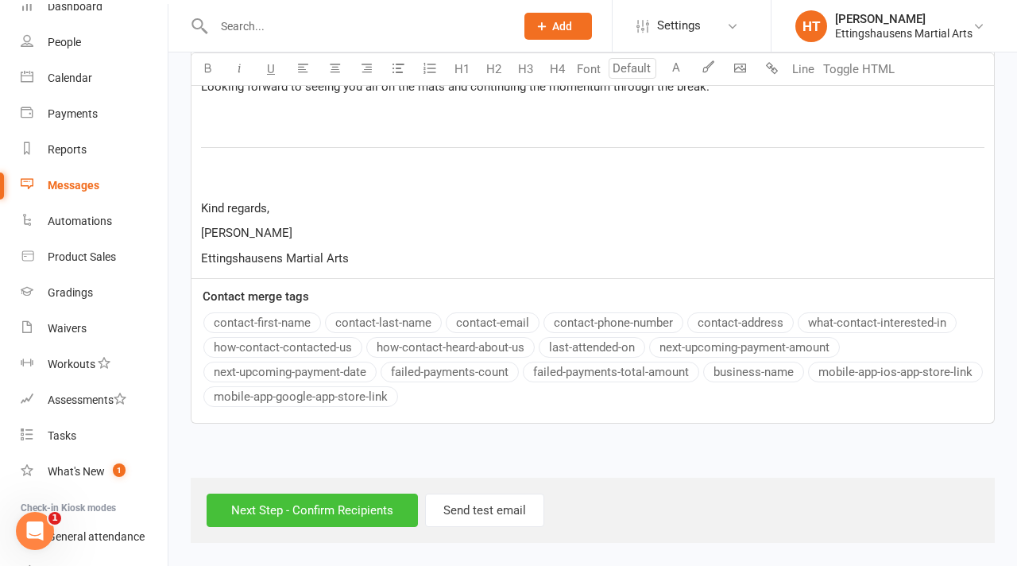
click at [371, 512] on input "Next Step - Confirm Recipients" at bounding box center [312, 509] width 211 height 33
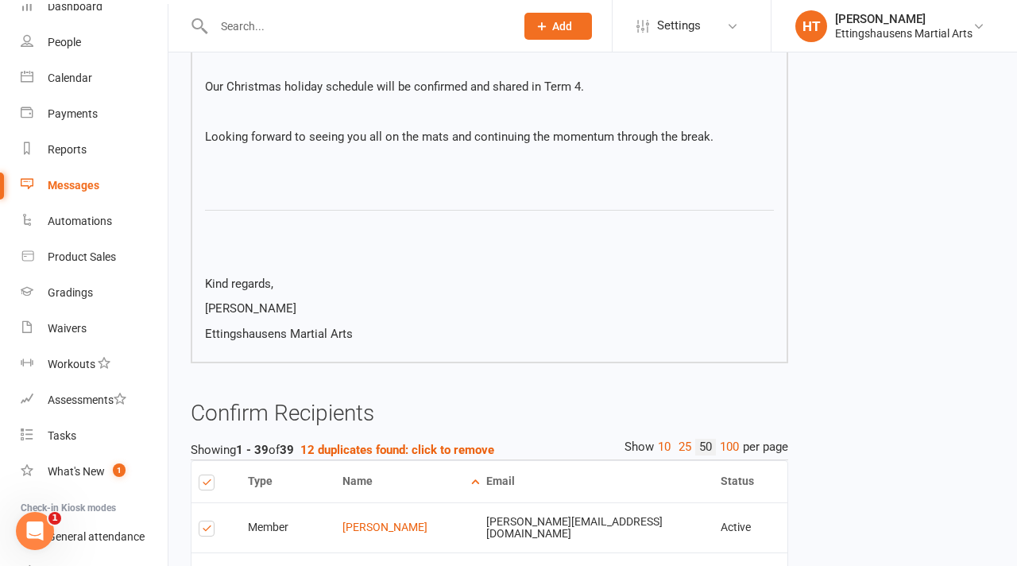
scroll to position [497, 0]
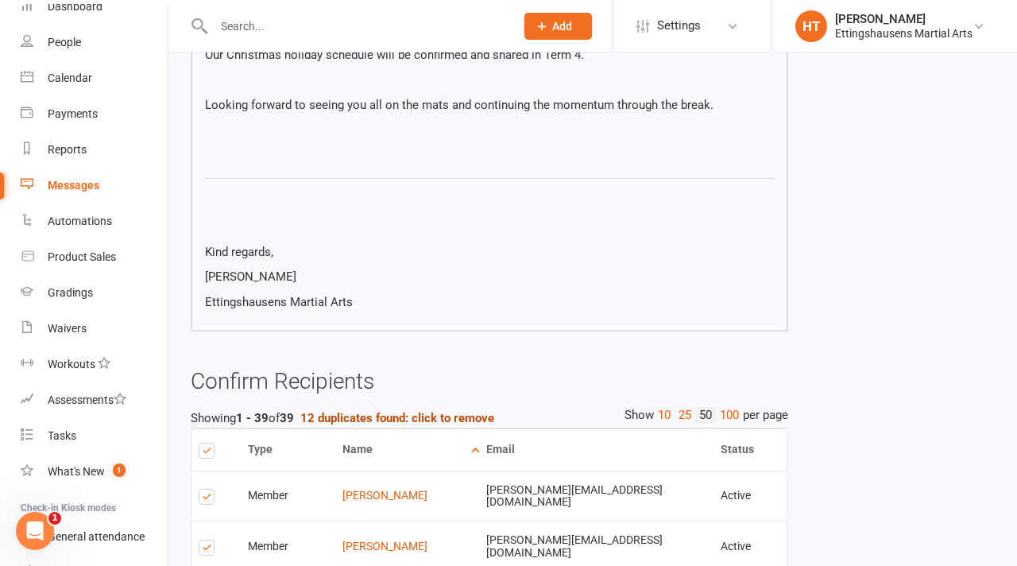
click at [374, 410] on button "12 duplicates found: click to remove" at bounding box center [397, 417] width 194 height 19
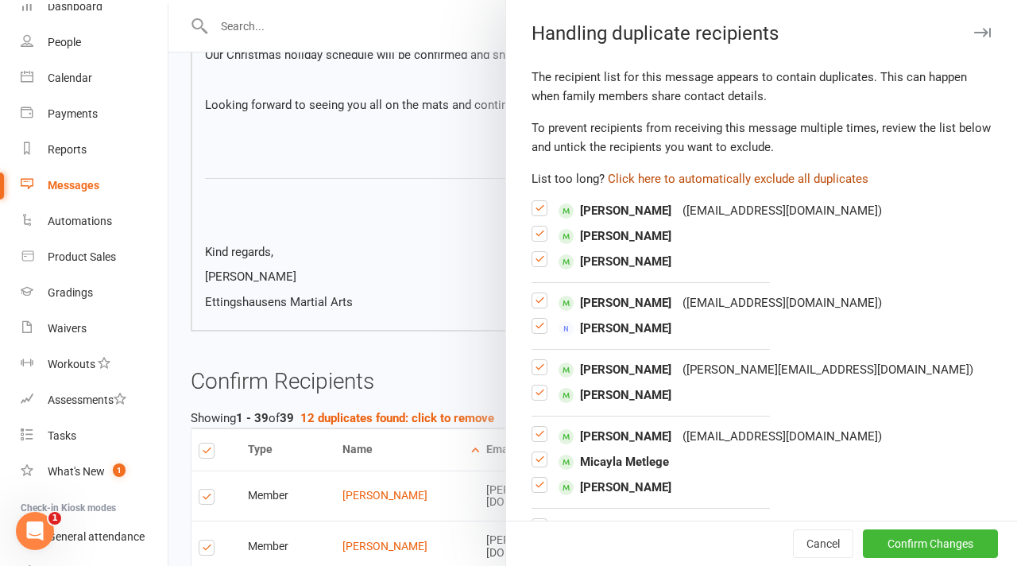
click at [716, 180] on button "Click here to automatically exclude all duplicates" at bounding box center [738, 178] width 261 height 19
click at [892, 537] on button "Confirm Changes" at bounding box center [930, 543] width 135 height 29
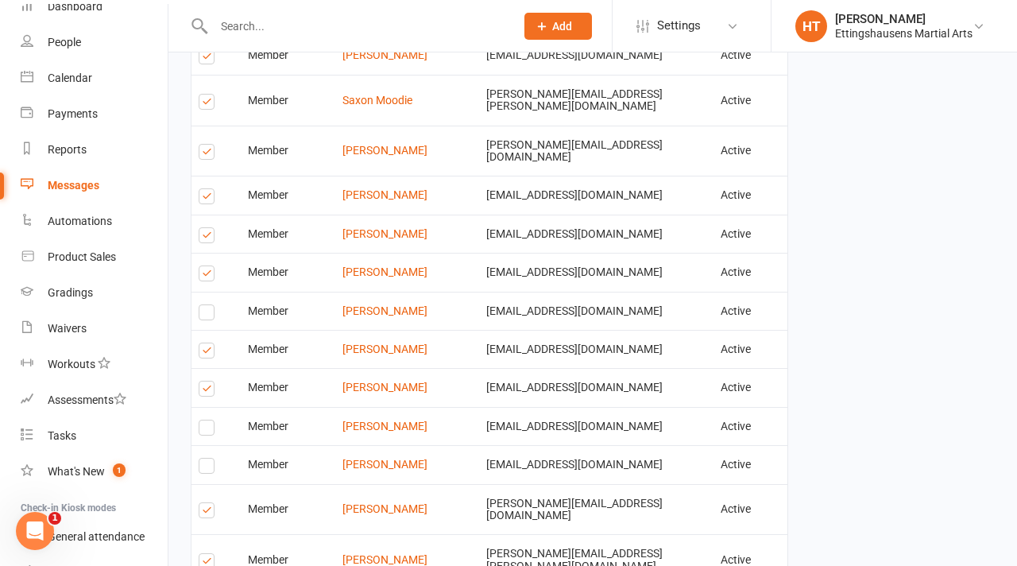
scroll to position [1960, 0]
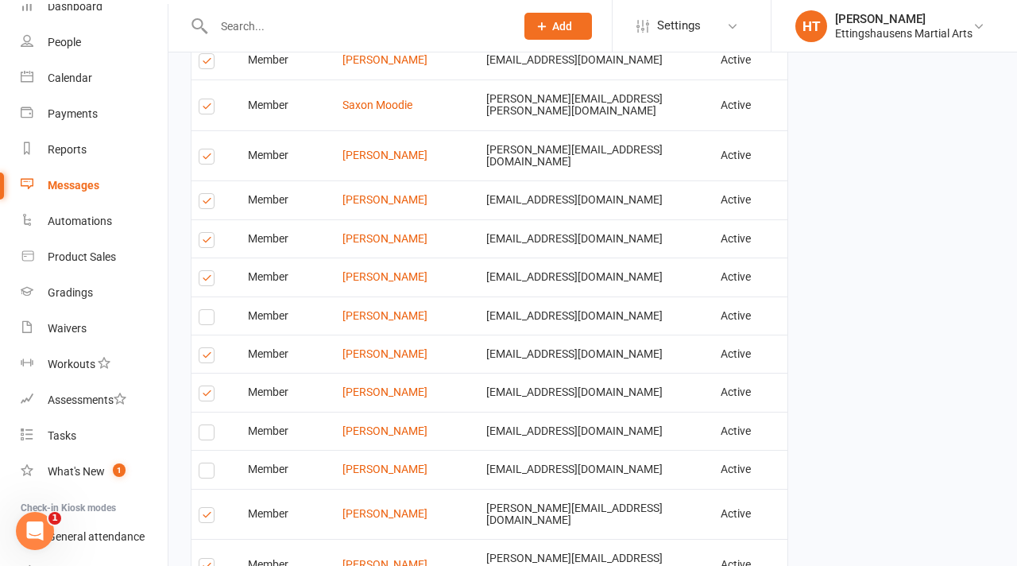
click at [211, 242] on label at bounding box center [209, 242] width 21 height 0
click at [209, 233] on input "checkbox" at bounding box center [204, 233] width 10 height 0
